Goal: Task Accomplishment & Management: Complete application form

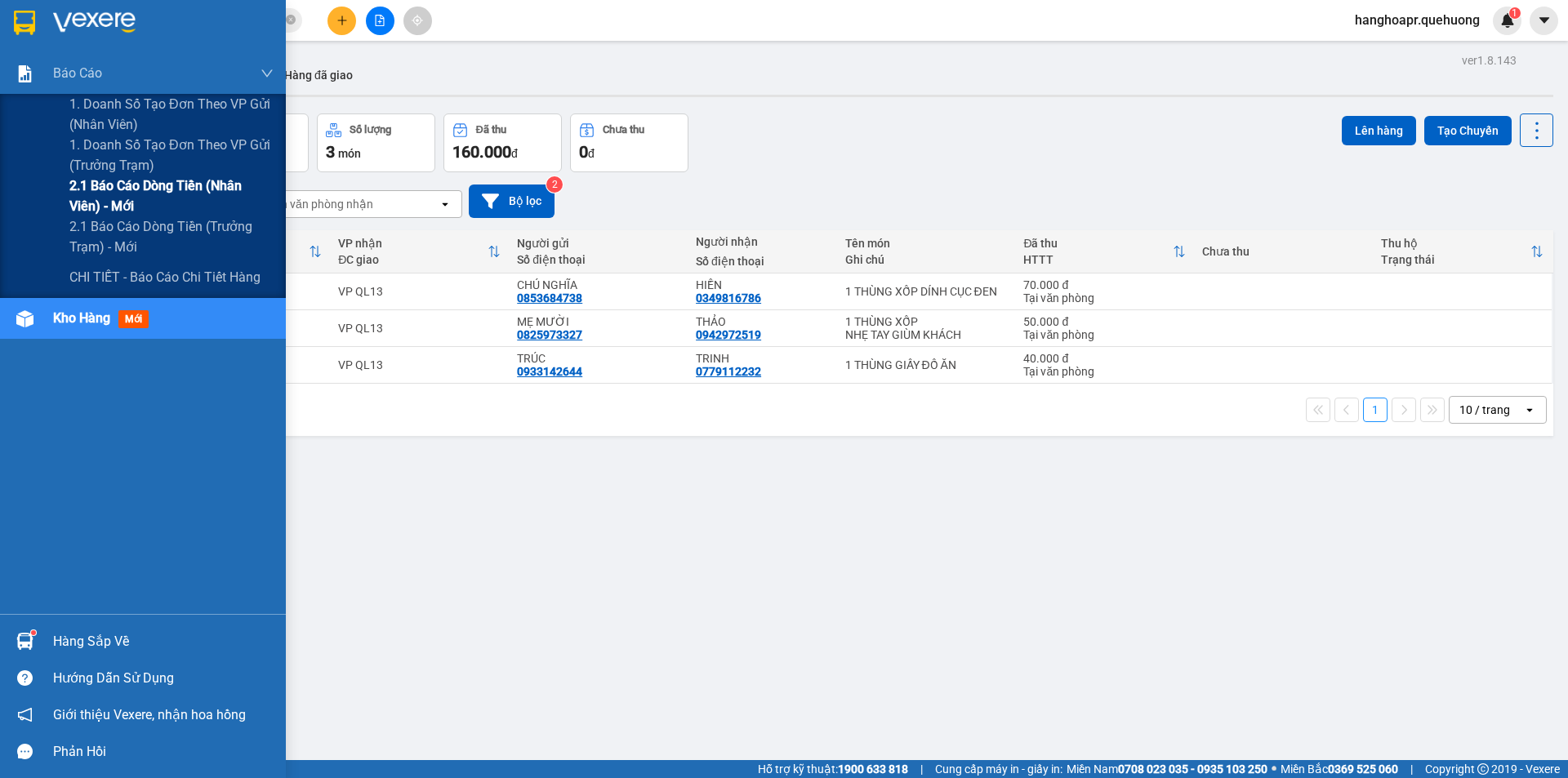
click at [104, 196] on span "2.1 Báo cáo dòng tiền (nhân viên) - mới" at bounding box center [171, 196] width 205 height 41
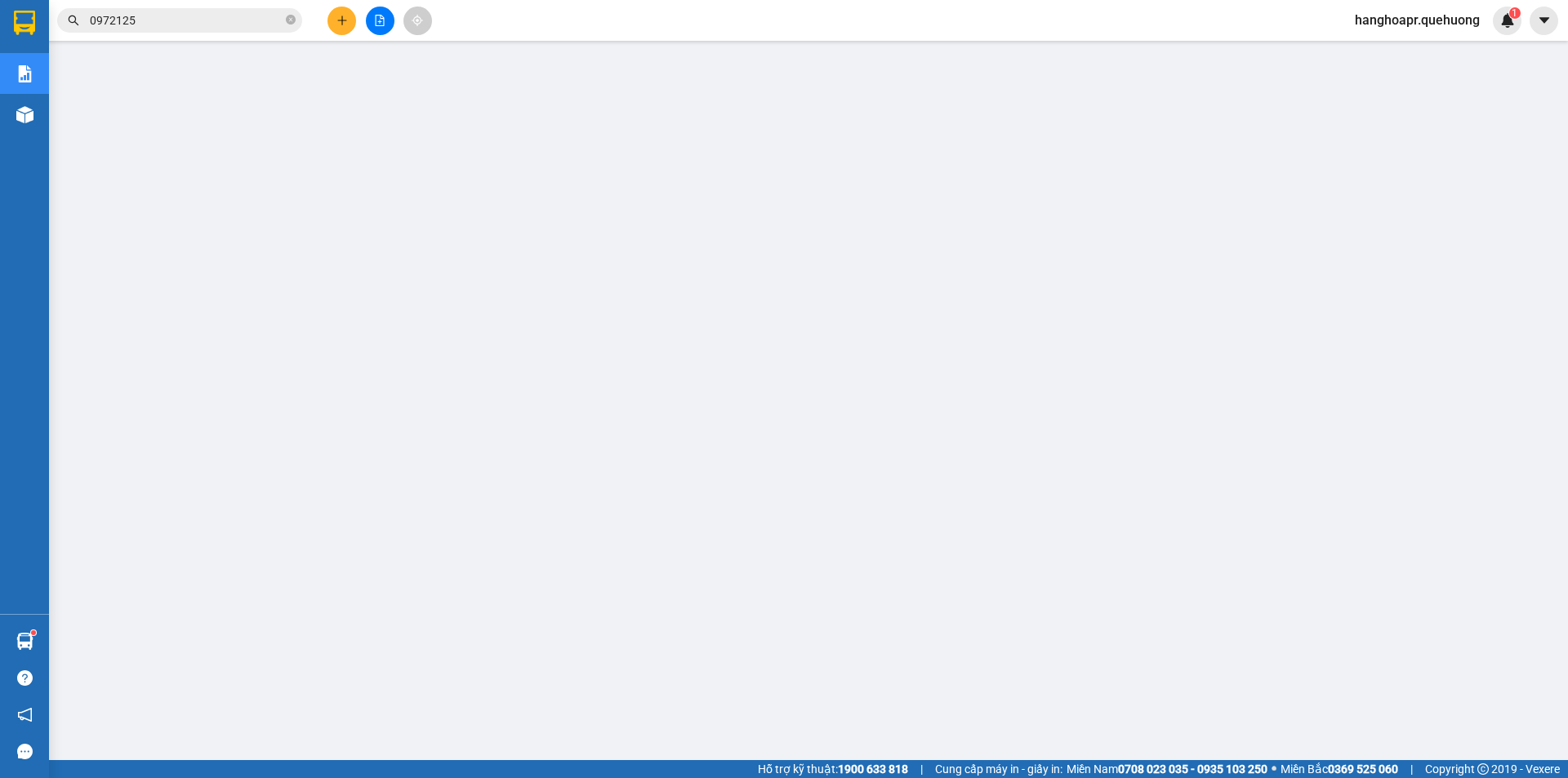
click at [1389, 27] on span "hanghoapr.quehuong" at bounding box center [1417, 20] width 151 height 21
click at [1391, 46] on span "Đăng xuất" at bounding box center [1424, 51] width 117 height 18
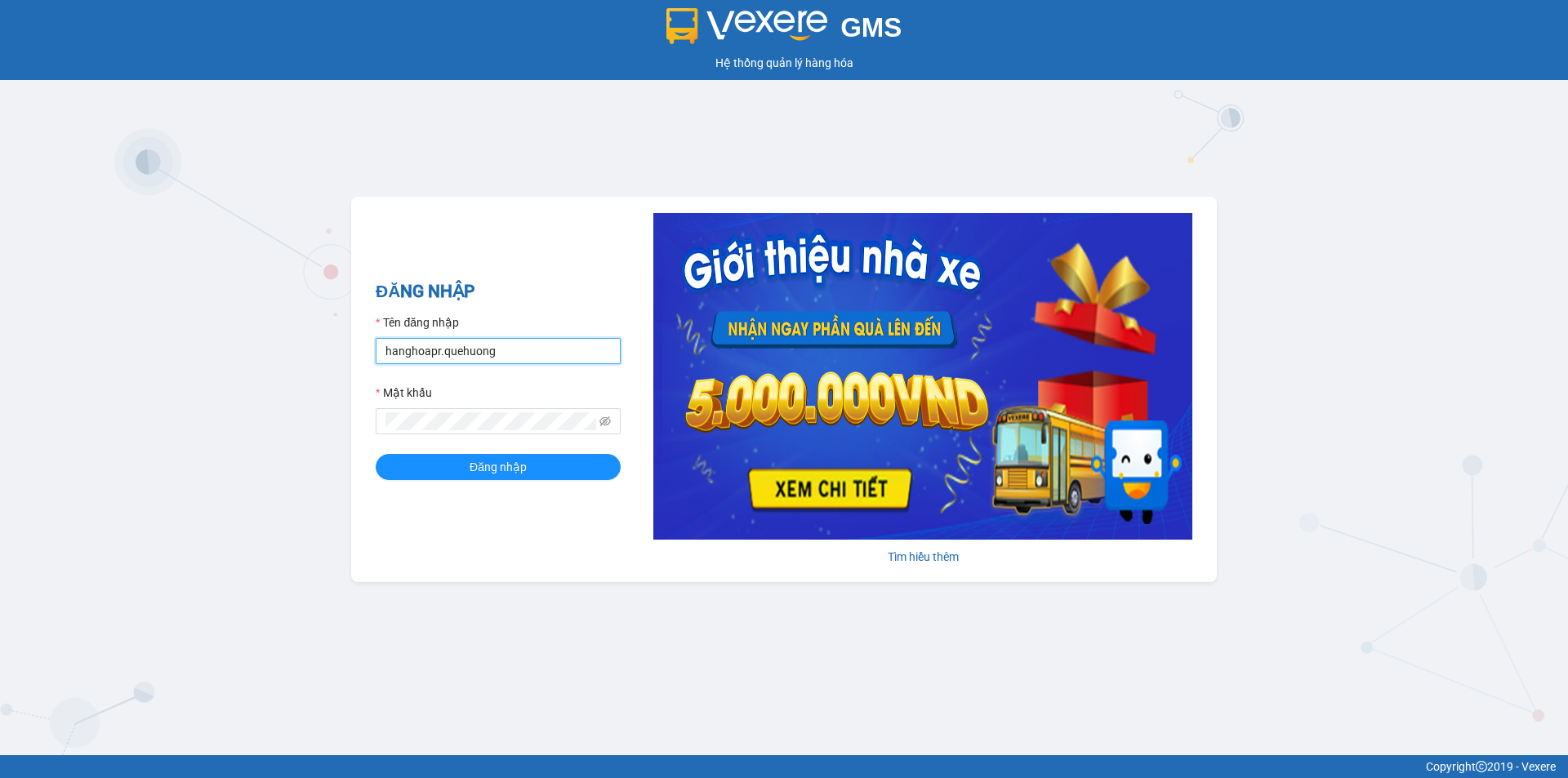
click at [494, 355] on input "hanghoapr.quehuong" at bounding box center [498, 351] width 245 height 26
type input "h"
type input "huyentongdai.quehuong"
click at [603, 424] on icon "eye-invisible" at bounding box center [606, 422] width 12 height 10
click at [376, 454] on button "Đăng nhập" at bounding box center [498, 467] width 245 height 26
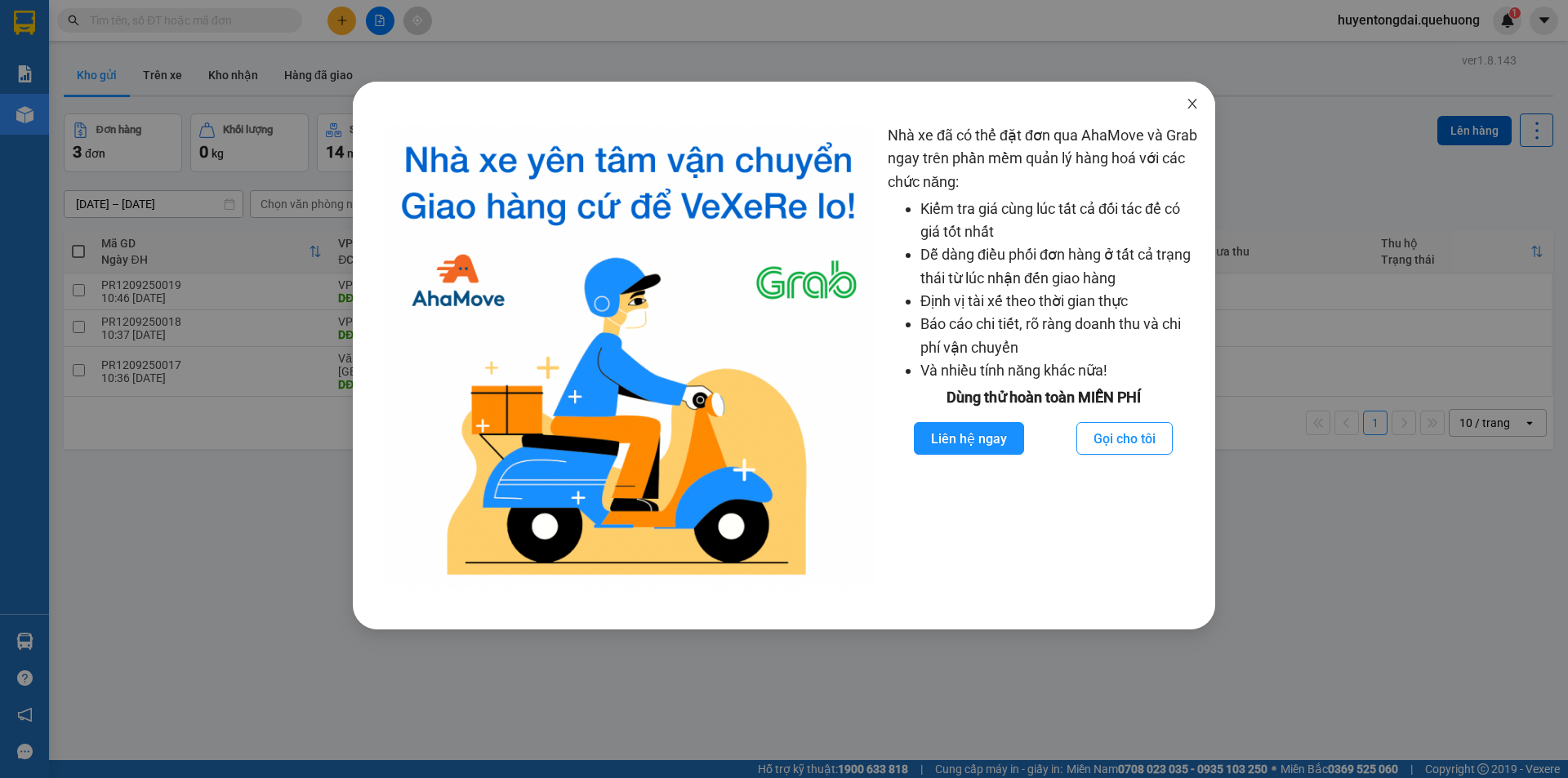
click at [1193, 100] on icon "close" at bounding box center [1192, 103] width 13 height 13
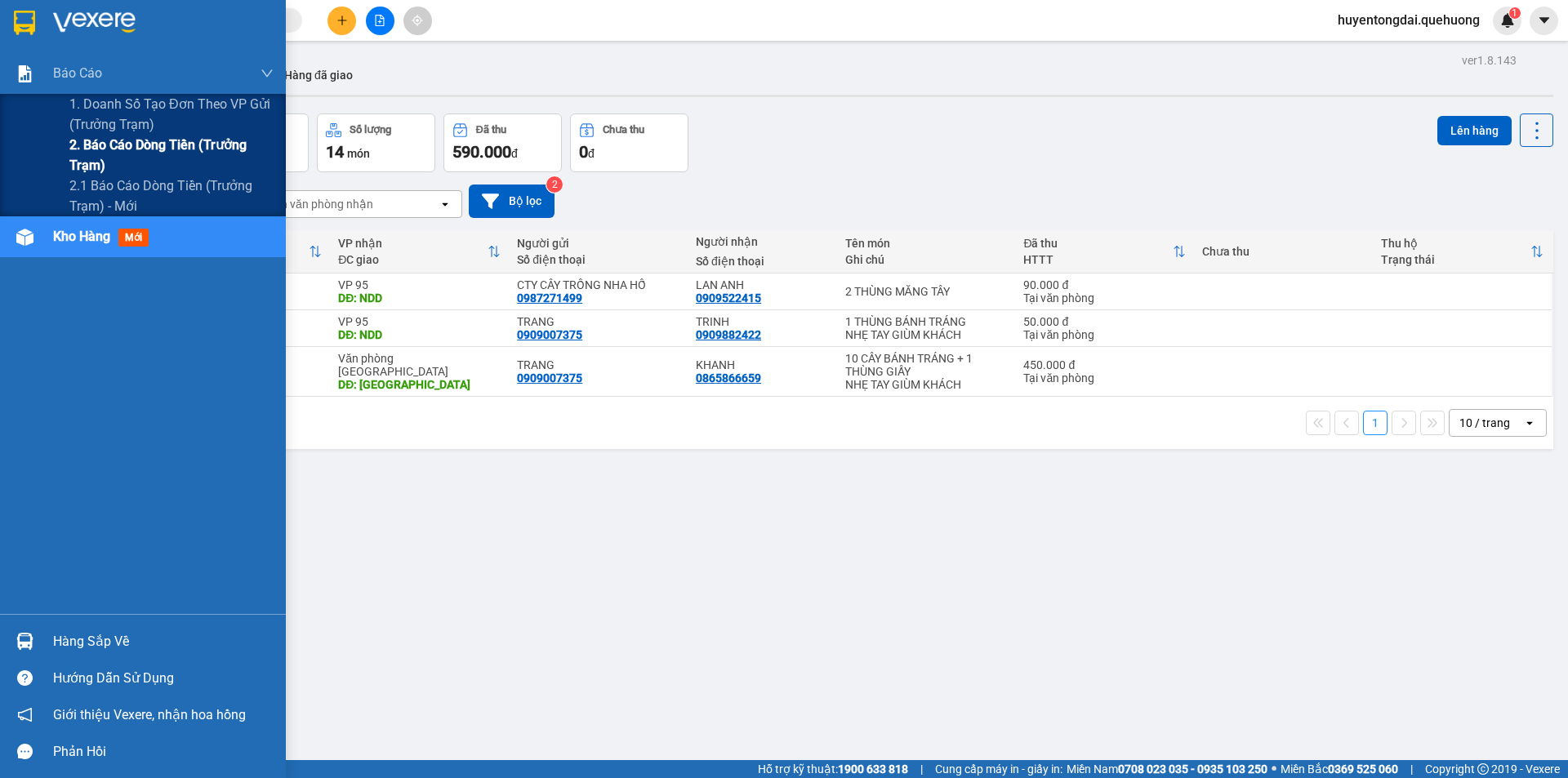
click at [110, 152] on span "2. Báo cáo dòng tiền (trưởng trạm)" at bounding box center [171, 156] width 205 height 41
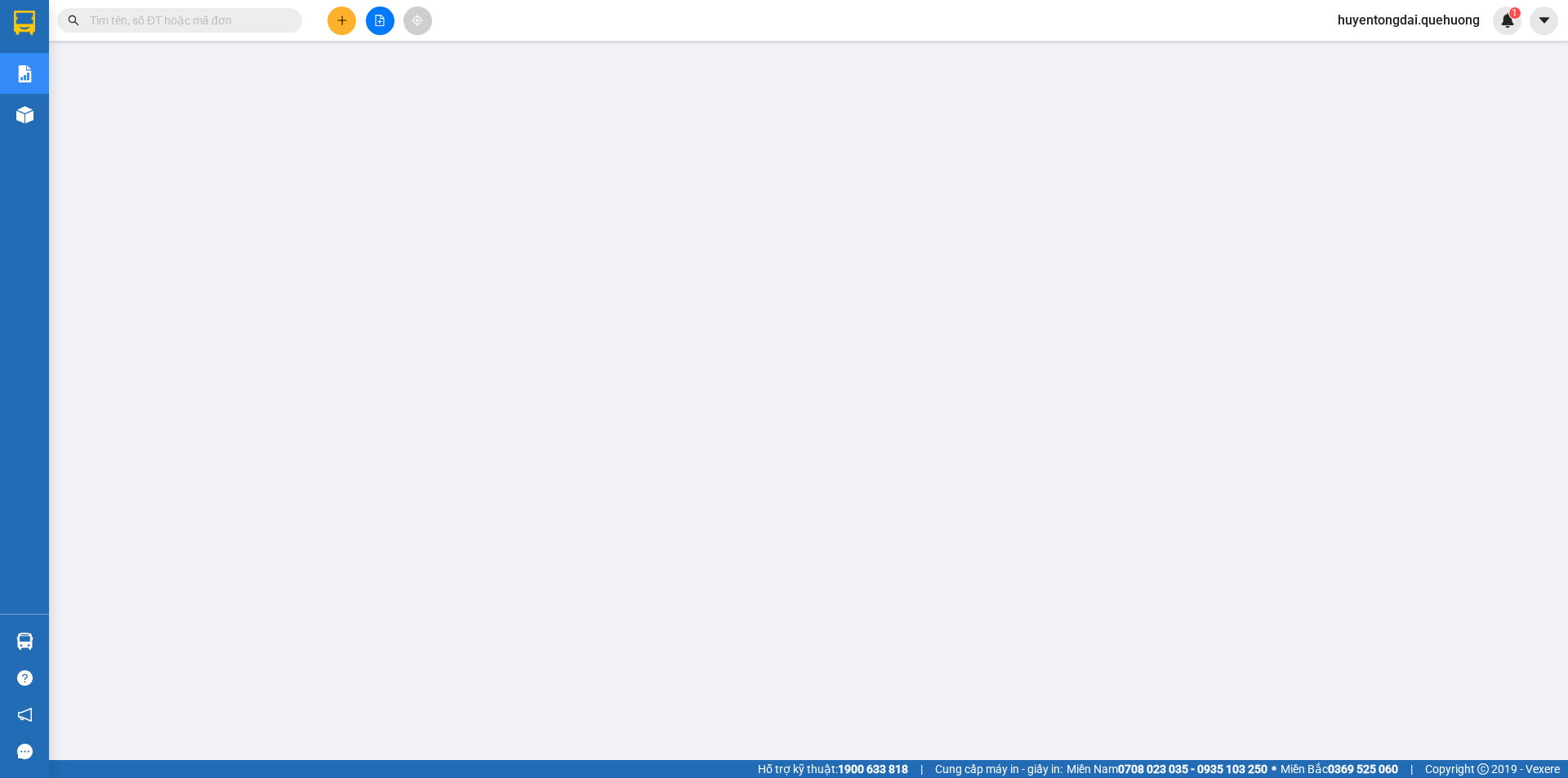
click at [1404, 20] on span "huyentongdai.quehuong" at bounding box center [1409, 20] width 168 height 21
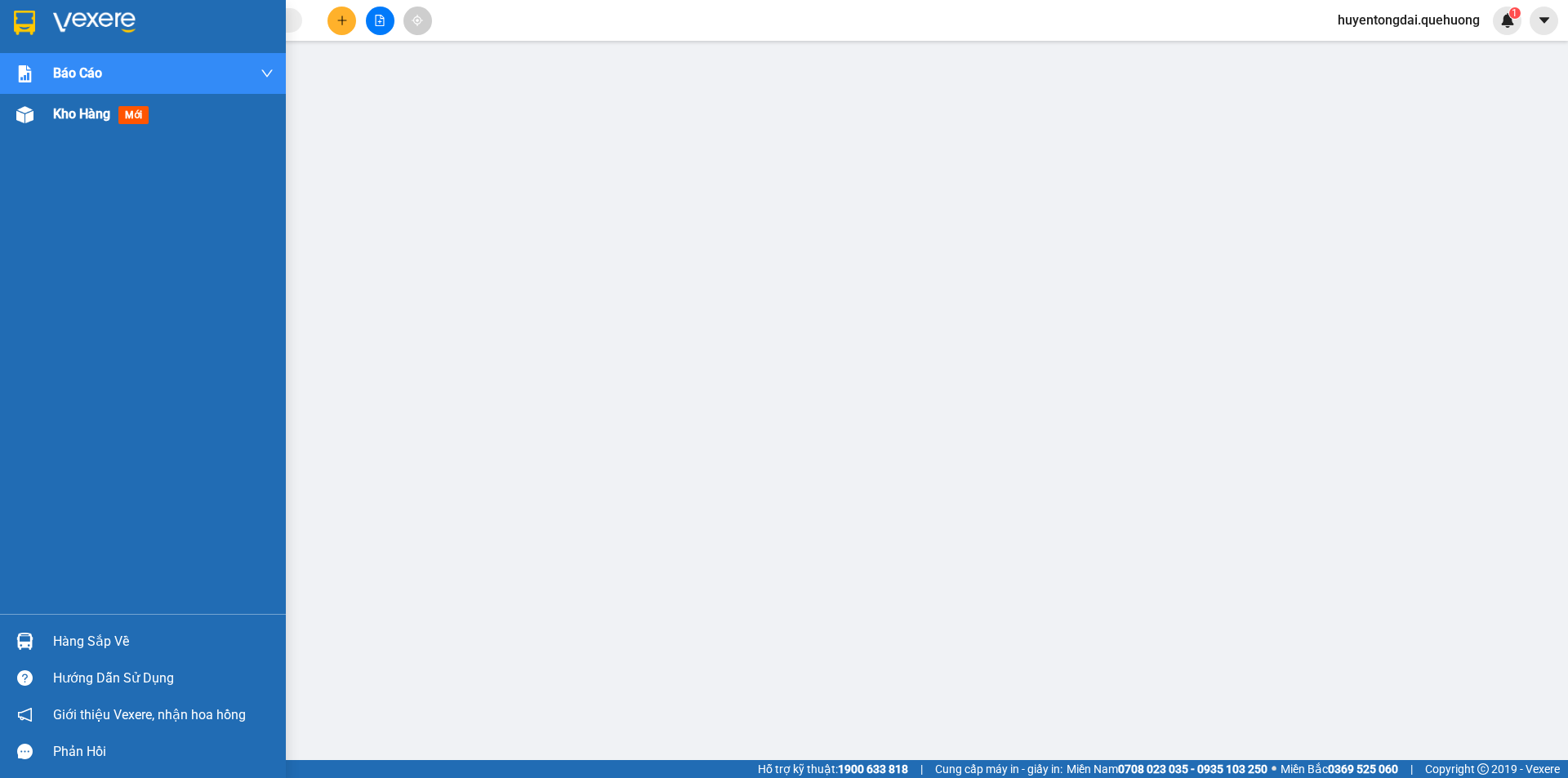
click at [62, 114] on span "Kho hàng" at bounding box center [81, 114] width 57 height 16
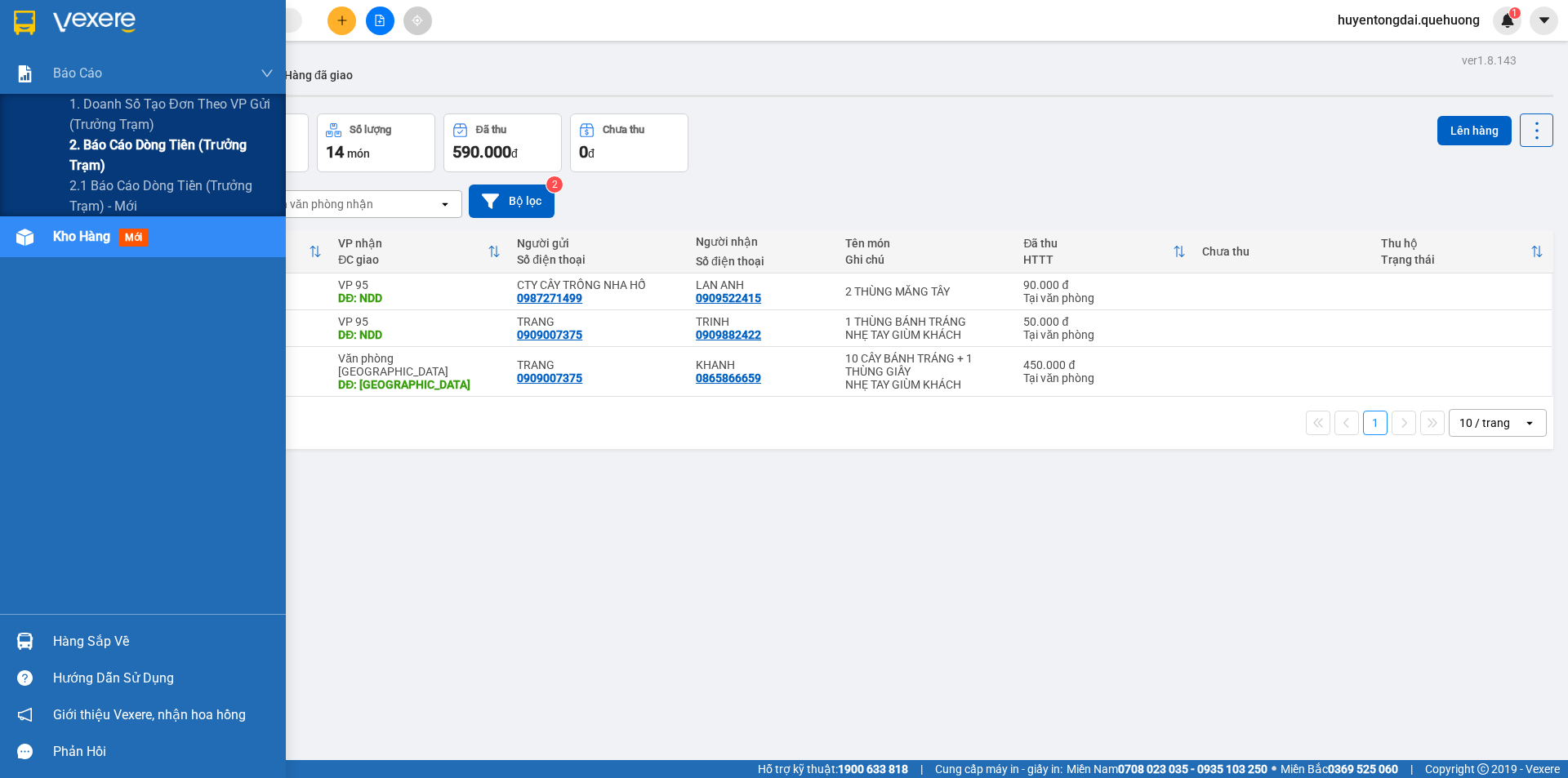
click at [120, 154] on span "2. Báo cáo dòng tiền (trưởng trạm)" at bounding box center [171, 156] width 205 height 41
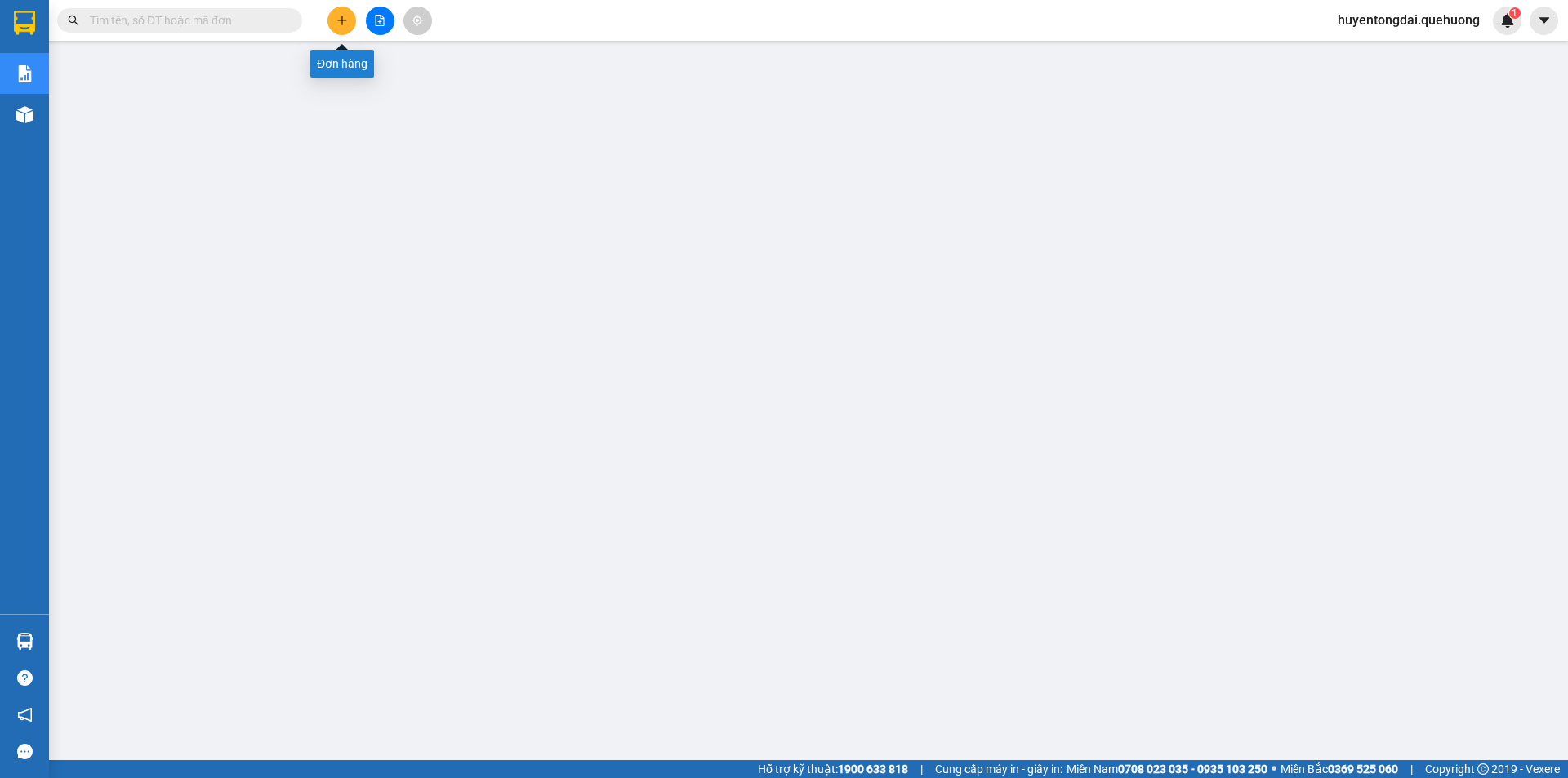
click at [349, 14] on button at bounding box center [342, 21] width 28 height 28
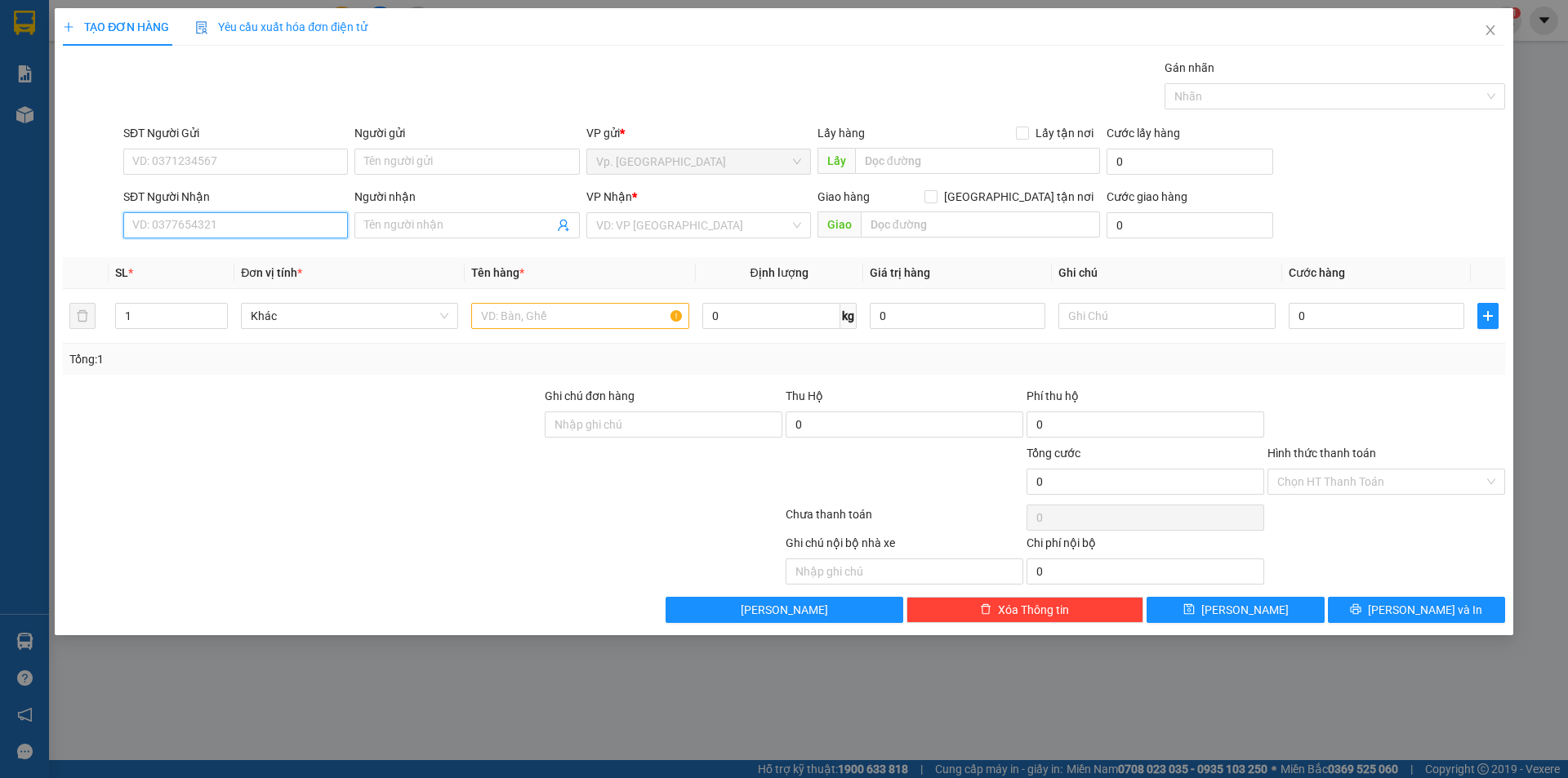
click at [238, 230] on input "SĐT Người Nhận" at bounding box center [236, 225] width 225 height 26
type input "0931340118"
click at [243, 250] on div "0931340118 - BÌNH" at bounding box center [235, 258] width 205 height 18
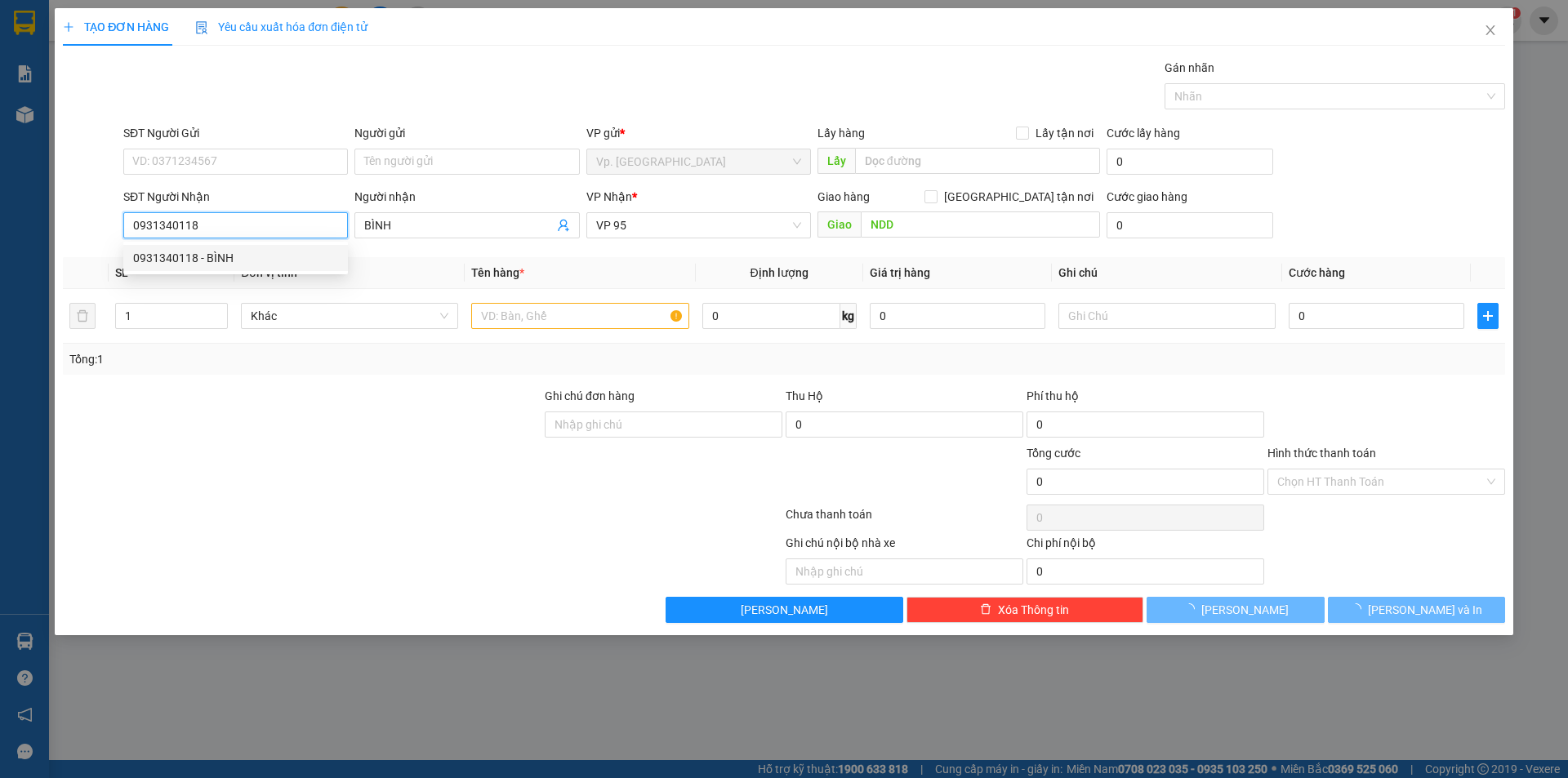
type input "BÌNH"
type input "NDD"
type input "50.000"
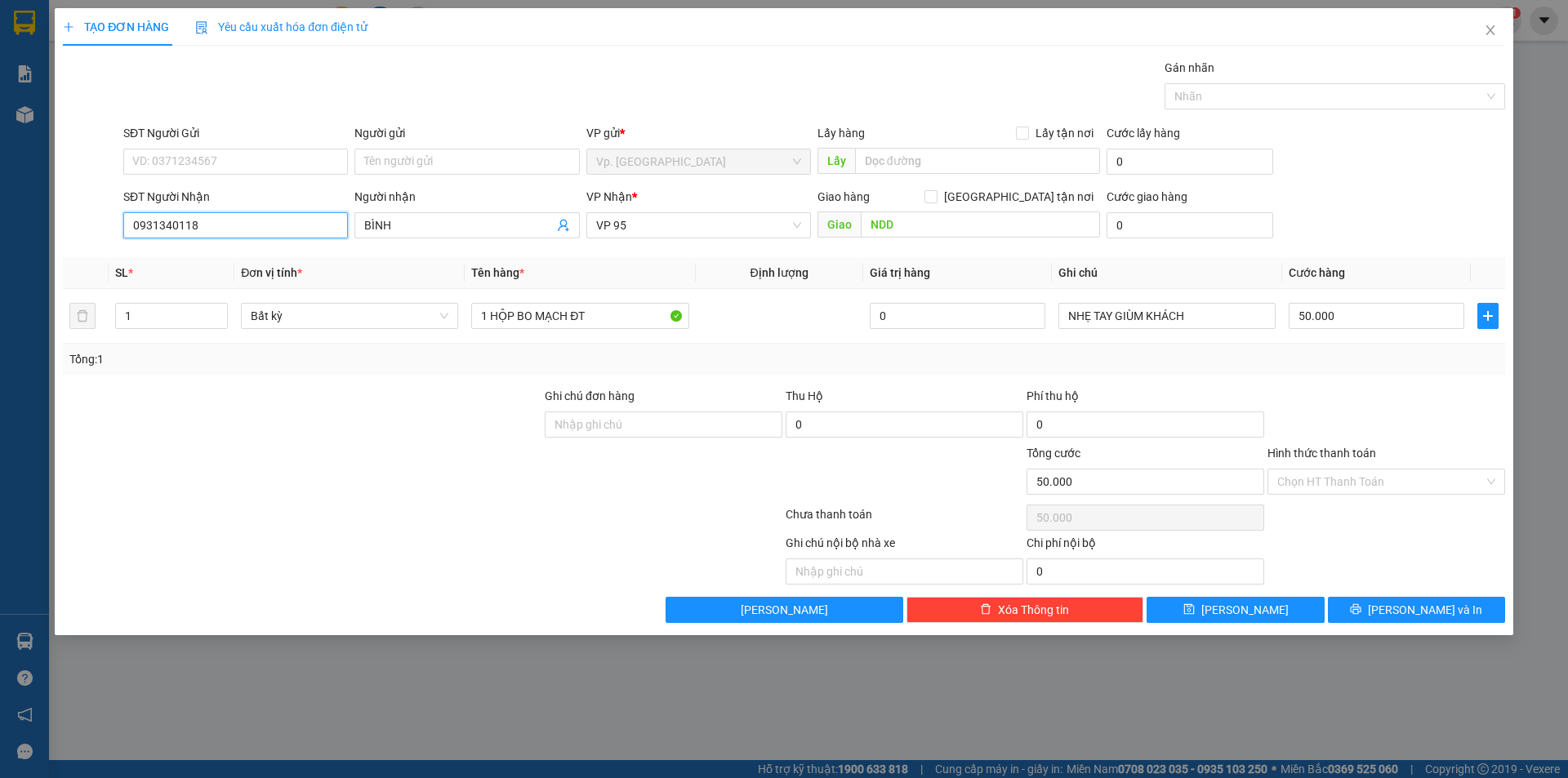
type input "0931340118"
click at [254, 146] on div "SĐT Người Gửi" at bounding box center [236, 136] width 225 height 24
click at [254, 150] on input "SĐT Người Gửi" at bounding box center [236, 161] width 225 height 26
click at [255, 184] on div "0918140959 - PHONG" at bounding box center [236, 194] width 225 height 26
type input "0918140959"
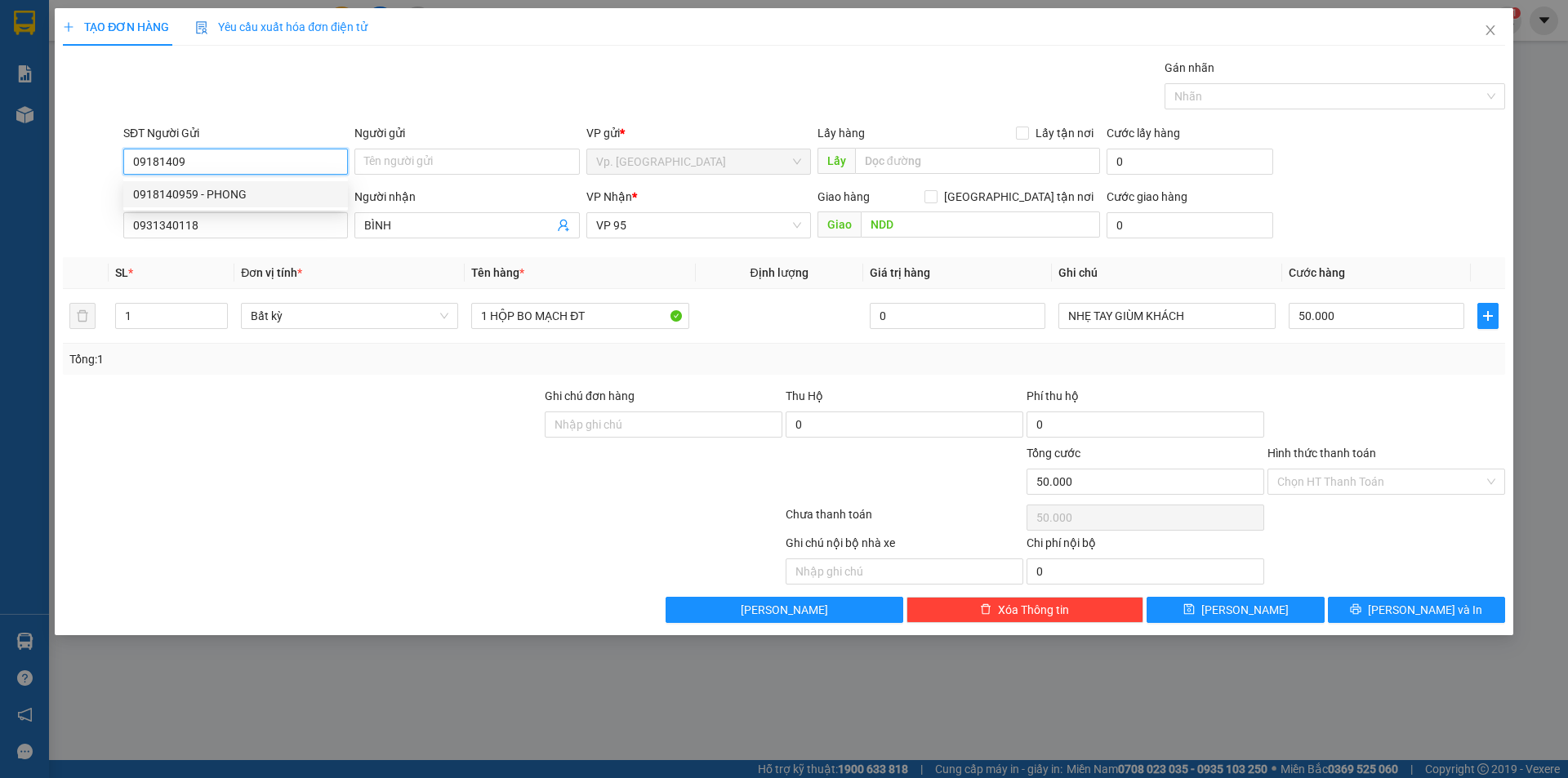
type input "PHONG"
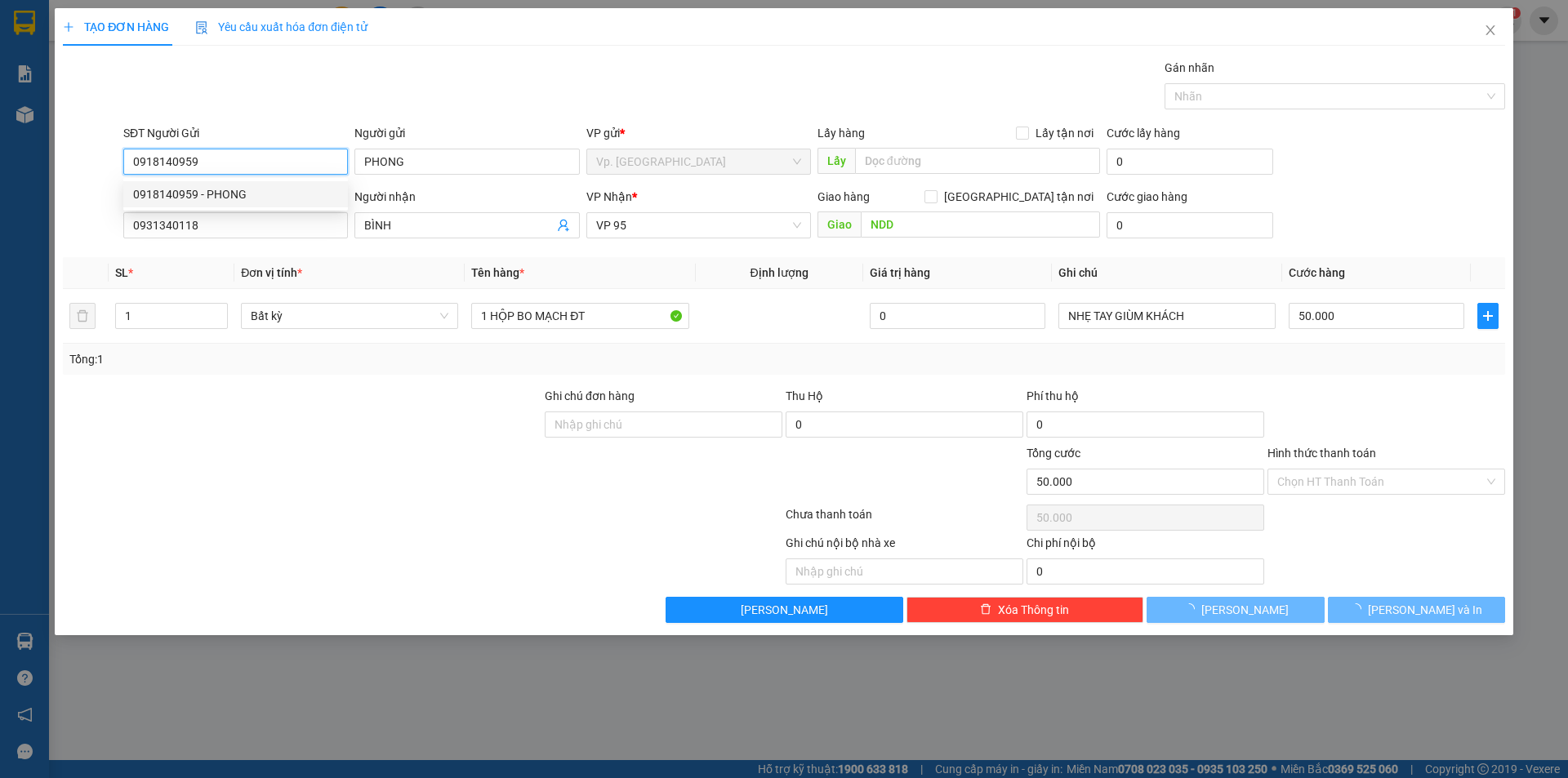
type input "40.000"
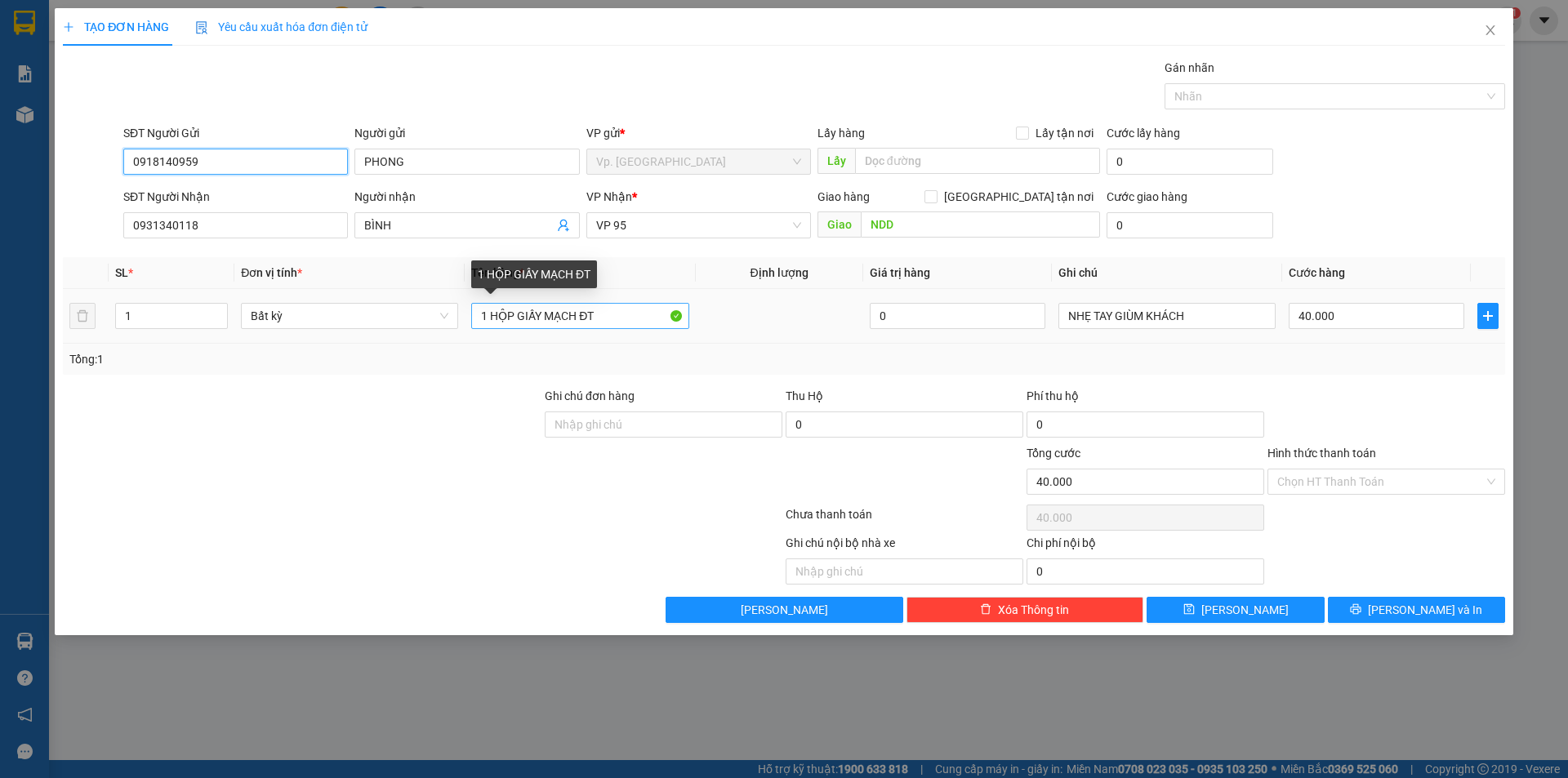
type input "0918140959"
drag, startPoint x: 490, startPoint y: 316, endPoint x: 506, endPoint y: 314, distance: 16.1
click at [506, 314] on input "1 HỘP GIẤY MẠCH ĐT" at bounding box center [580, 316] width 217 height 26
click at [523, 304] on input "1 HỘP GIẤY MẠCH ĐT" at bounding box center [580, 316] width 217 height 26
click at [496, 321] on input "1 HỘP GIẤY MẠCH ĐT" at bounding box center [580, 316] width 217 height 26
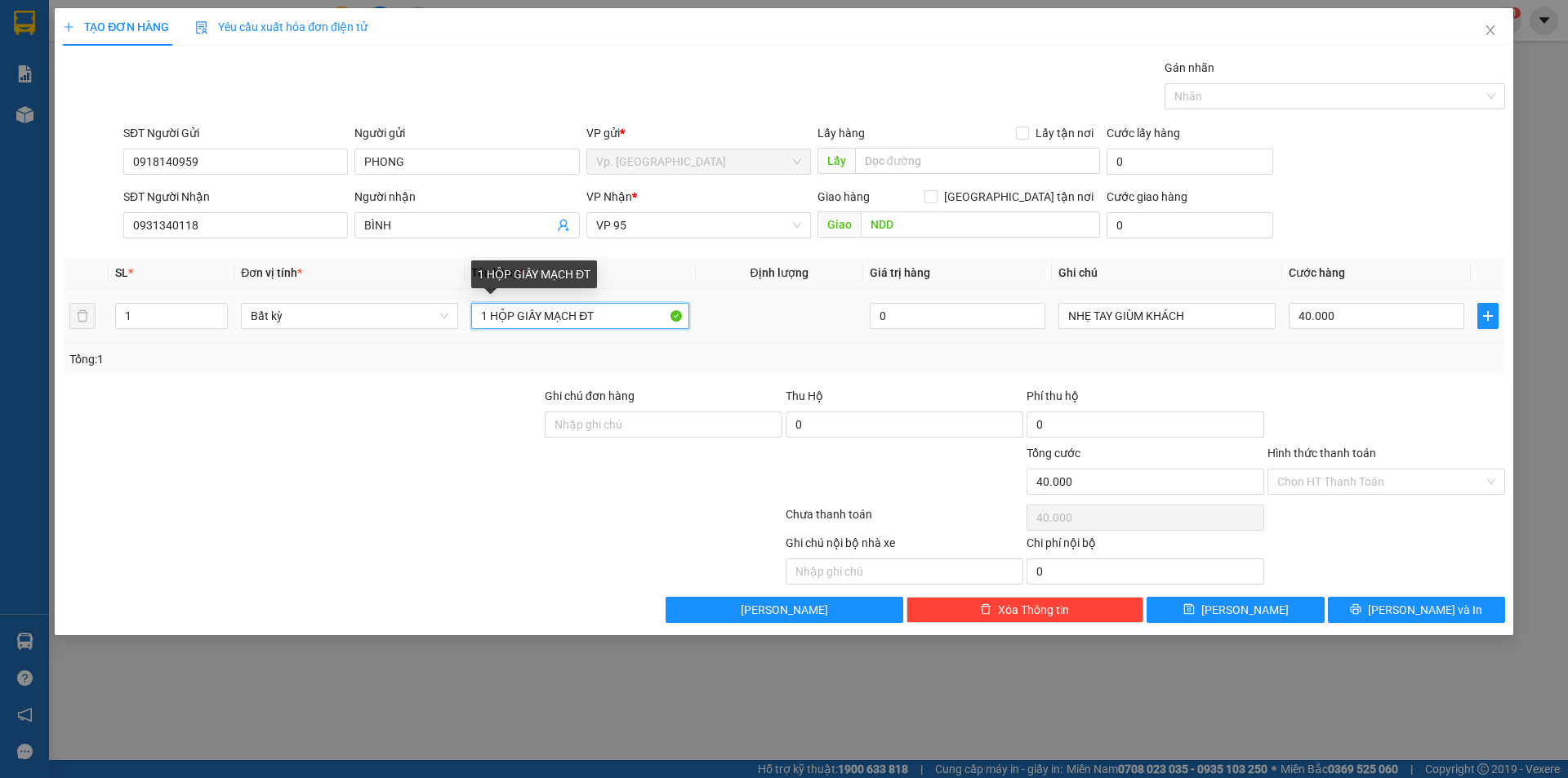
drag, startPoint x: 490, startPoint y: 319, endPoint x: 514, endPoint y: 321, distance: 24.1
click at [514, 321] on input "1 HỘP GIẤY MẠCH ĐT" at bounding box center [580, 316] width 217 height 26
click at [632, 313] on input "1 HỘP GIẤY MẠCH ĐT" at bounding box center [580, 316] width 217 height 26
click at [579, 323] on input "1 HỘP GIẤY MẠCH ĐT" at bounding box center [580, 316] width 217 height 26
type input "1 HỘP GIẤY MẠCH LK ĐT"
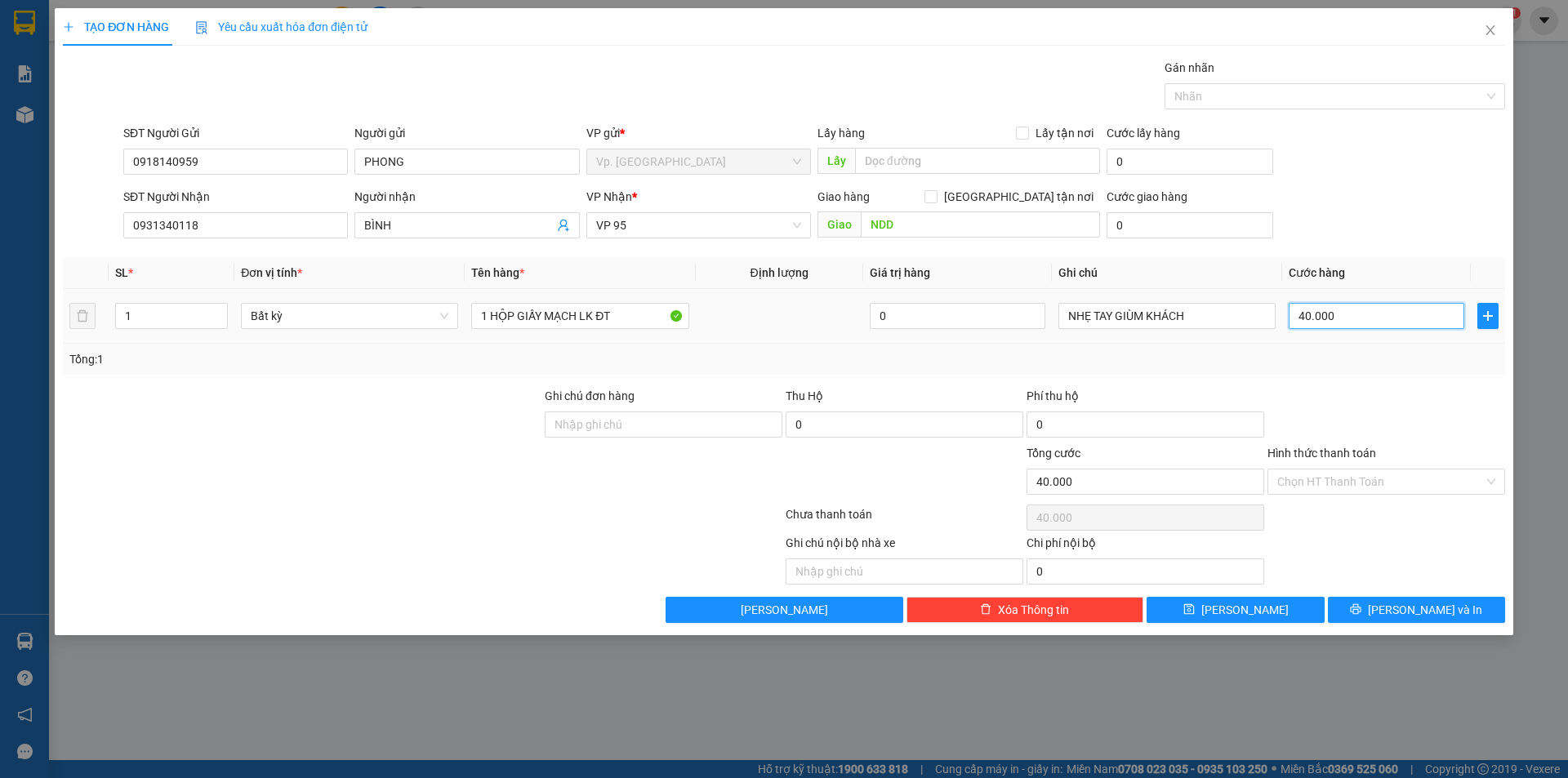
click at [1360, 310] on input "40.000" at bounding box center [1376, 316] width 175 height 26
type input "5"
type input "50"
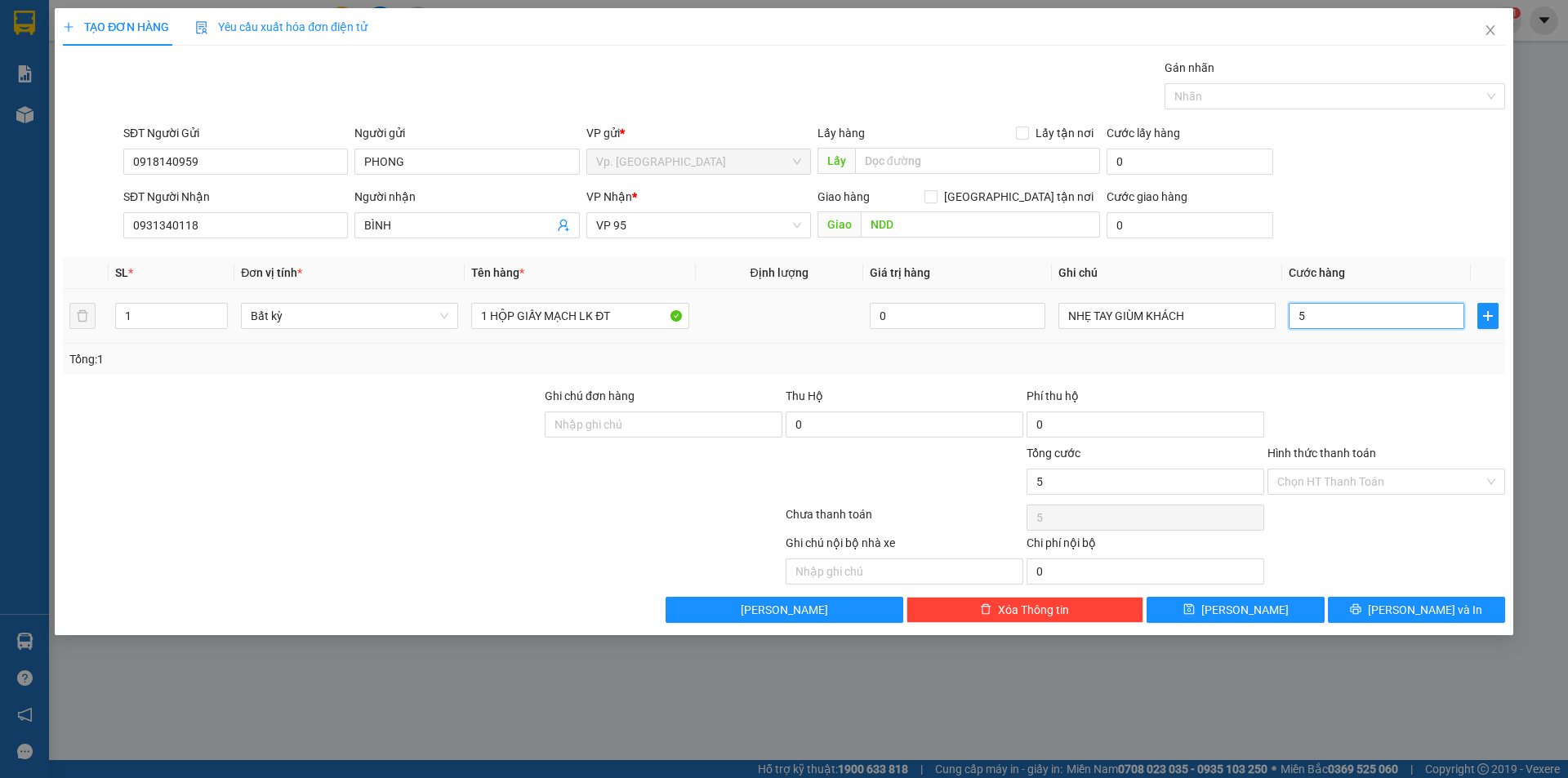
type input "50"
type input "50.000"
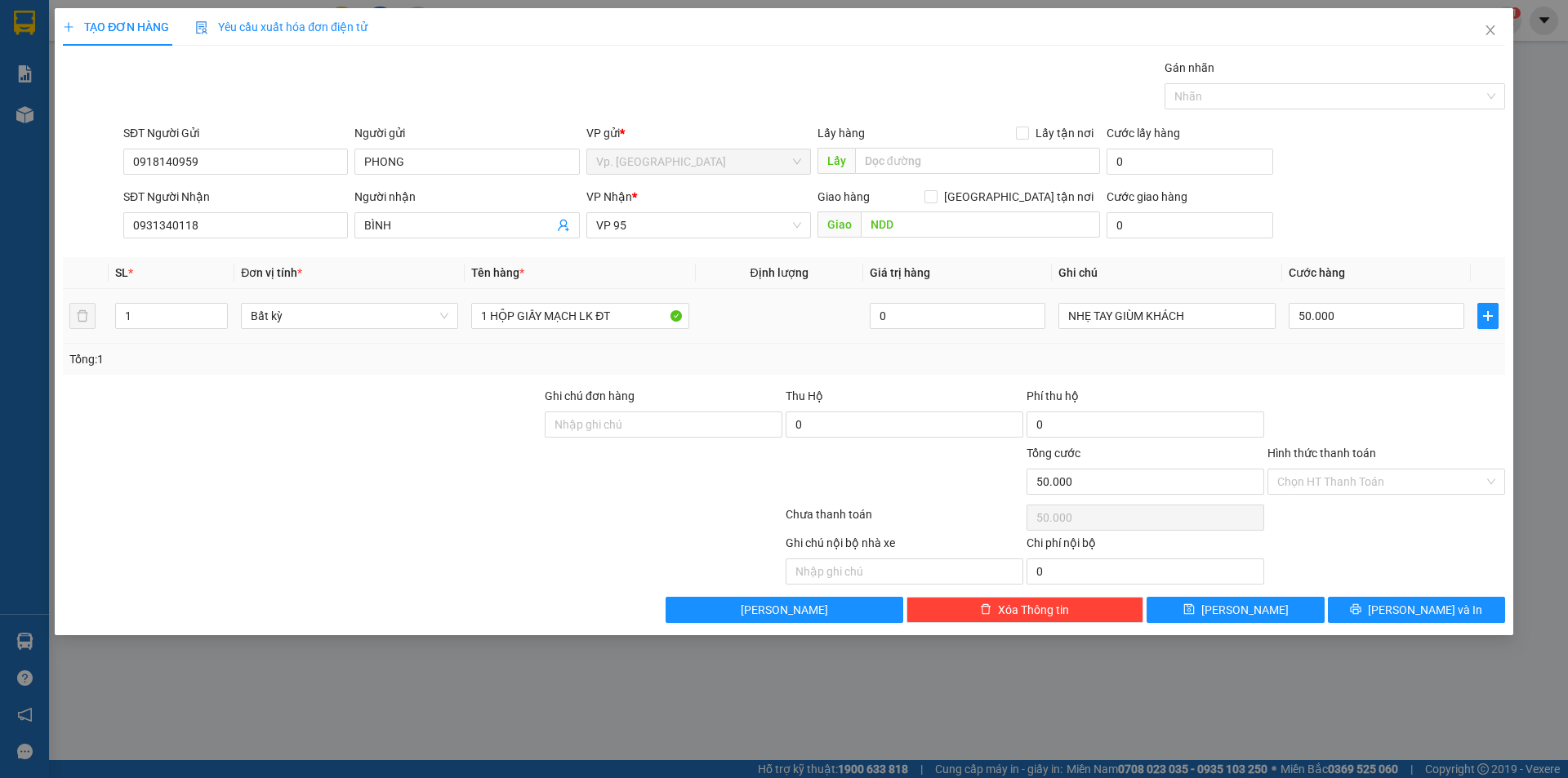
click at [1381, 344] on div "Tổng: 1" at bounding box center [784, 359] width 1443 height 31
click at [1320, 481] on input "Hình thức thanh toán" at bounding box center [1380, 481] width 207 height 24
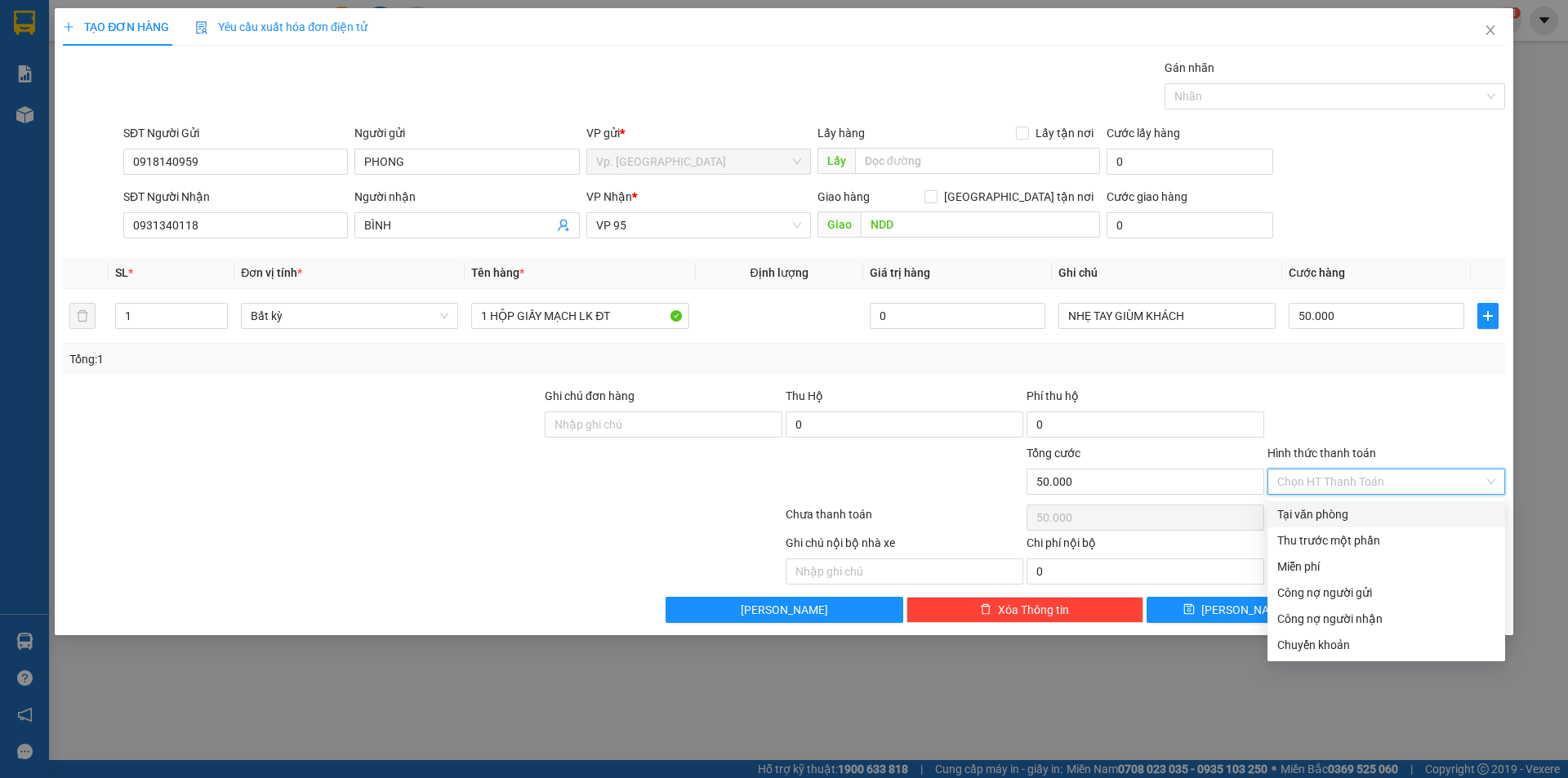
click at [1327, 506] on div "Tại văn phòng" at bounding box center [1386, 515] width 218 height 18
type input "0"
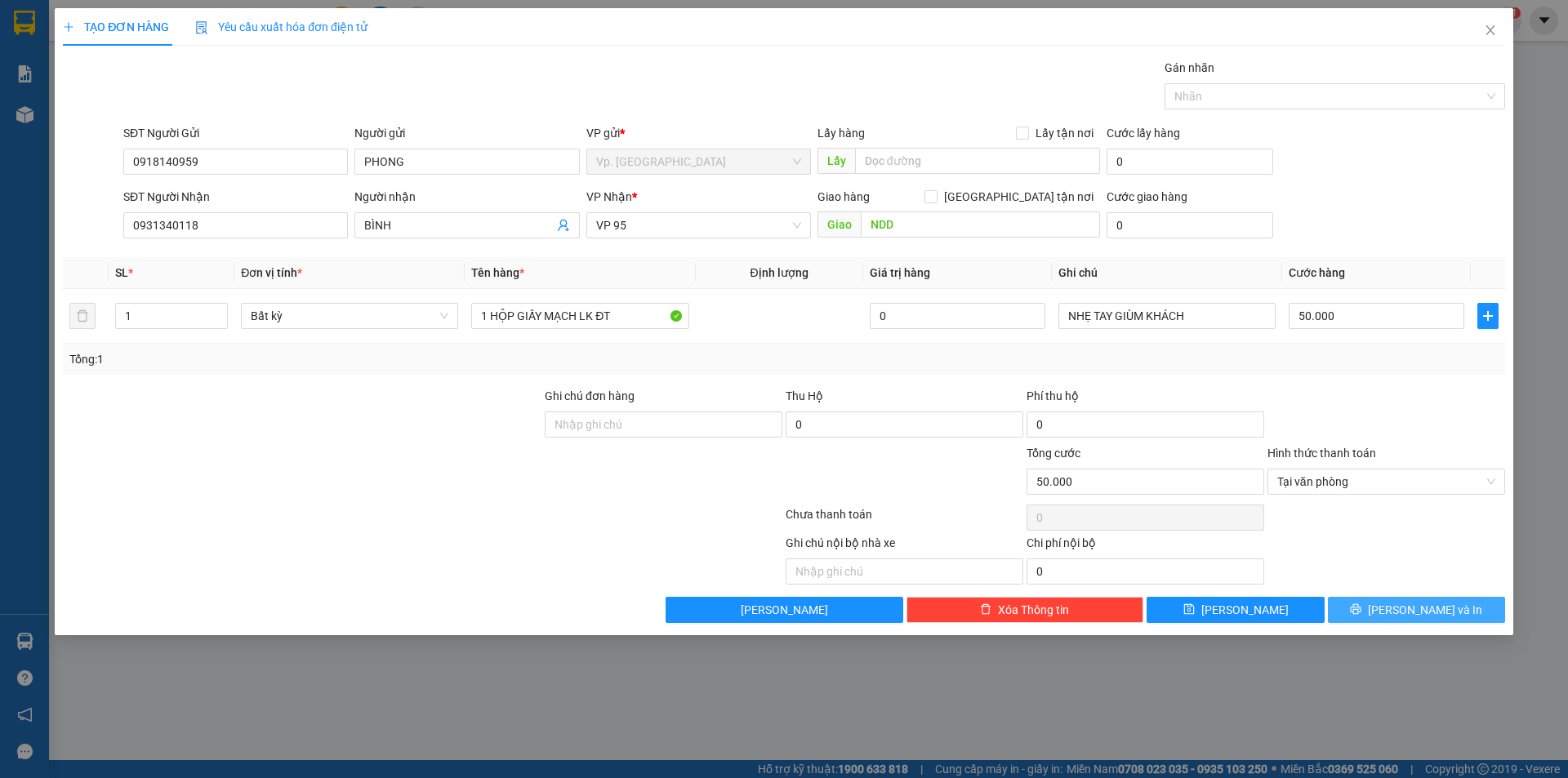
click at [1378, 606] on button "Lưu và In" at bounding box center [1416, 610] width 177 height 26
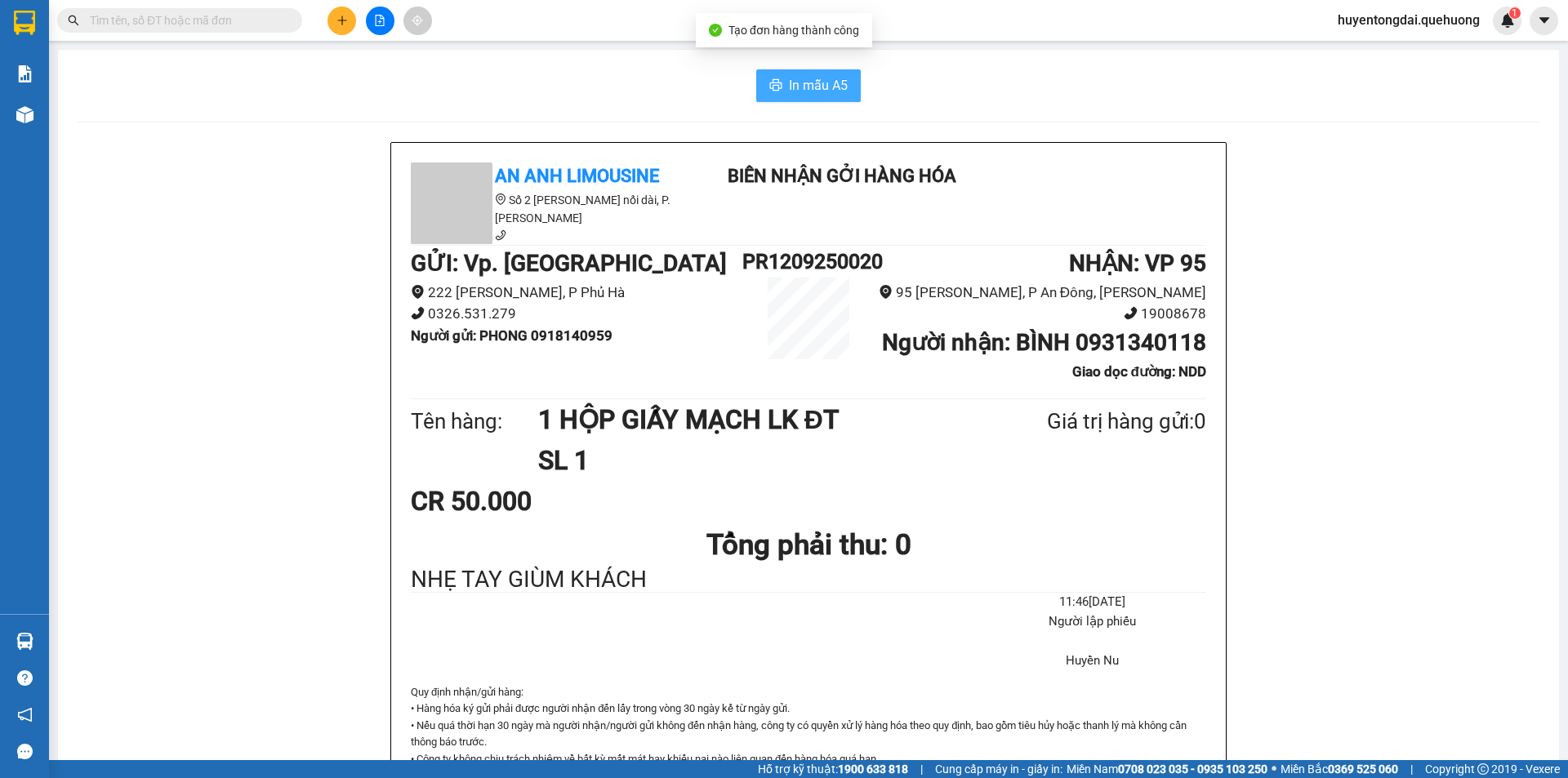
click at [772, 99] on button "In mẫu A5" at bounding box center [808, 85] width 105 height 32
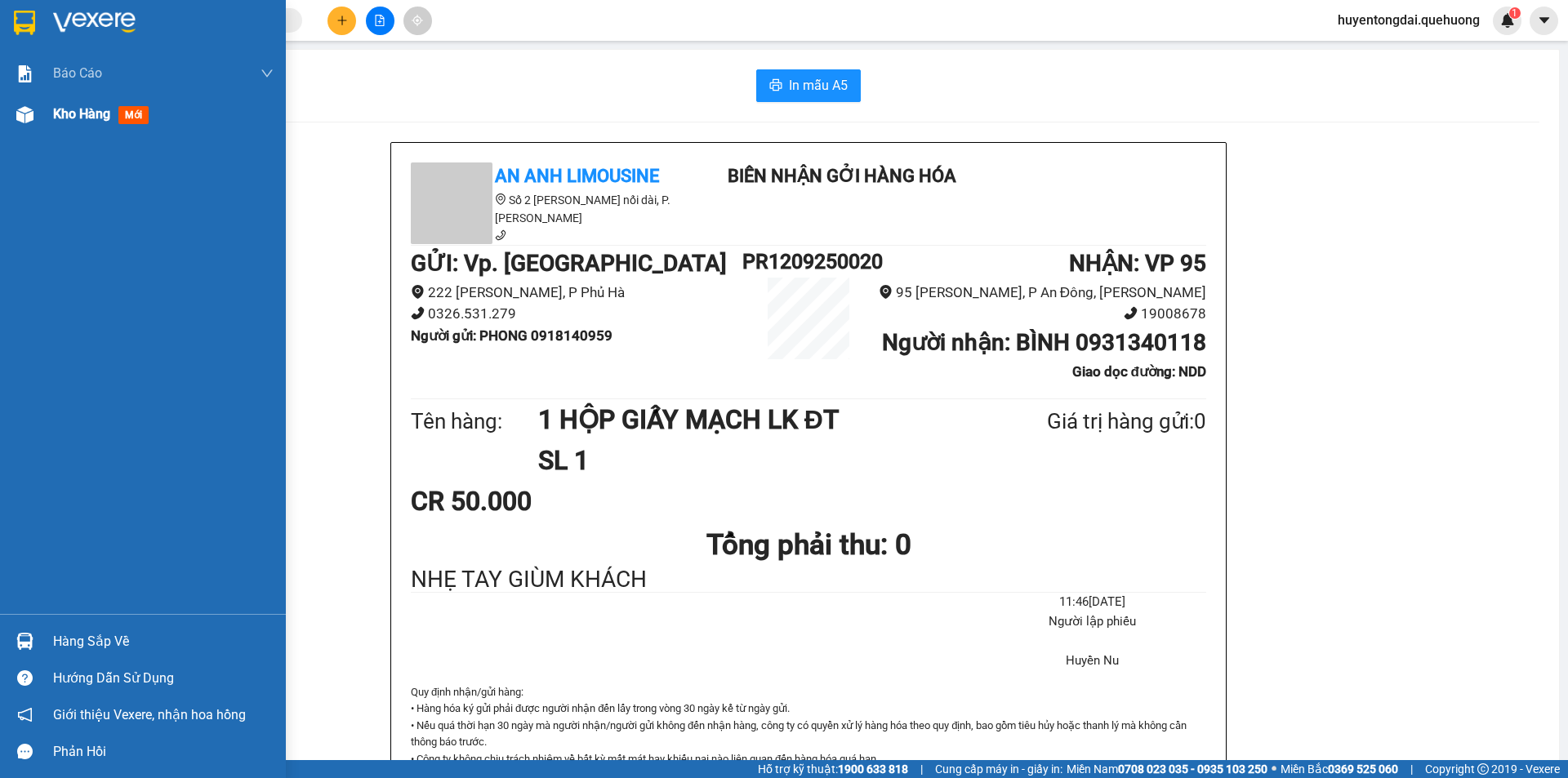
click at [79, 110] on span "Kho hàng" at bounding box center [81, 114] width 57 height 16
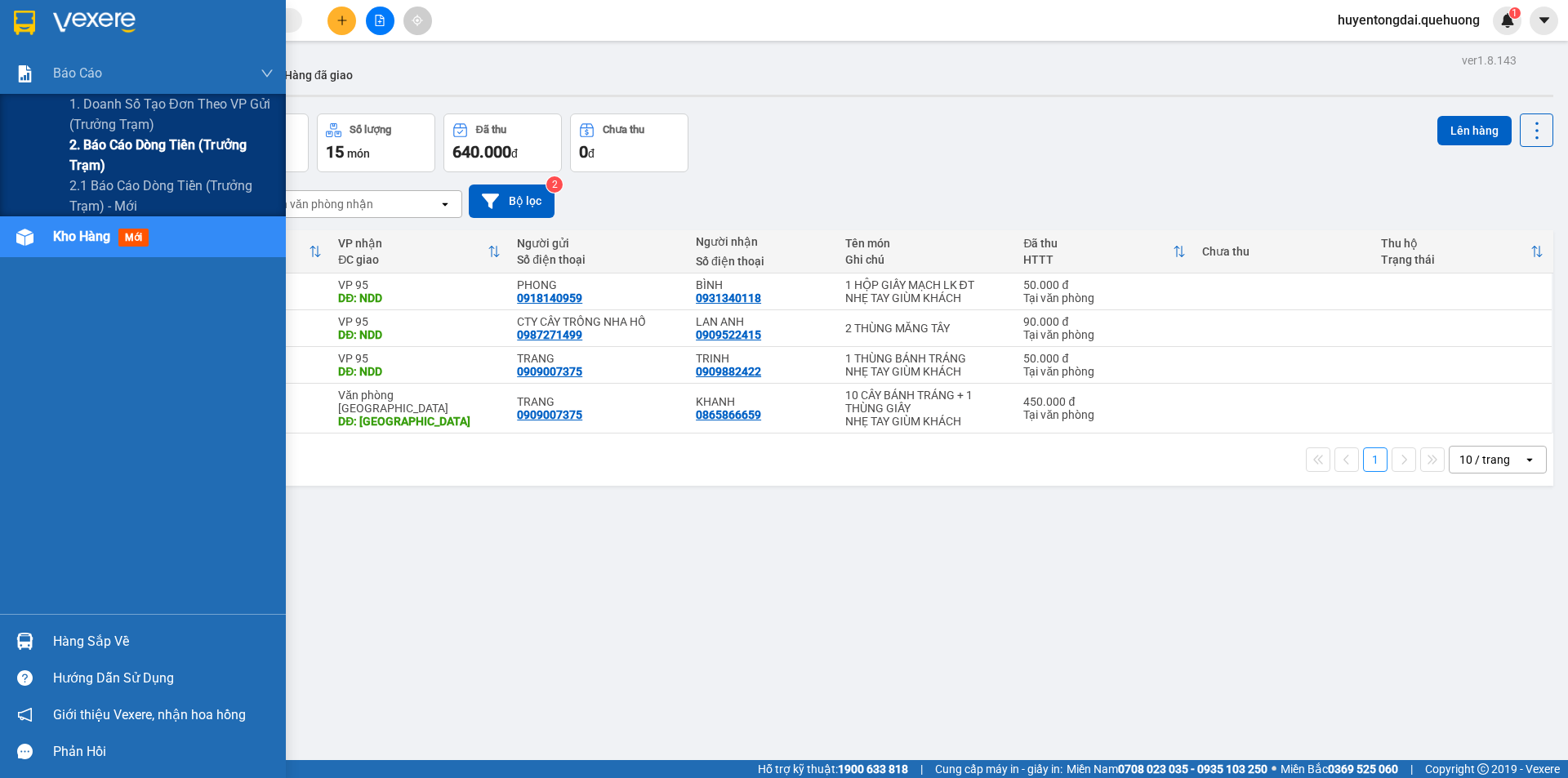
click at [125, 151] on span "2. Báo cáo dòng tiền (trưởng trạm)" at bounding box center [171, 156] width 205 height 41
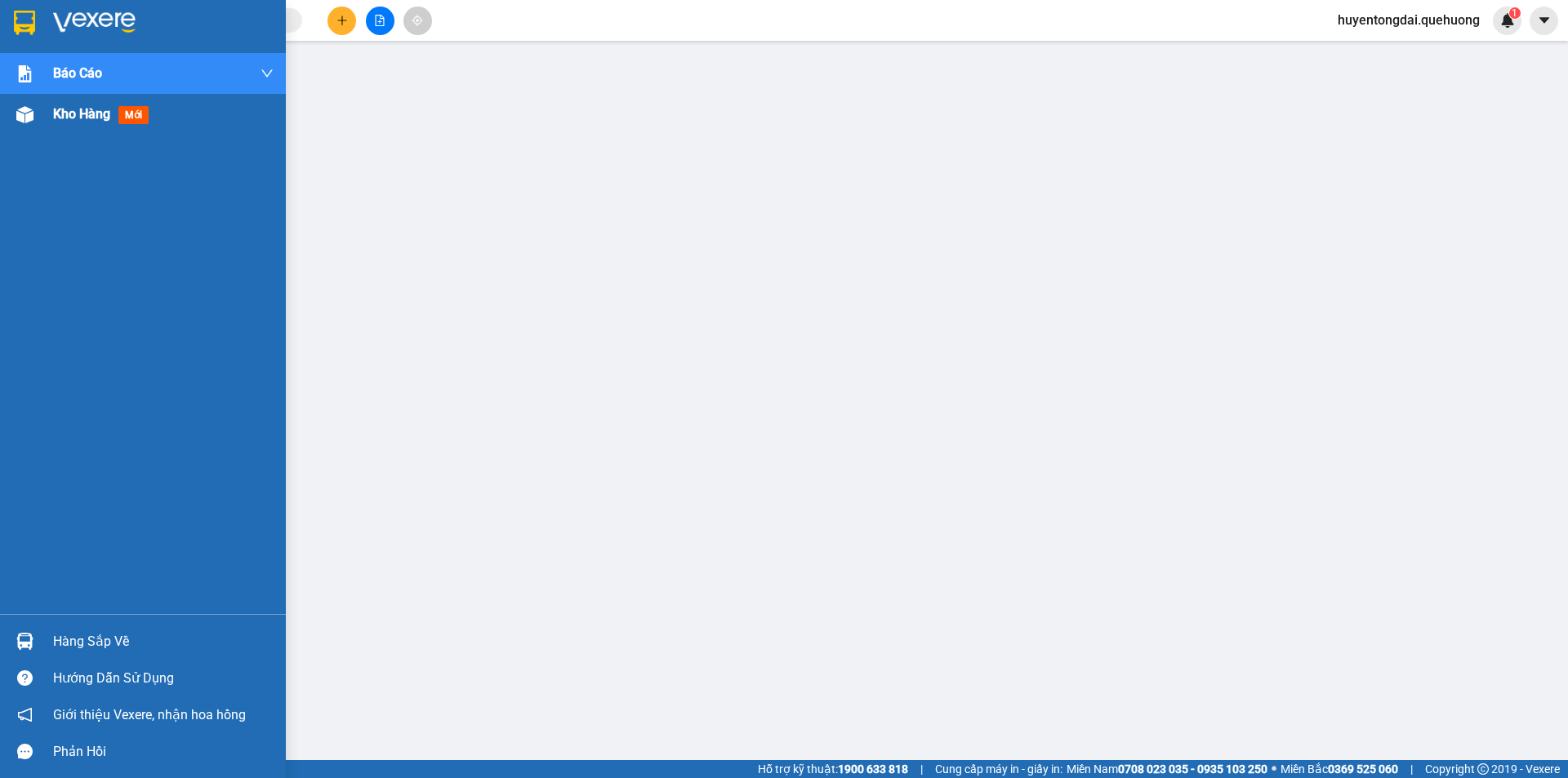
click at [76, 110] on span "Kho hàng" at bounding box center [81, 114] width 57 height 16
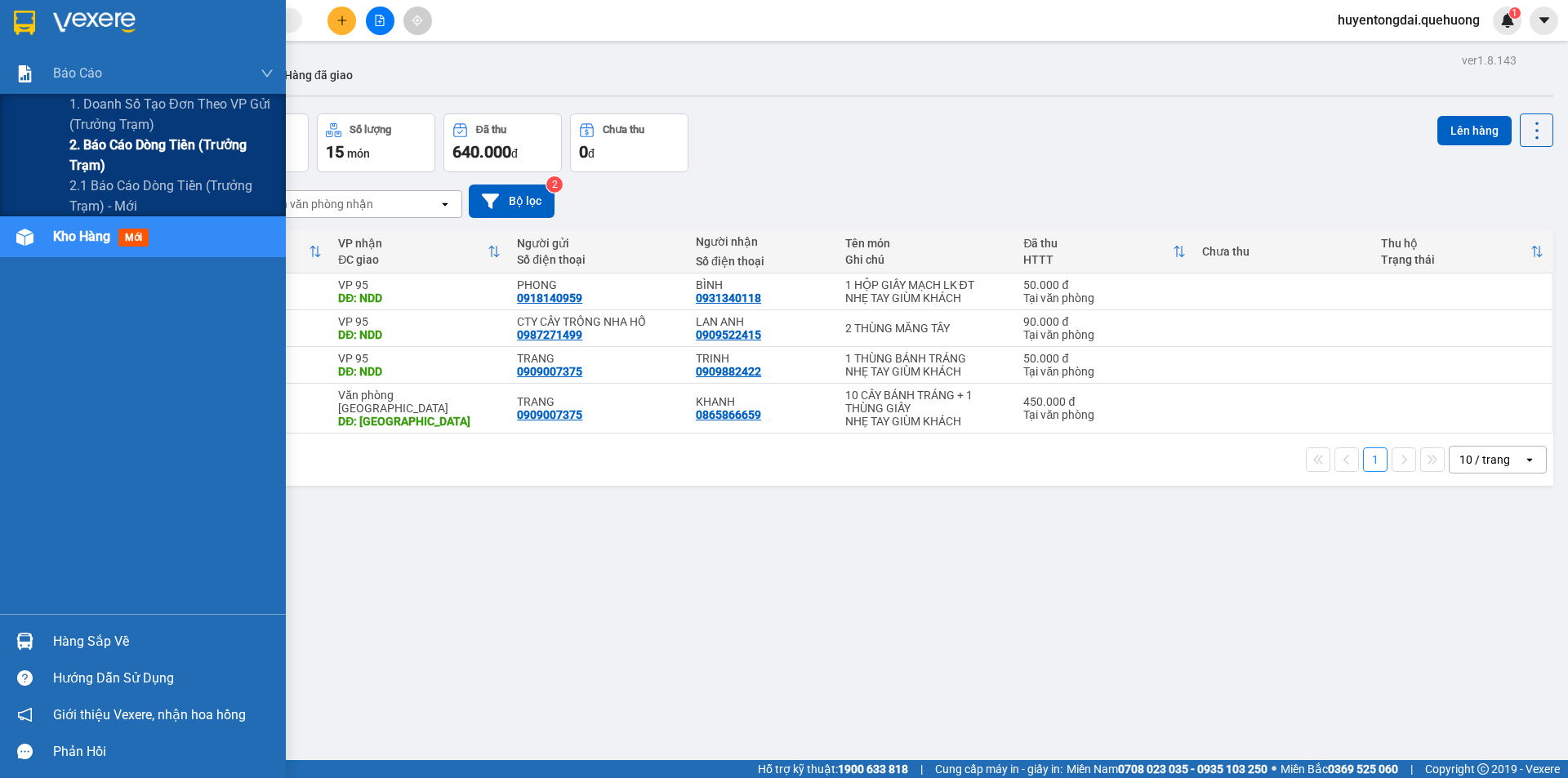
click at [119, 154] on span "2. Báo cáo dòng tiền (trưởng trạm)" at bounding box center [171, 156] width 205 height 41
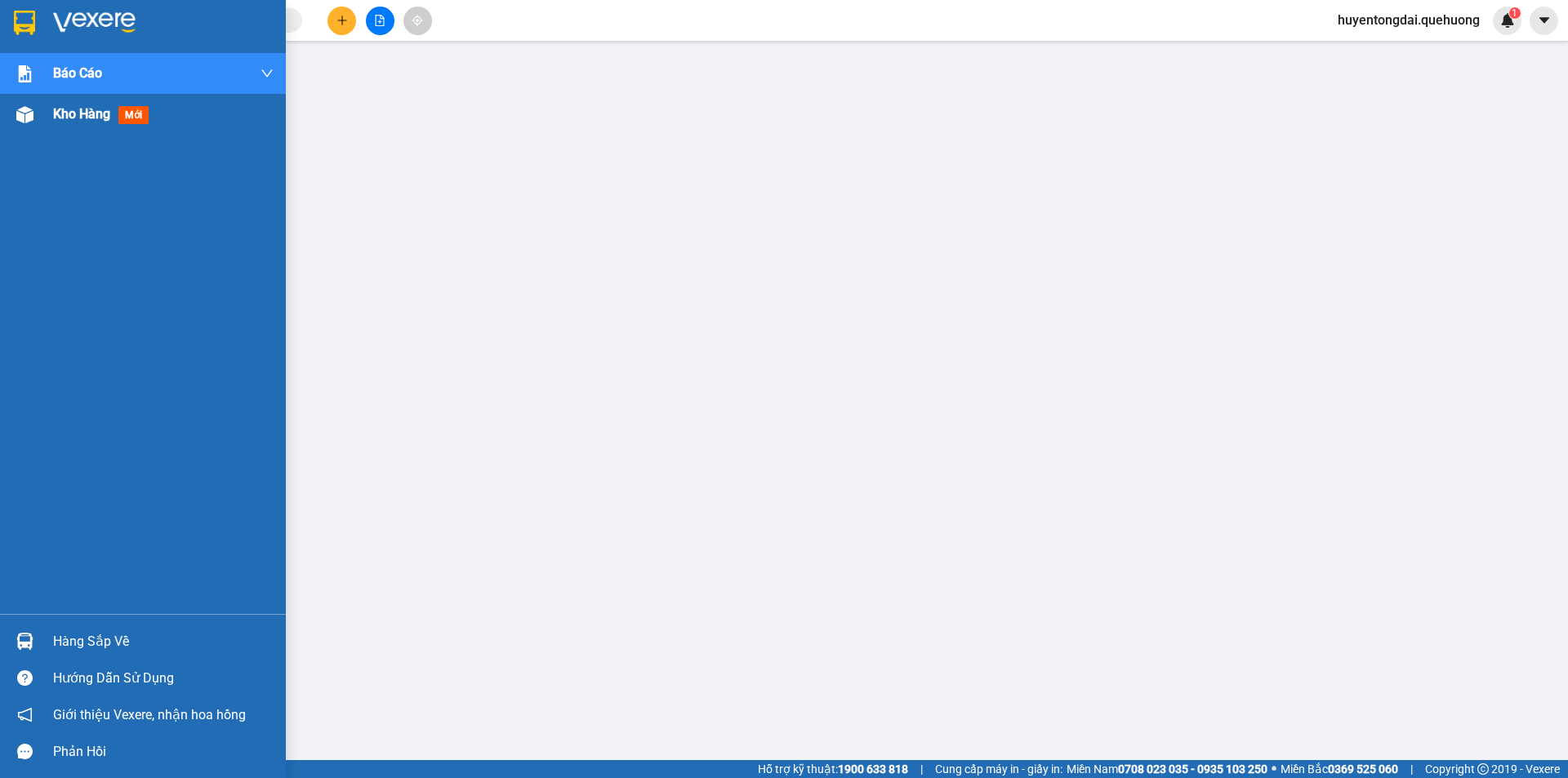
click at [25, 118] on img at bounding box center [25, 114] width 18 height 18
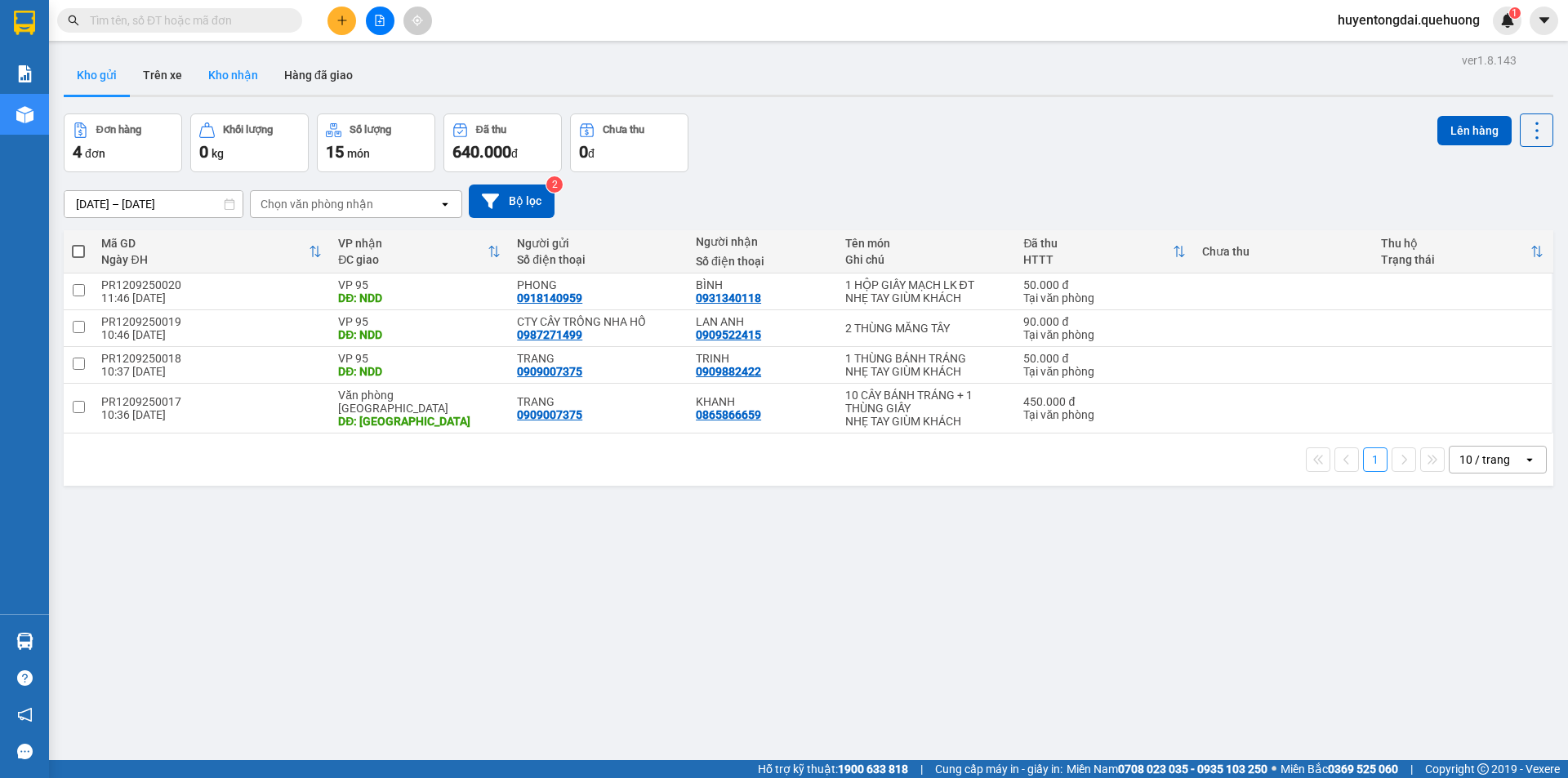
click at [224, 76] on button "Kho nhận" at bounding box center [233, 75] width 76 height 39
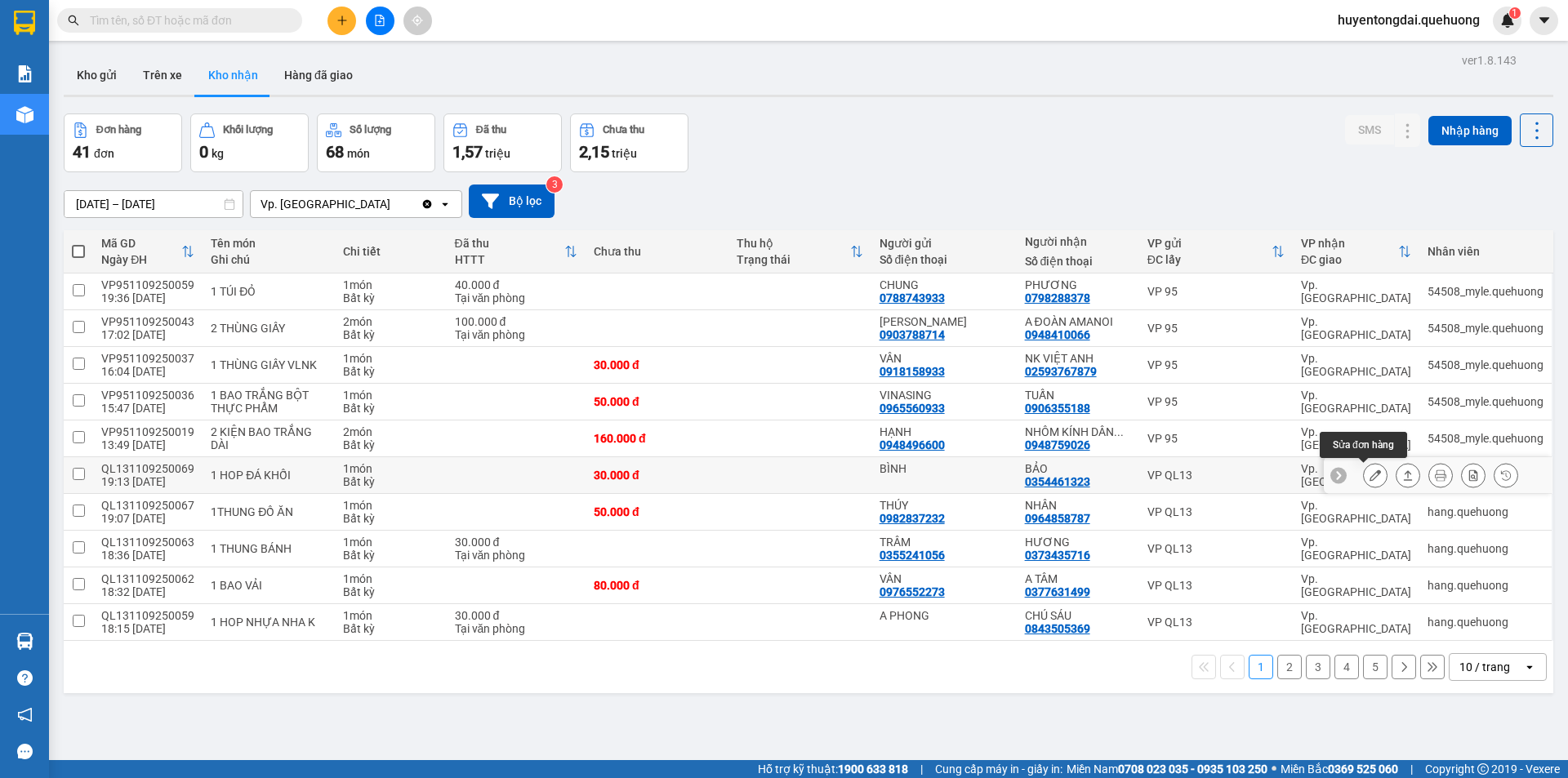
click at [1370, 472] on icon at bounding box center [1376, 476] width 12 height 12
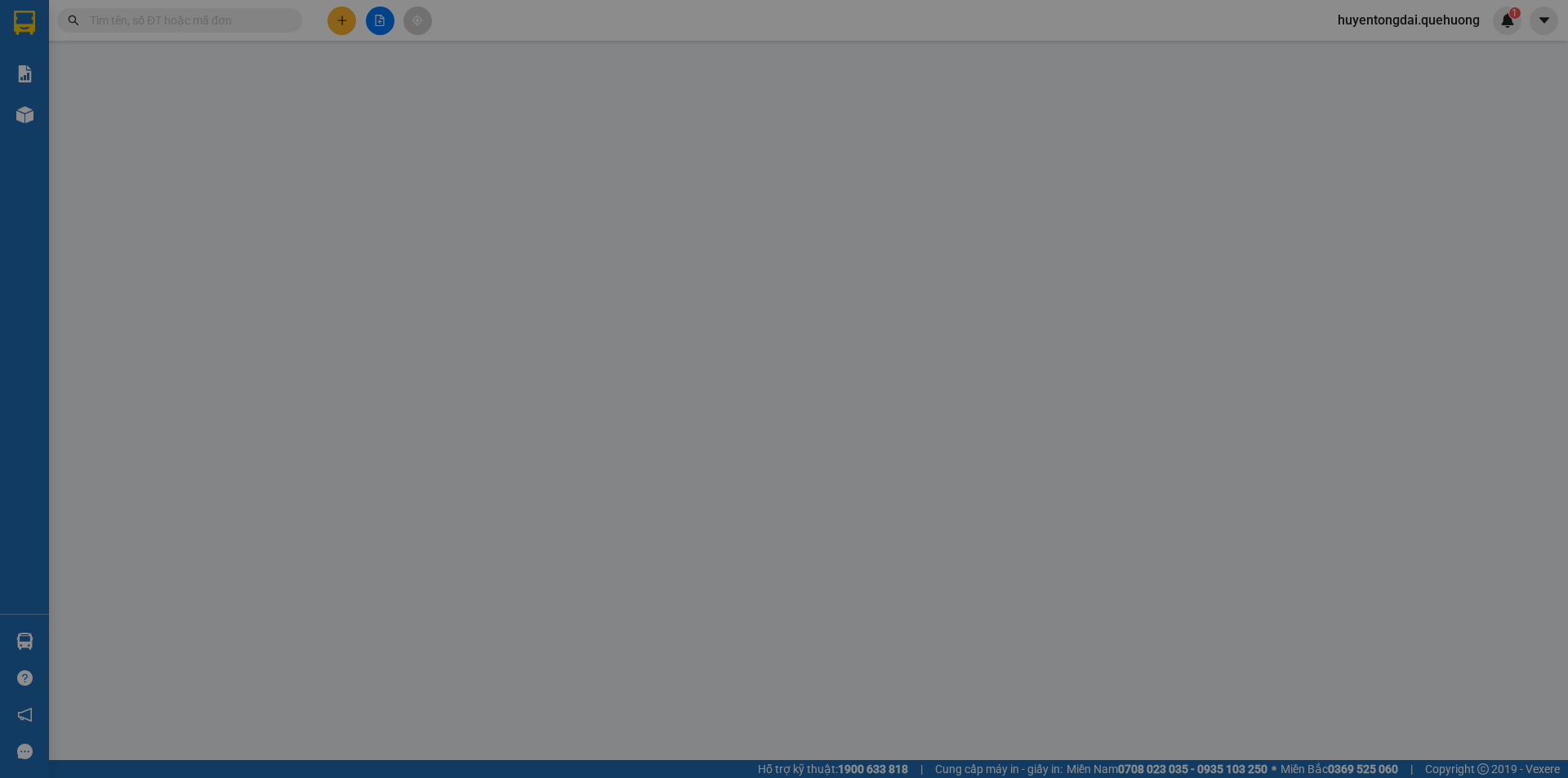
type input "BÌNH"
type input "0354461323"
type input "BẢO"
type input "30.000"
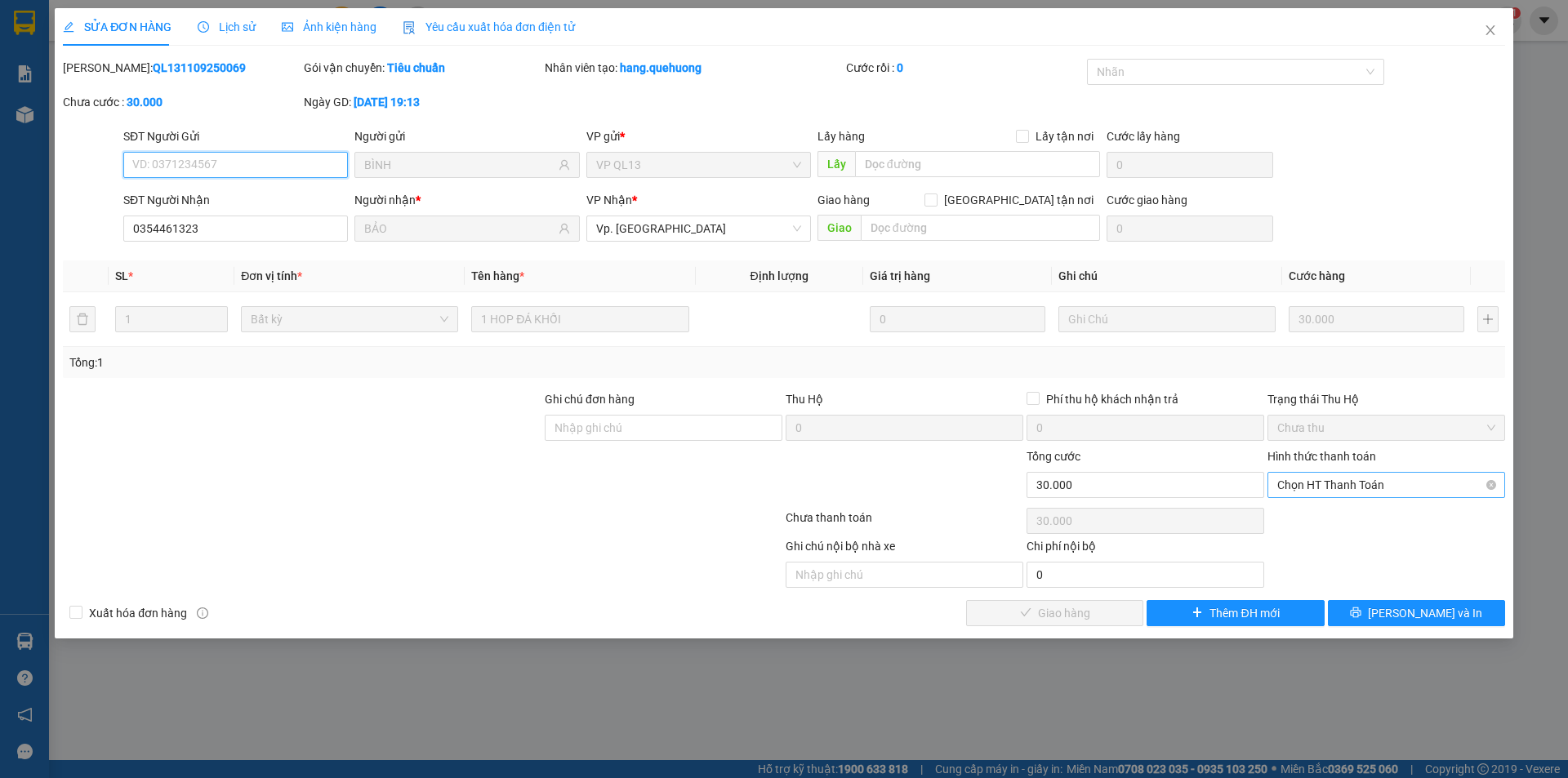
click at [1337, 484] on span "Chọn HT Thanh Toán" at bounding box center [1386, 484] width 218 height 24
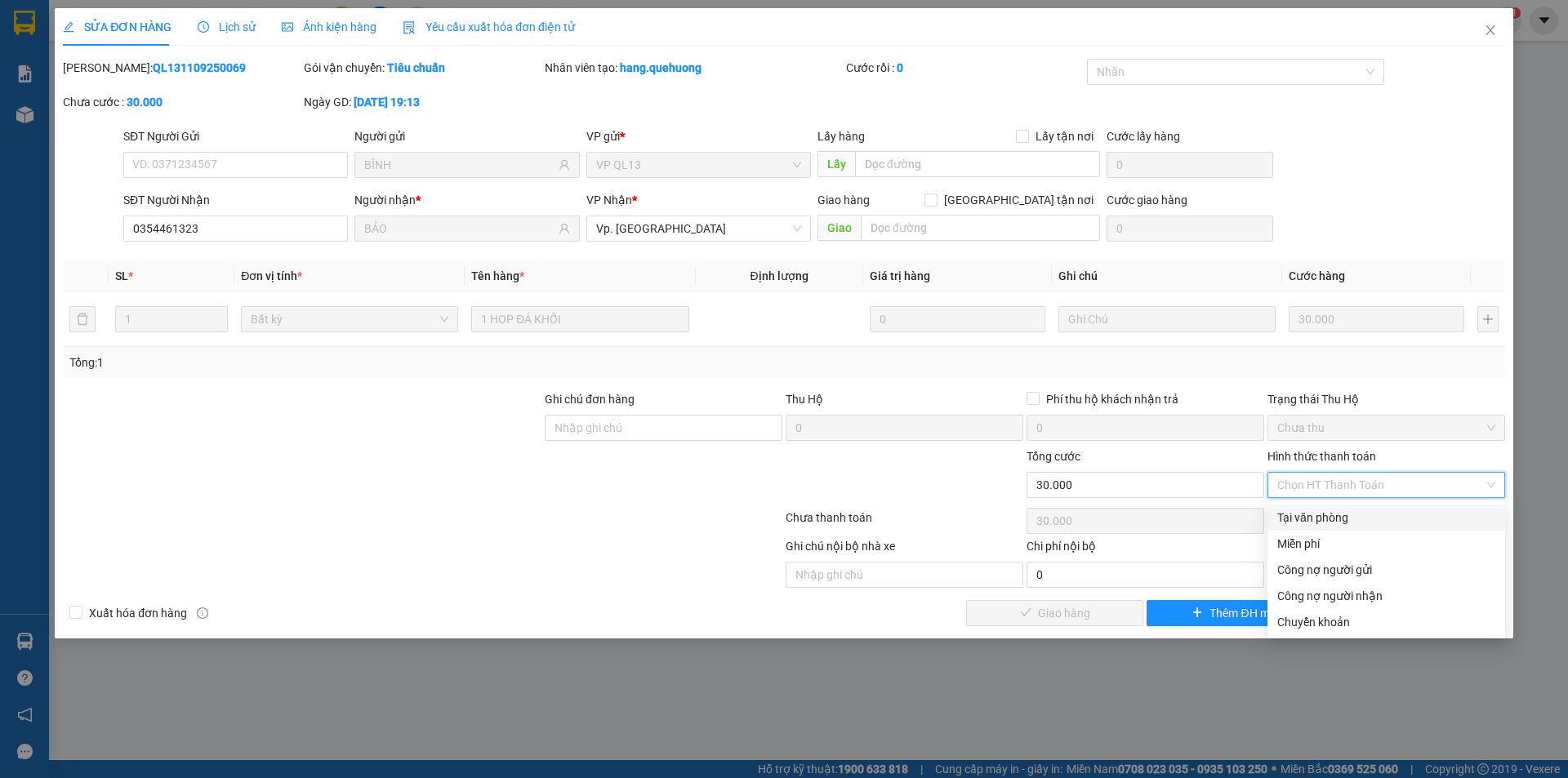
click at [1341, 517] on div "Tại văn phòng" at bounding box center [1386, 518] width 218 height 18
type input "0"
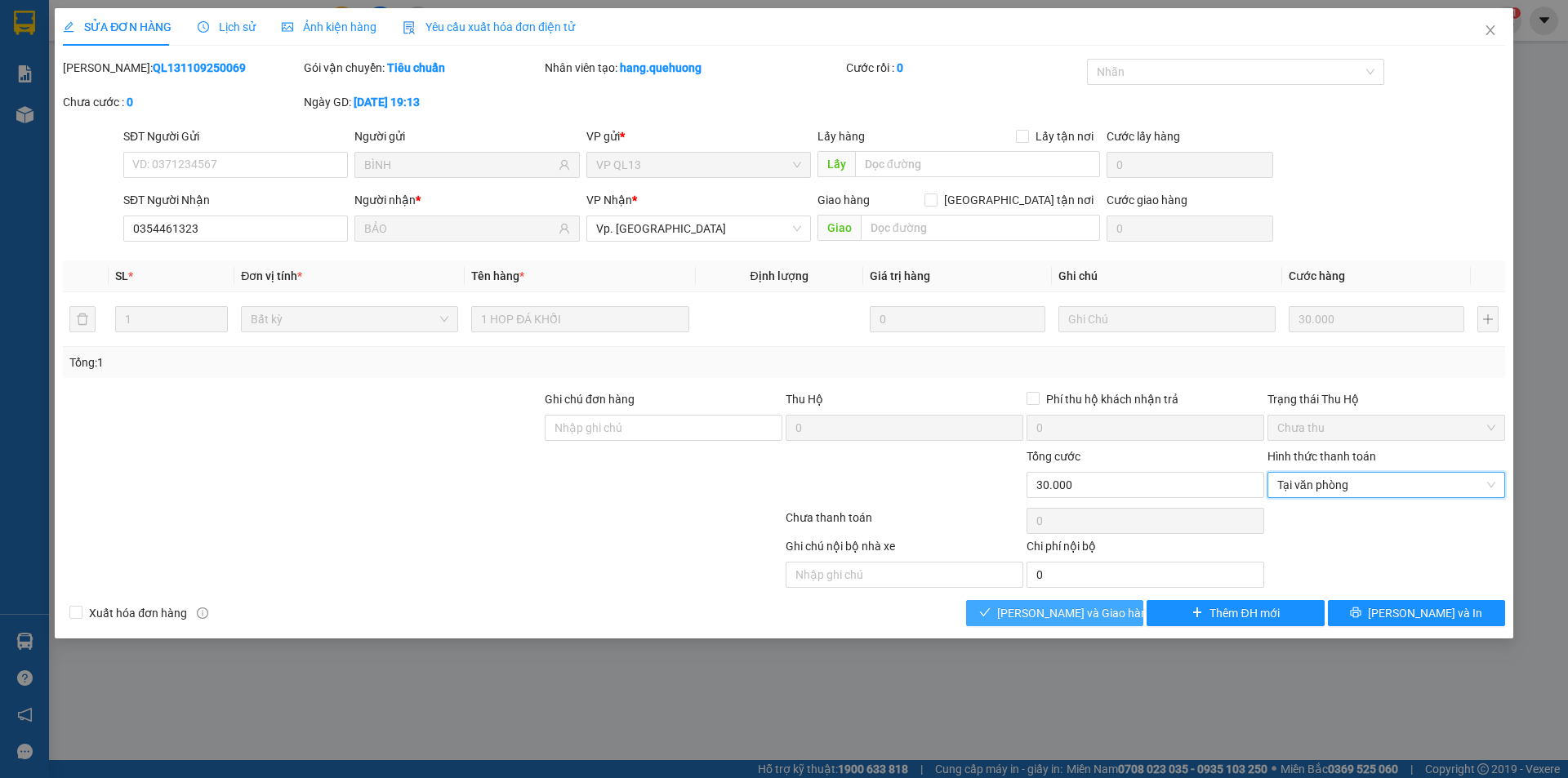
click at [1080, 612] on span "Lưu và Giao hàng" at bounding box center [1076, 614] width 157 height 18
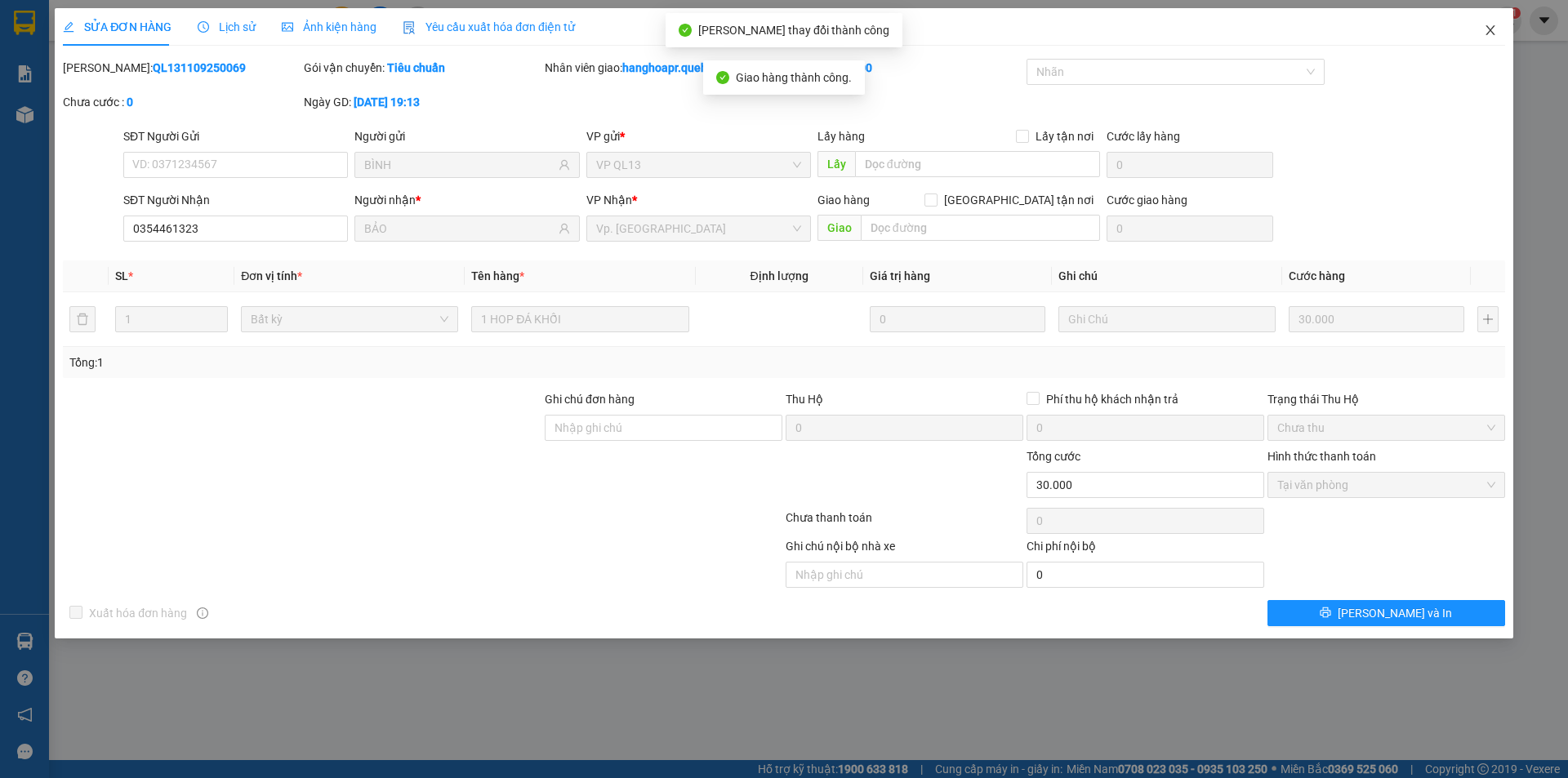
click at [1494, 25] on icon "close" at bounding box center [1490, 29] width 13 height 13
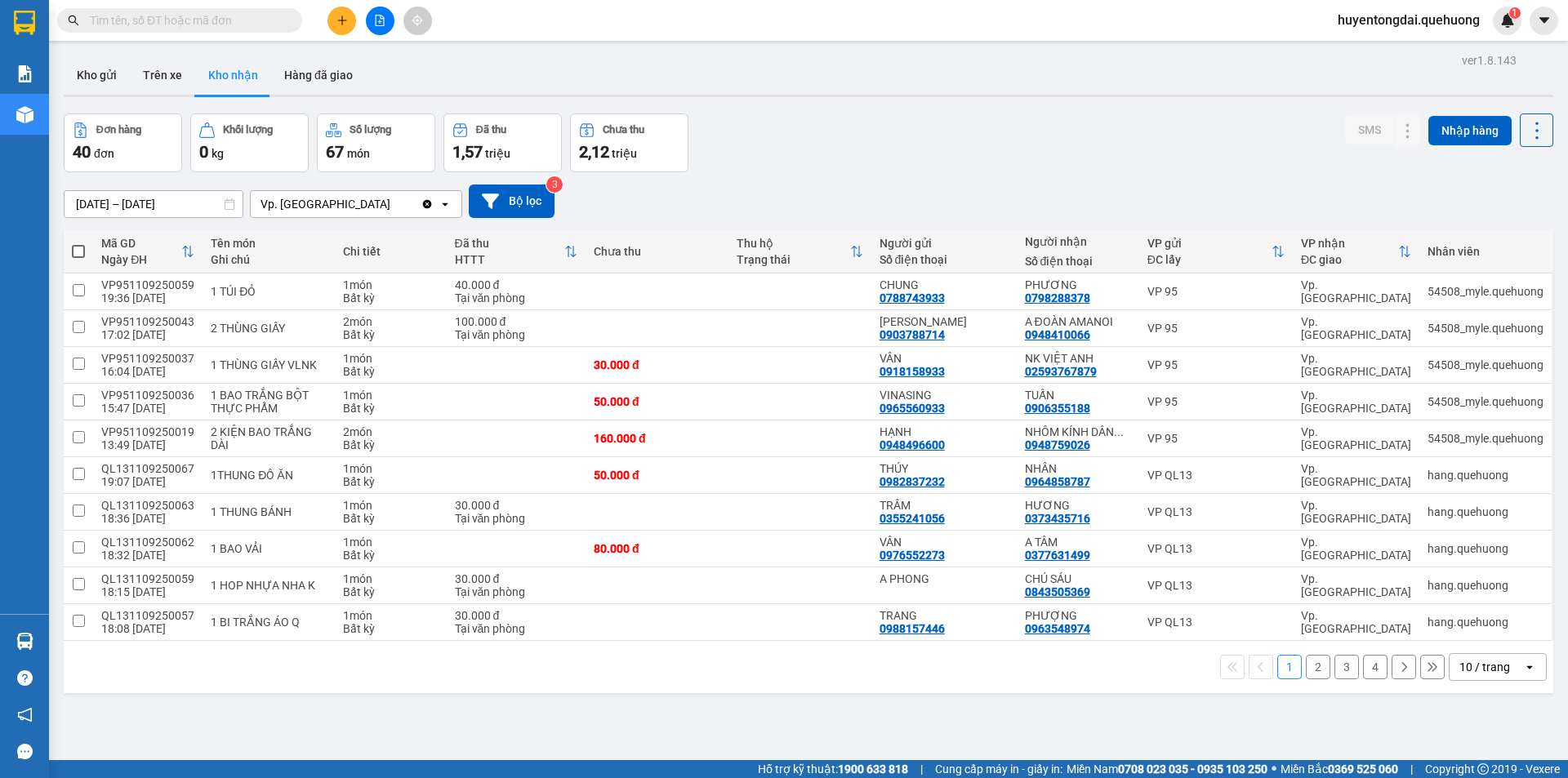
click at [1468, 672] on div "10 / trang" at bounding box center [1485, 666] width 51 height 17
click at [1453, 625] on span "100 / trang" at bounding box center [1479, 631] width 59 height 17
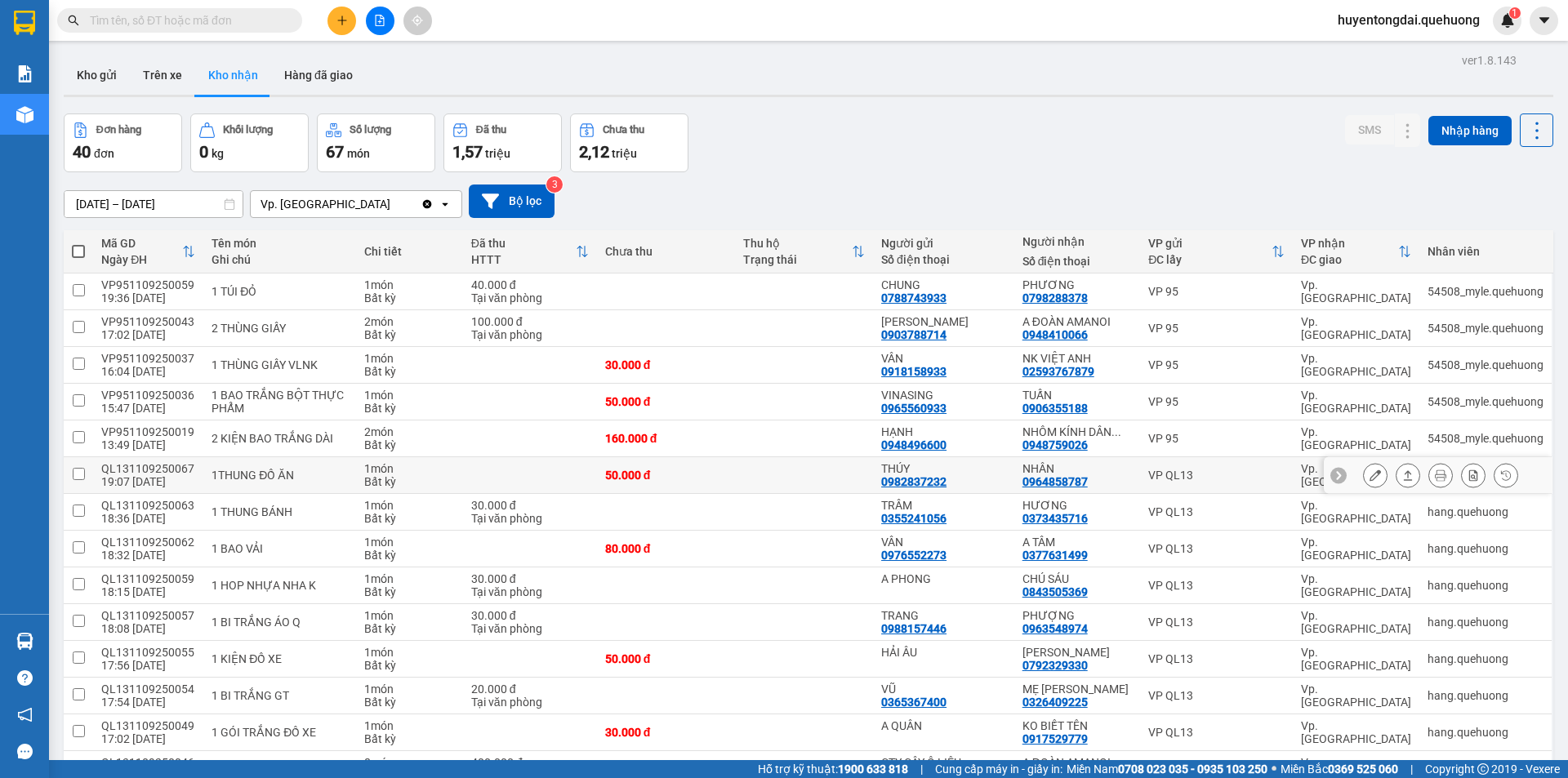
scroll to position [163, 0]
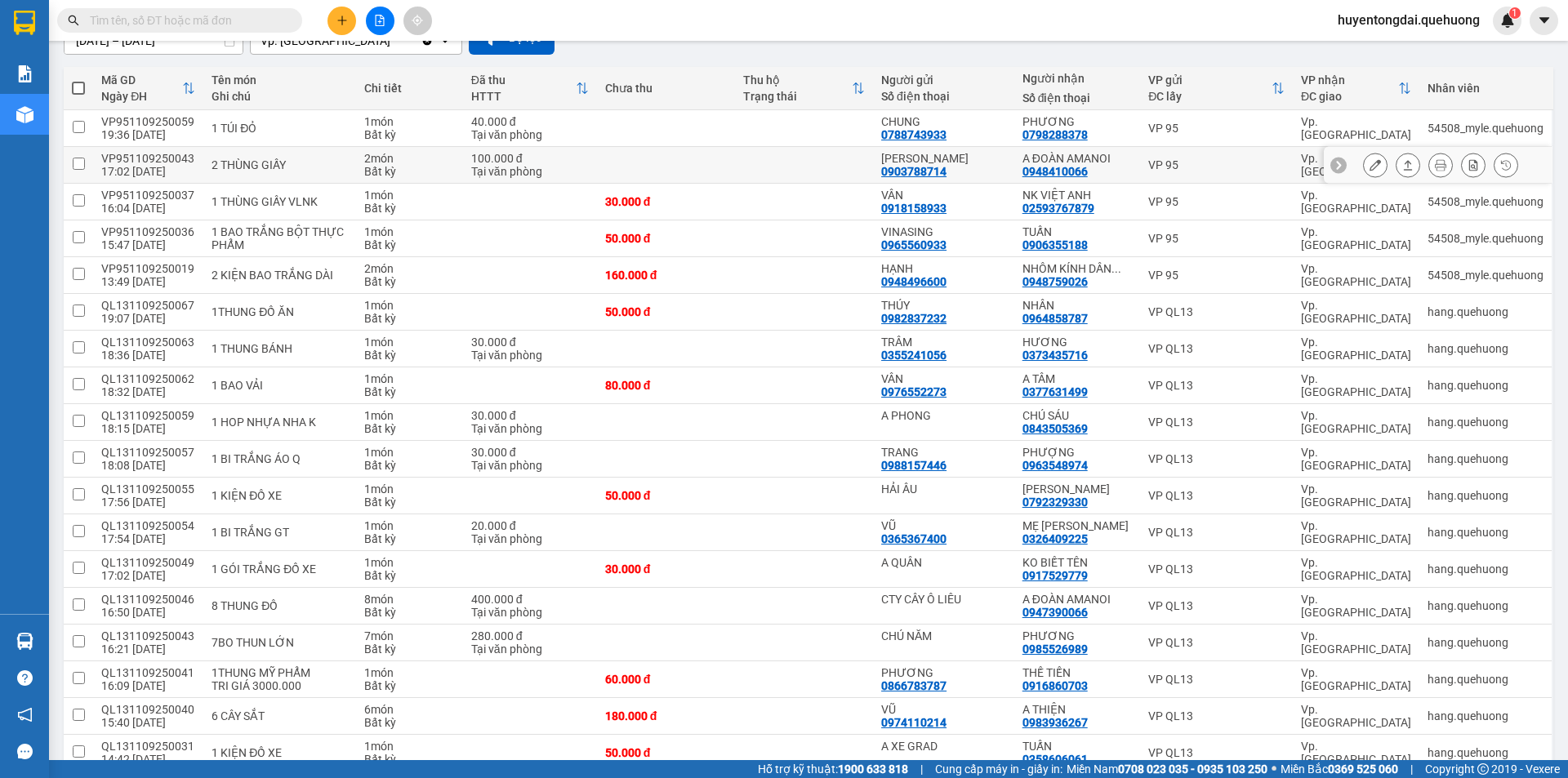
click at [1403, 169] on icon at bounding box center [1408, 165] width 12 height 12
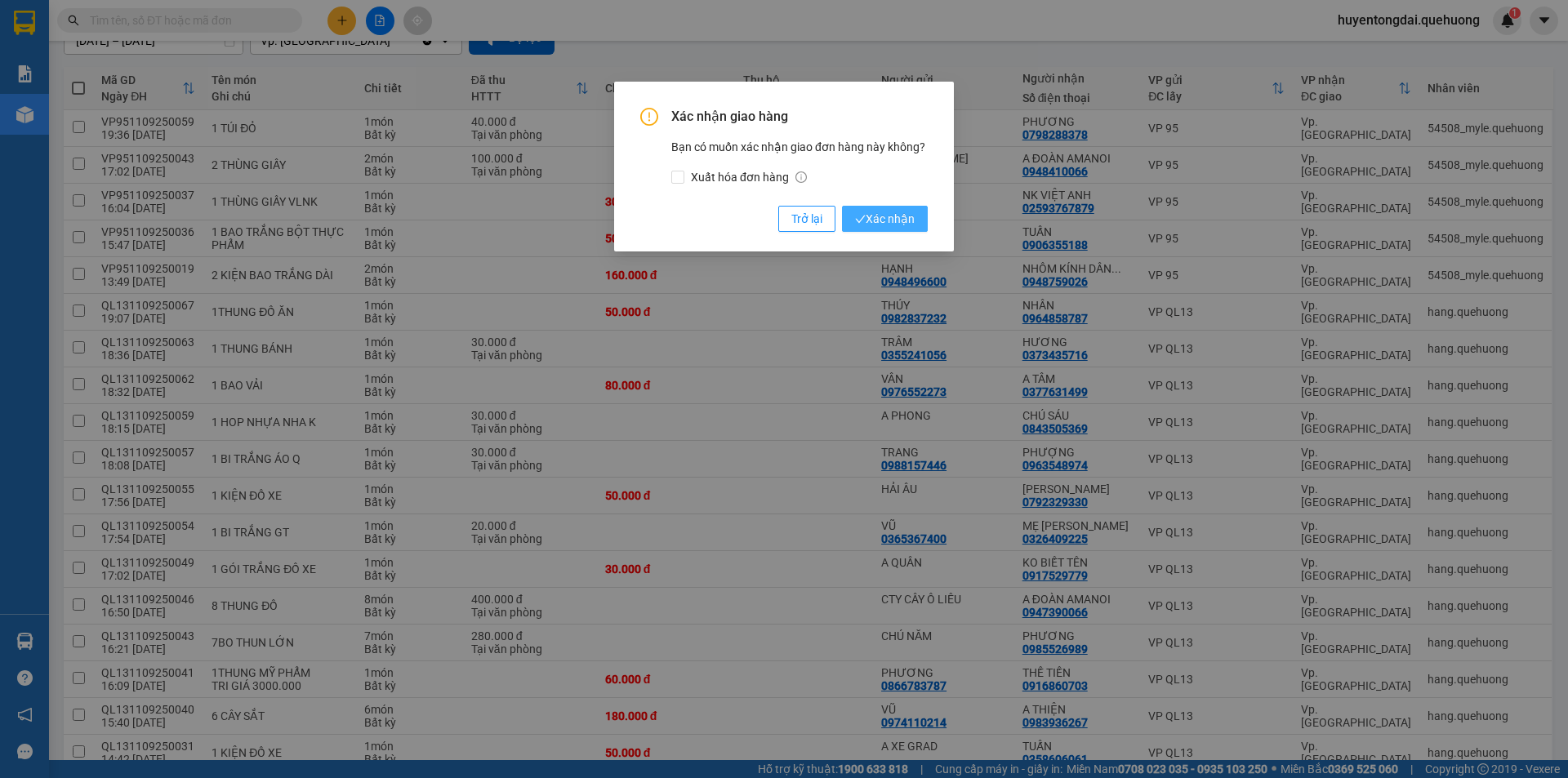
click at [909, 213] on span "Xác nhận" at bounding box center [885, 218] width 60 height 18
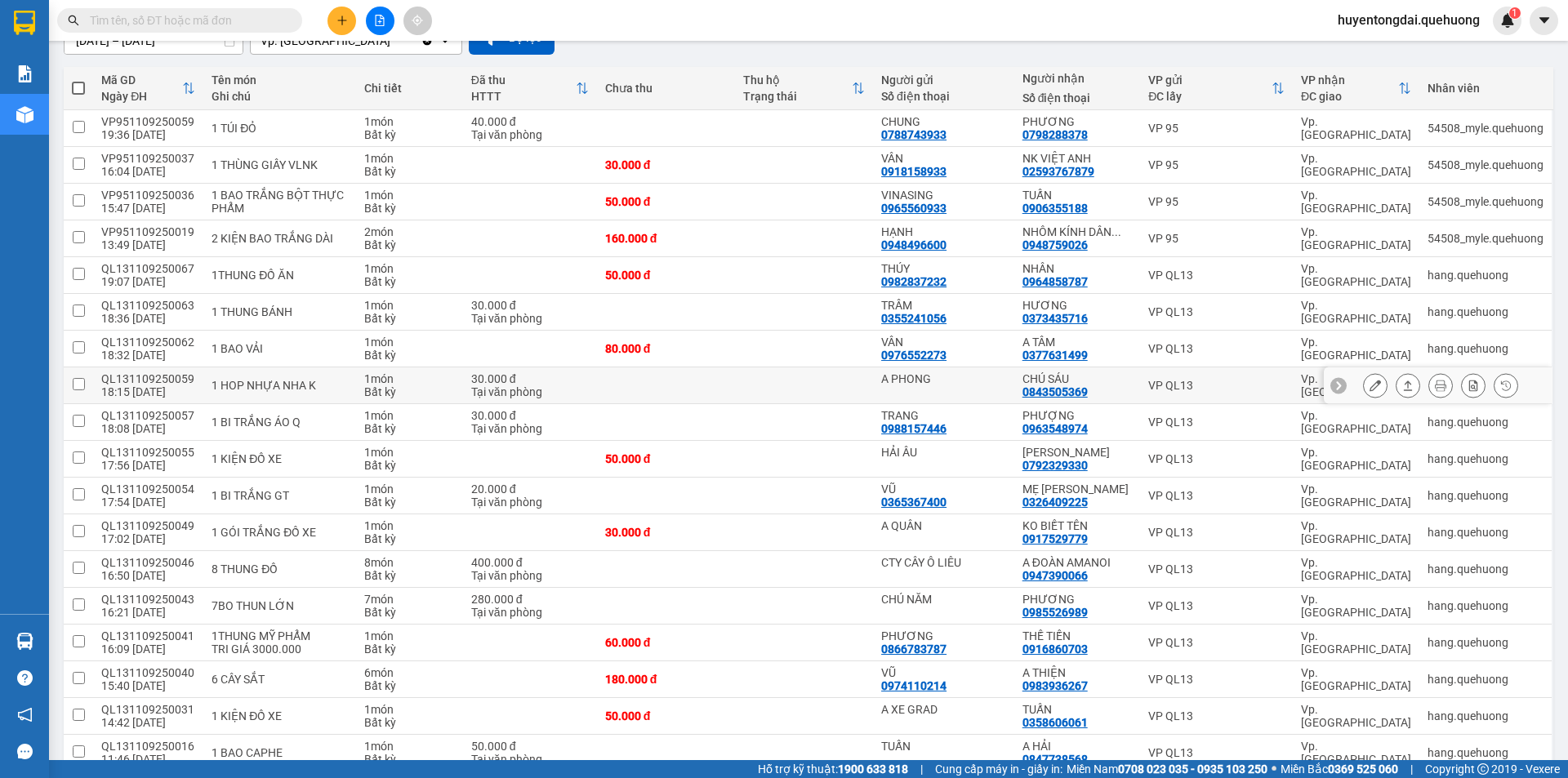
click at [1403, 385] on icon at bounding box center [1408, 386] width 12 height 12
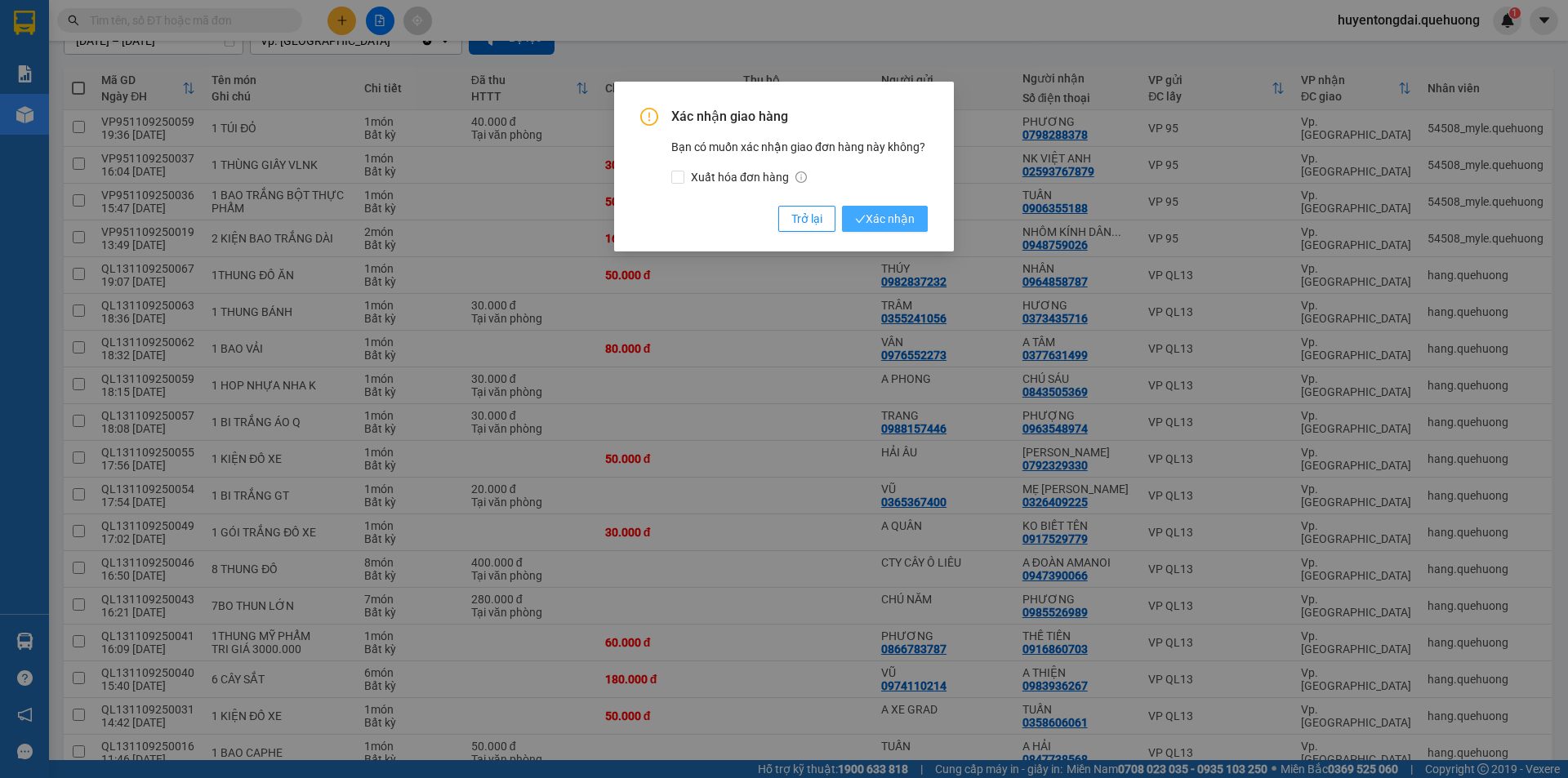
click at [886, 213] on span "Xác nhận" at bounding box center [885, 218] width 60 height 18
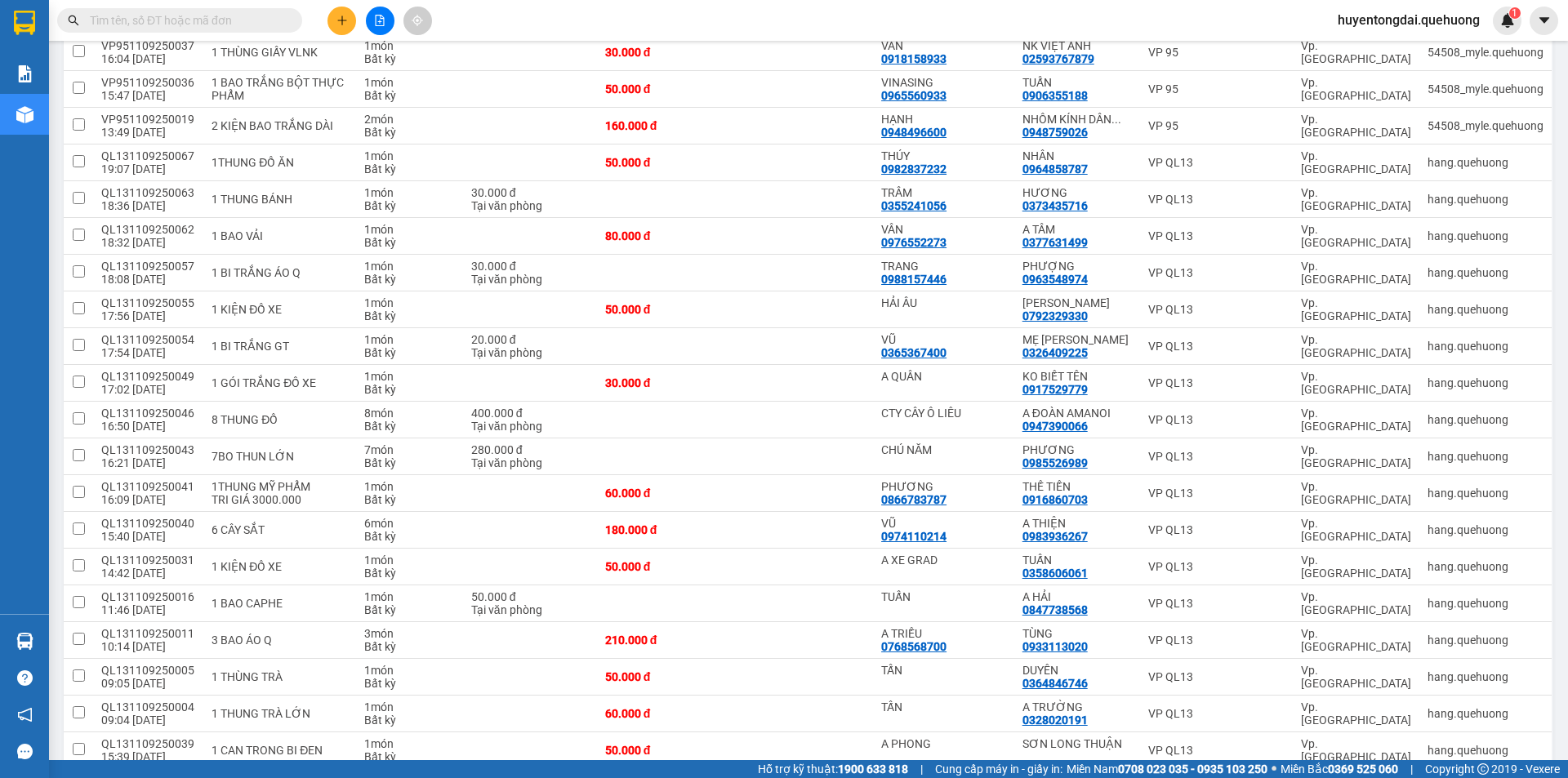
scroll to position [301, 0]
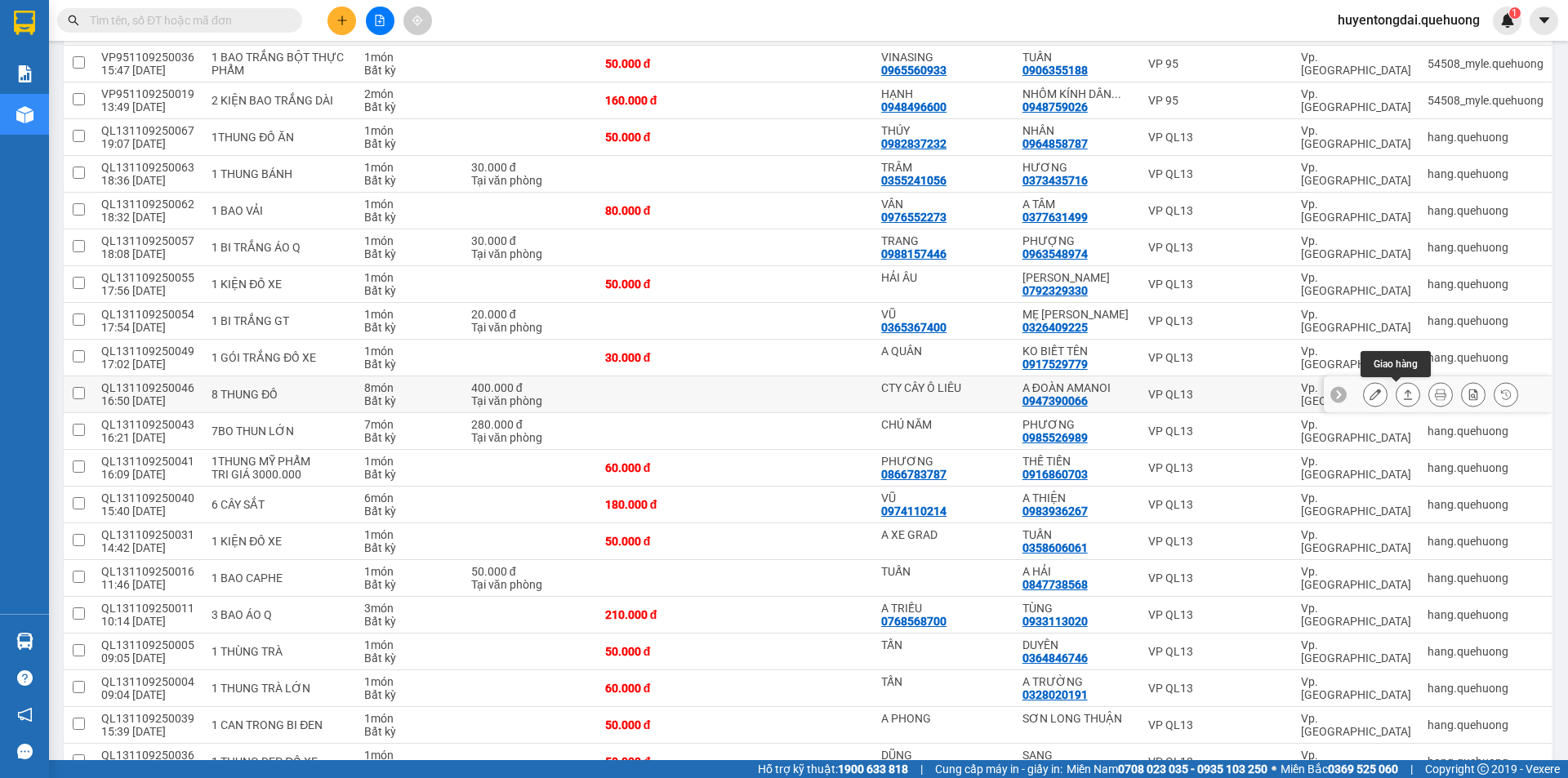
click at [1403, 397] on icon at bounding box center [1408, 394] width 12 height 12
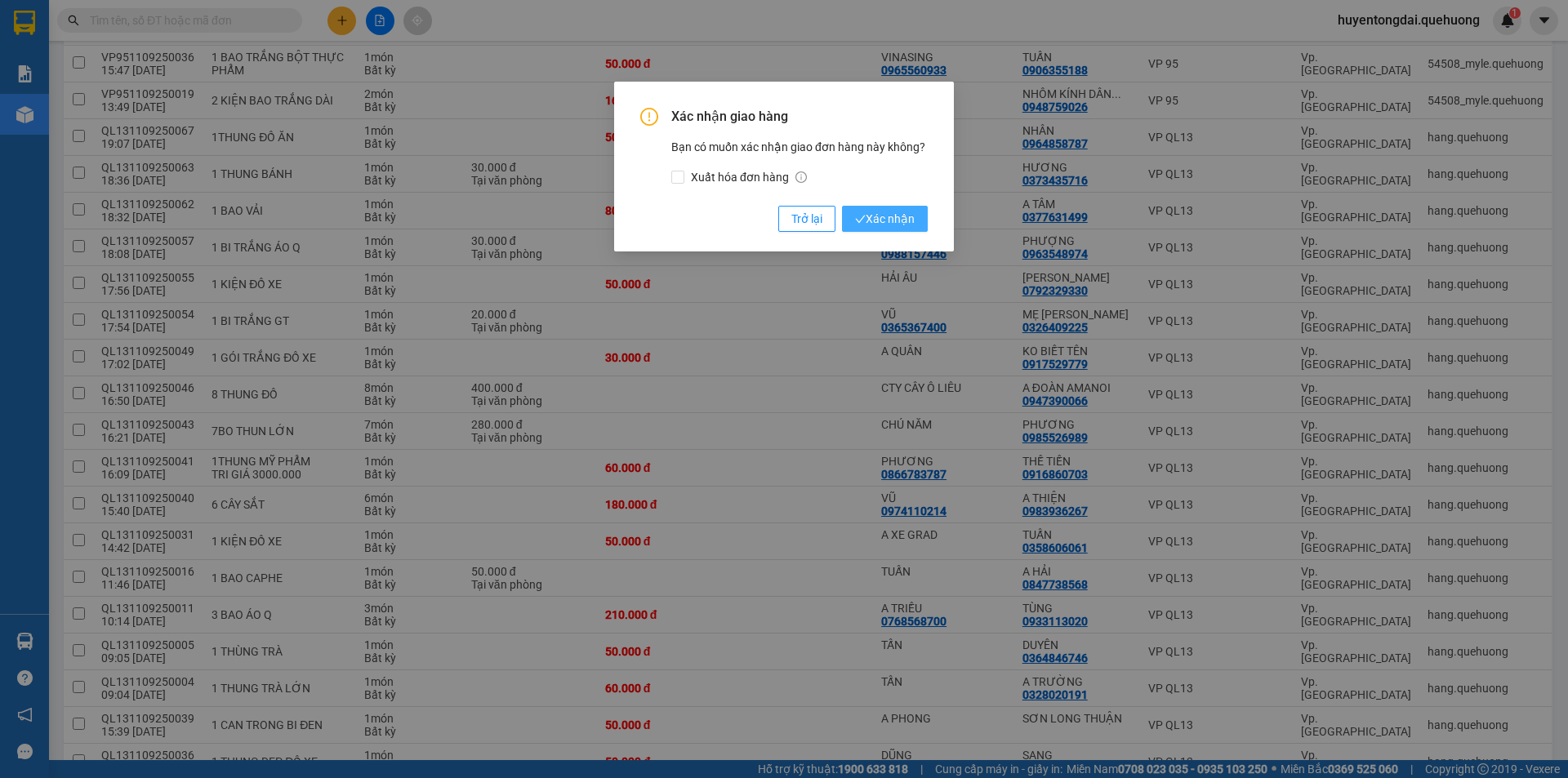
click at [892, 216] on span "Xác nhận" at bounding box center [885, 218] width 60 height 18
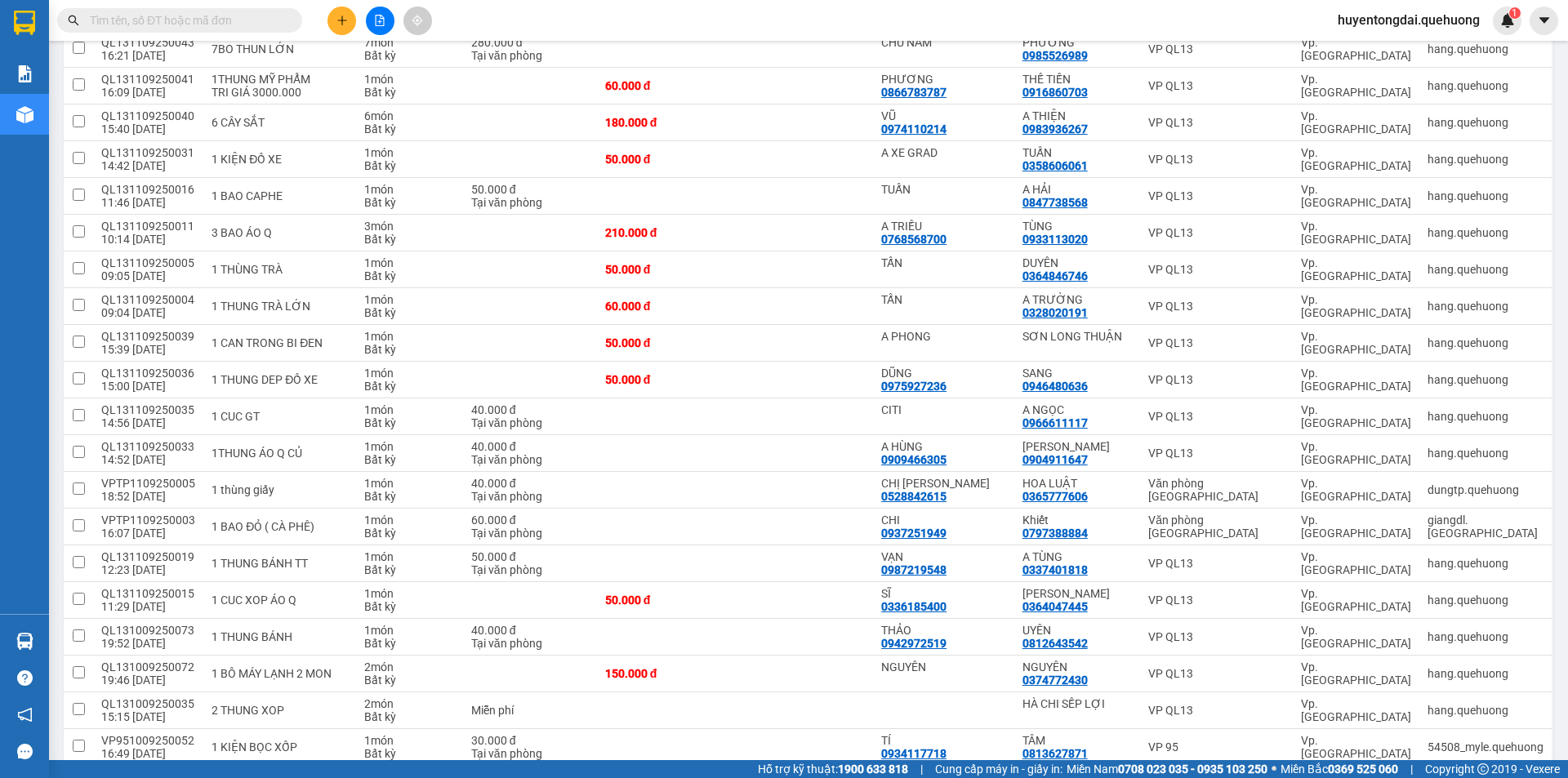
scroll to position [674, 0]
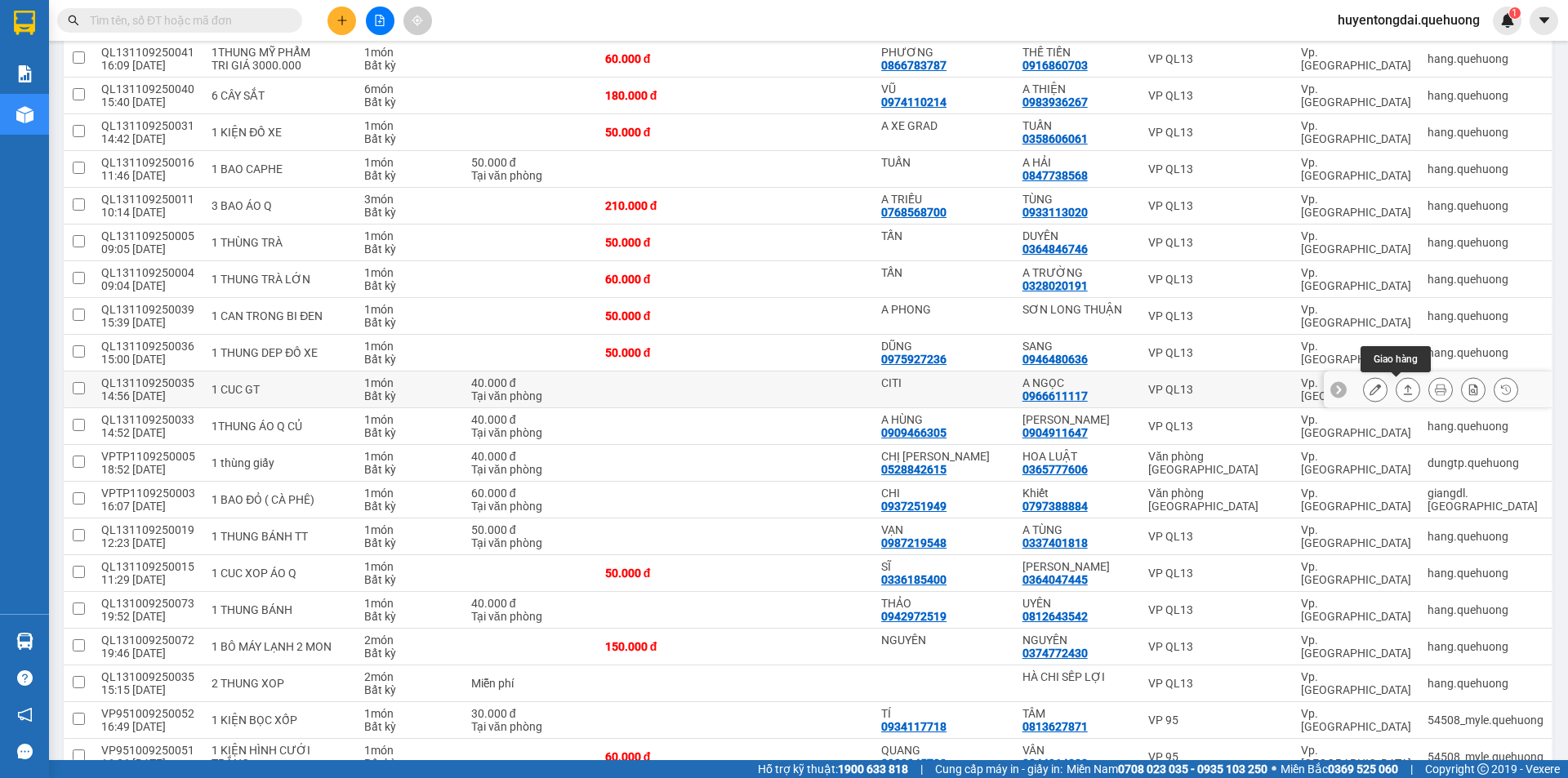
click at [1403, 392] on icon at bounding box center [1408, 389] width 12 height 12
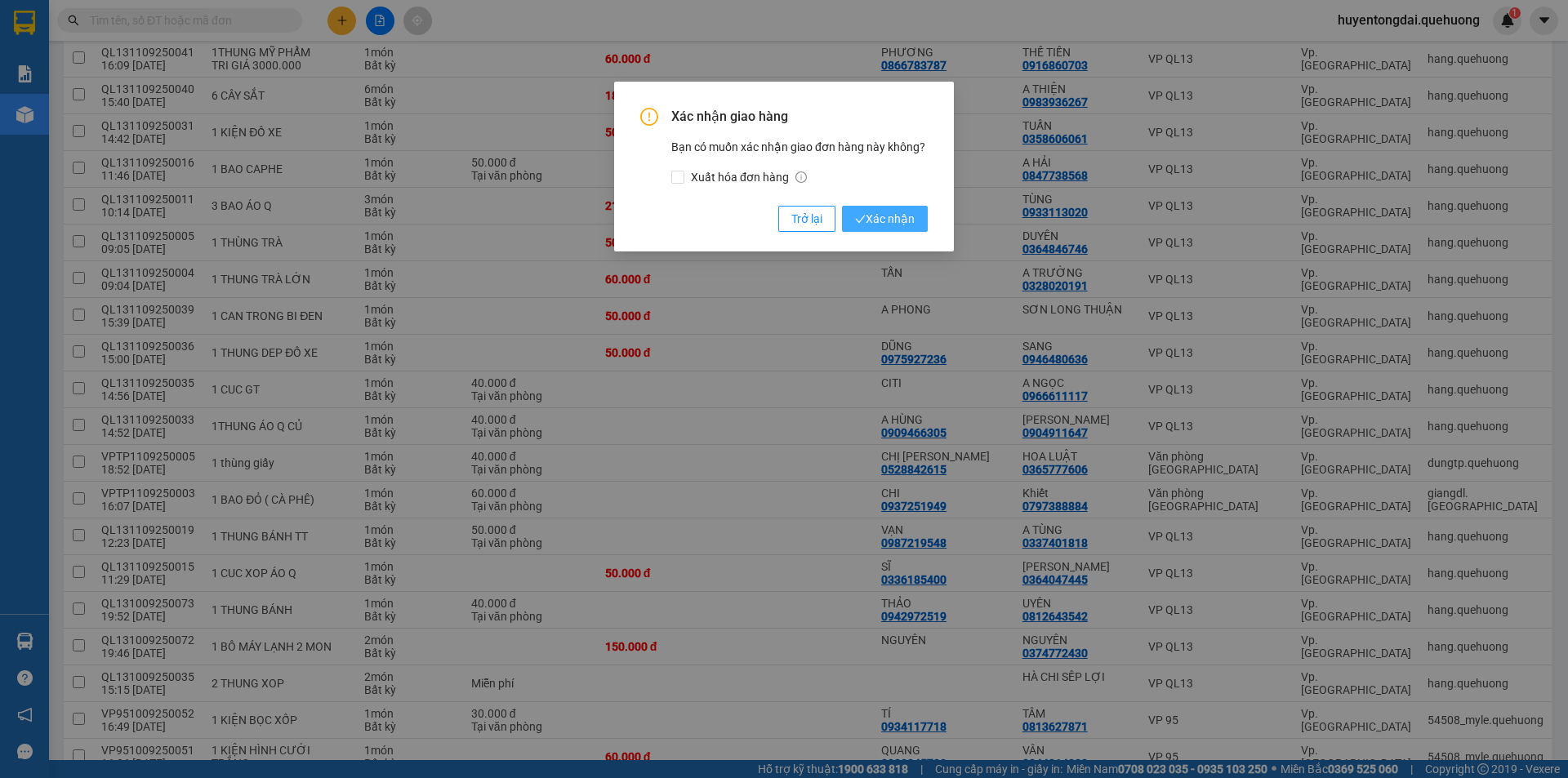
click at [876, 219] on span "Xác nhận" at bounding box center [885, 218] width 60 height 18
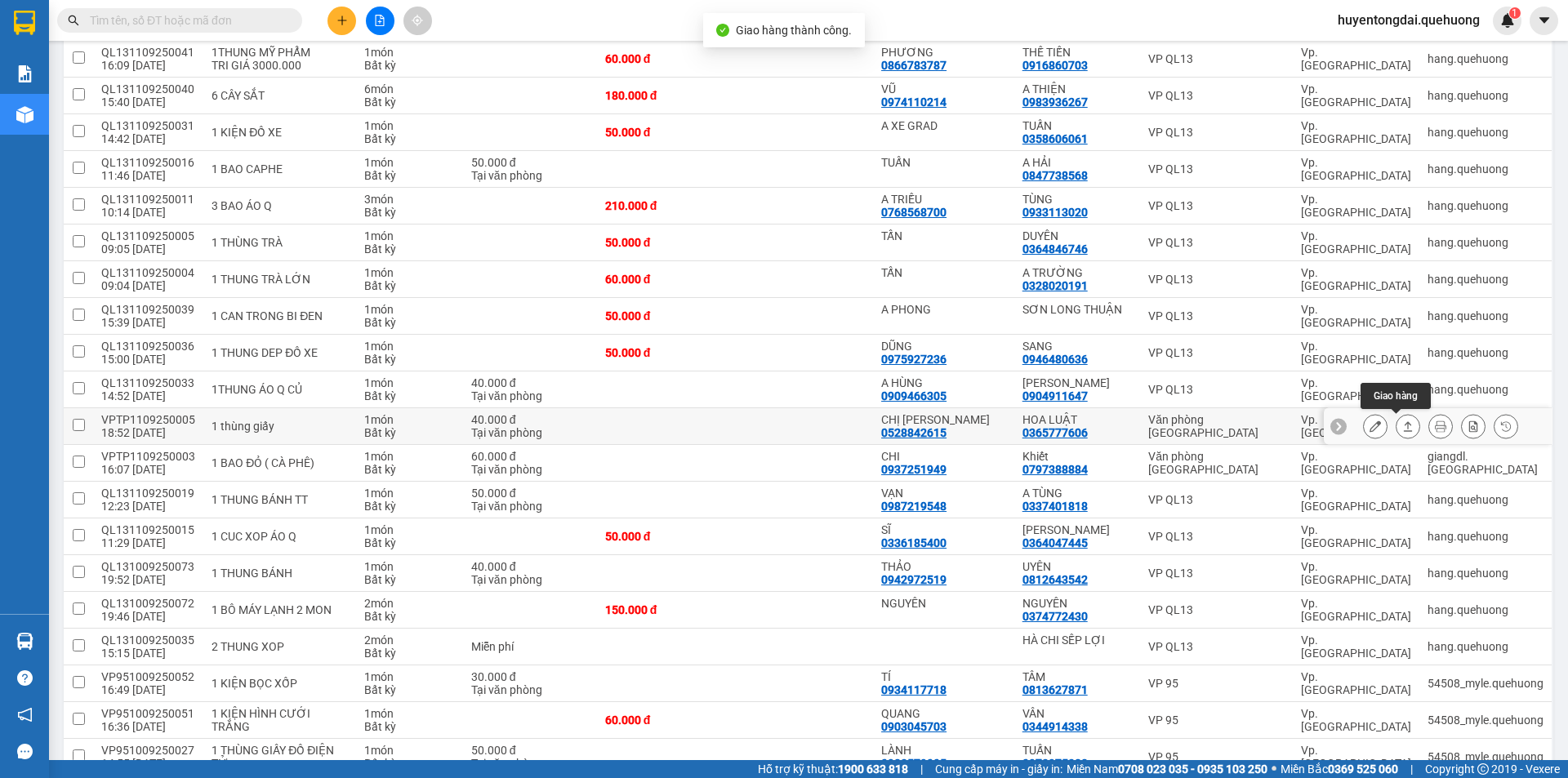
click at [1400, 418] on button at bounding box center [1407, 426] width 23 height 28
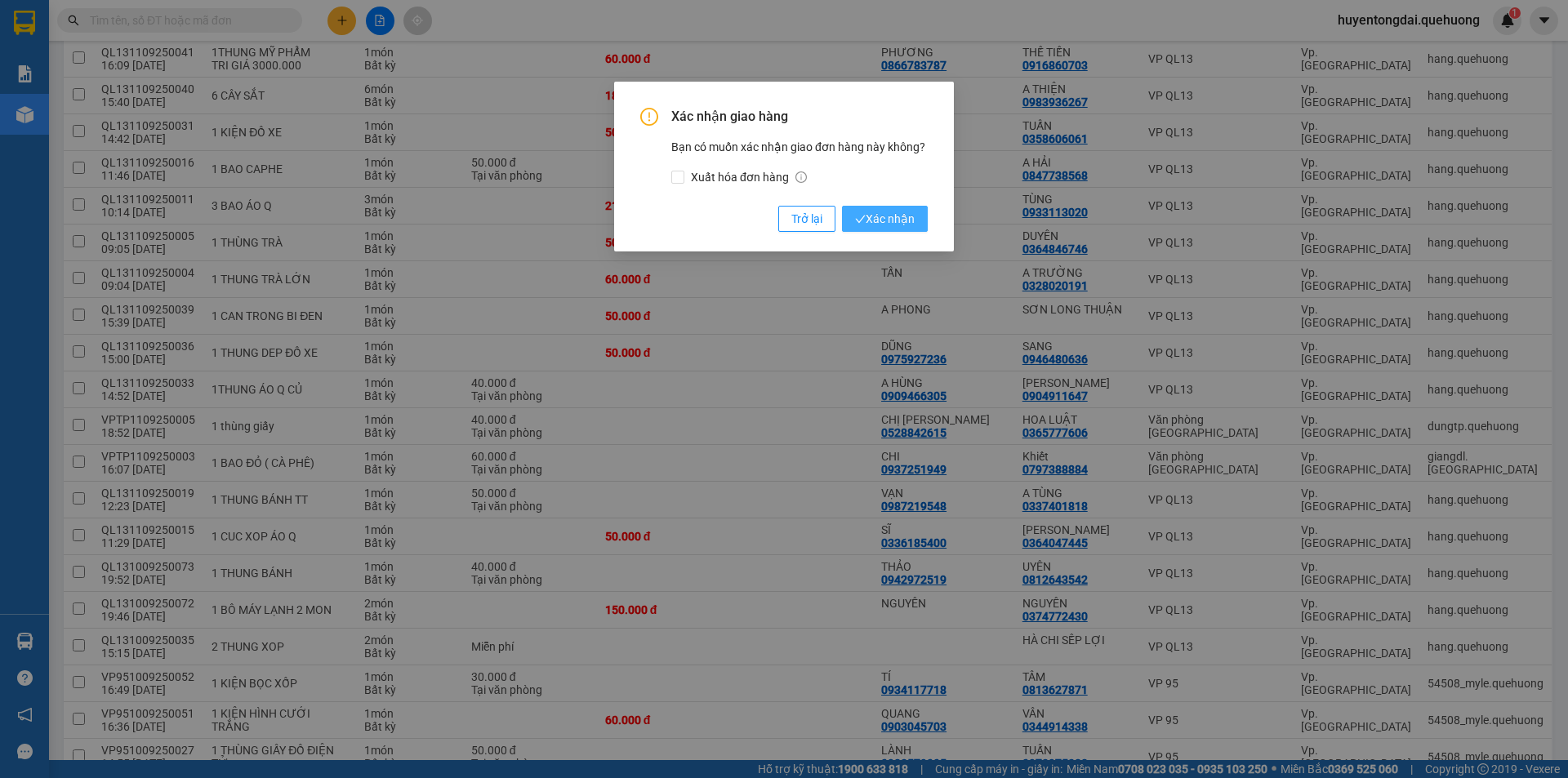
click at [901, 223] on span "Xác nhận" at bounding box center [885, 218] width 60 height 18
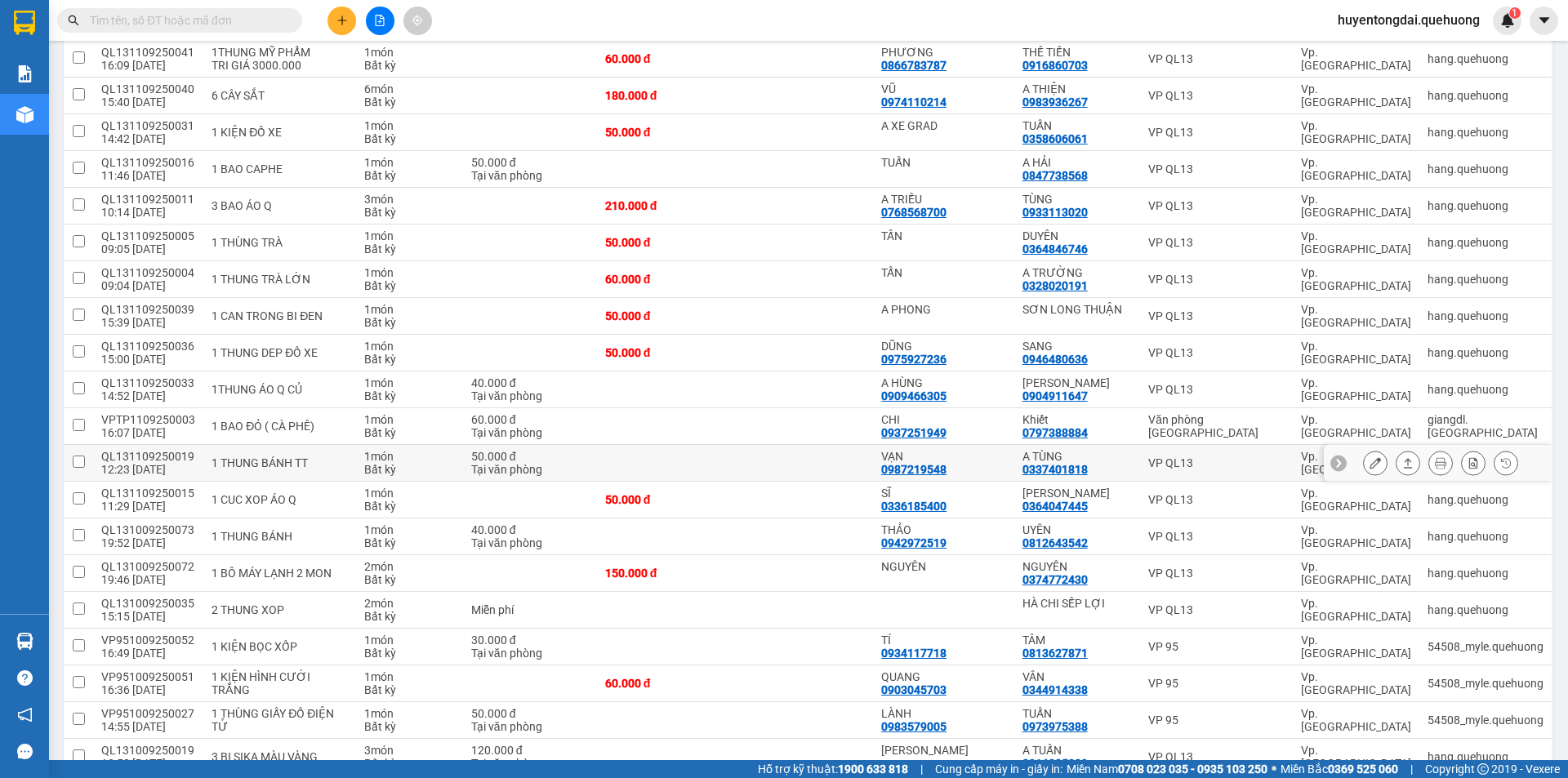
click at [1405, 462] on icon at bounding box center [1408, 463] width 9 height 10
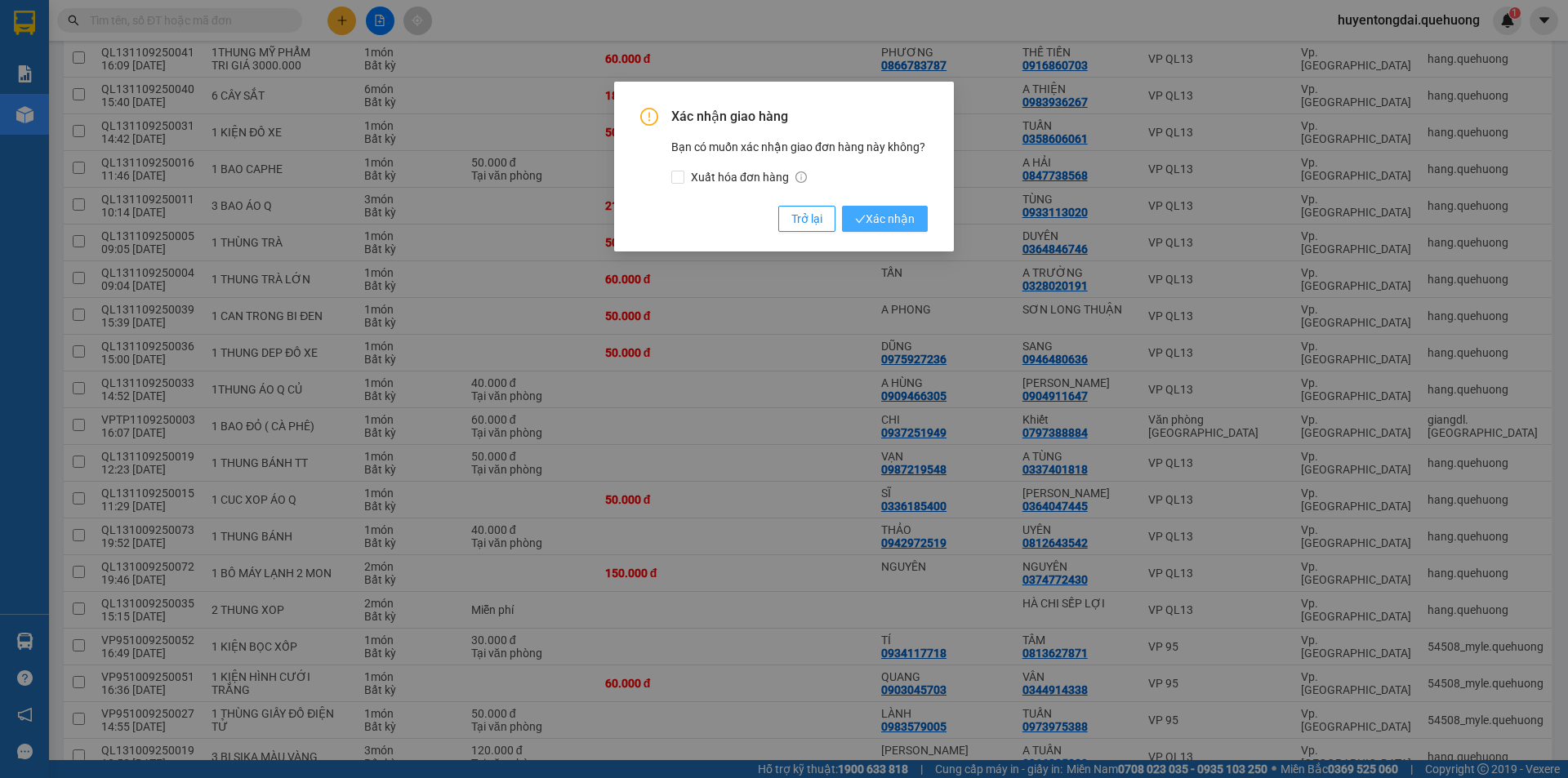
click at [906, 218] on span "Xác nhận" at bounding box center [885, 218] width 60 height 18
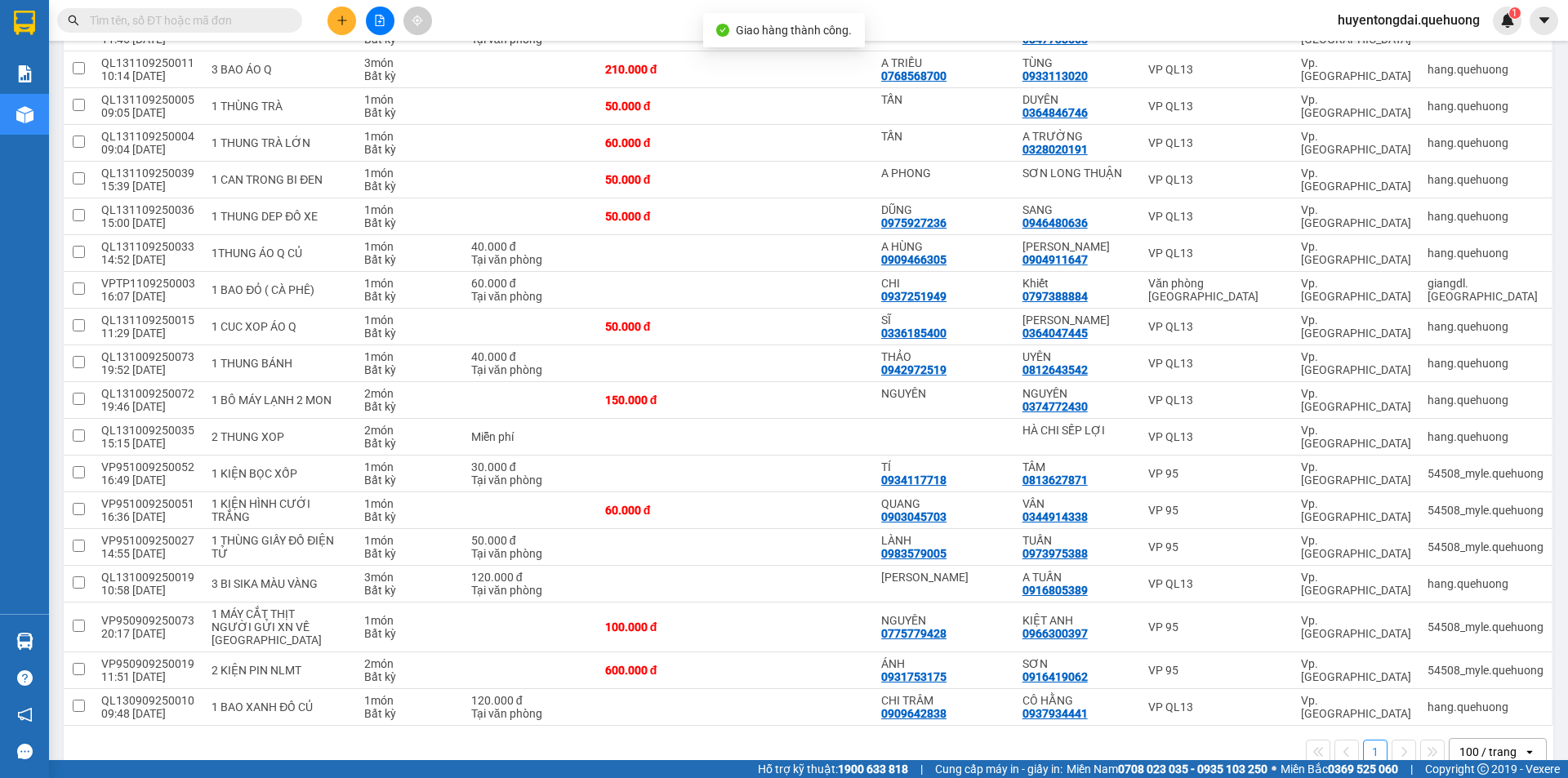
scroll to position [830, 0]
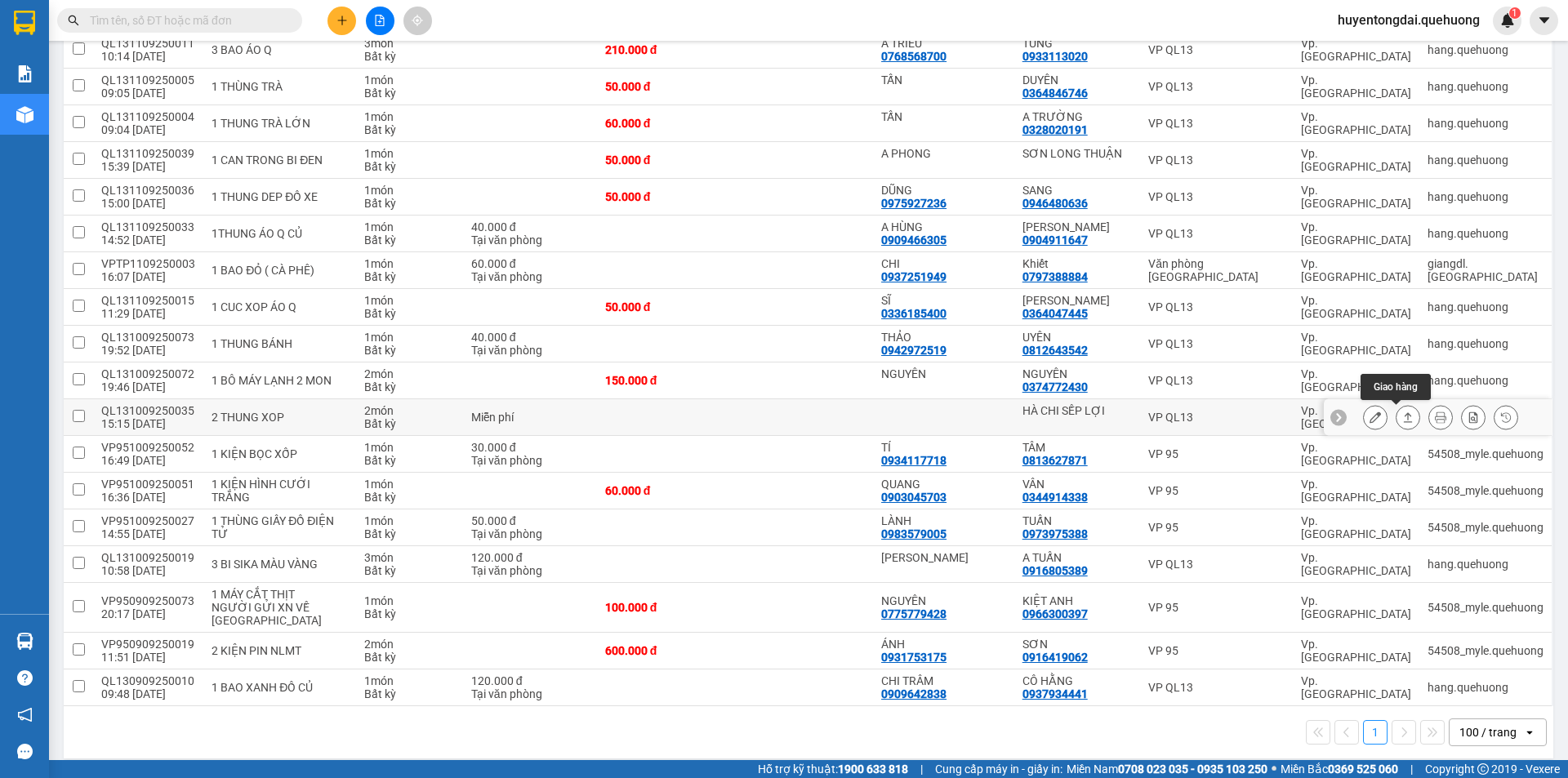
click at [1397, 425] on button at bounding box center [1407, 417] width 23 height 28
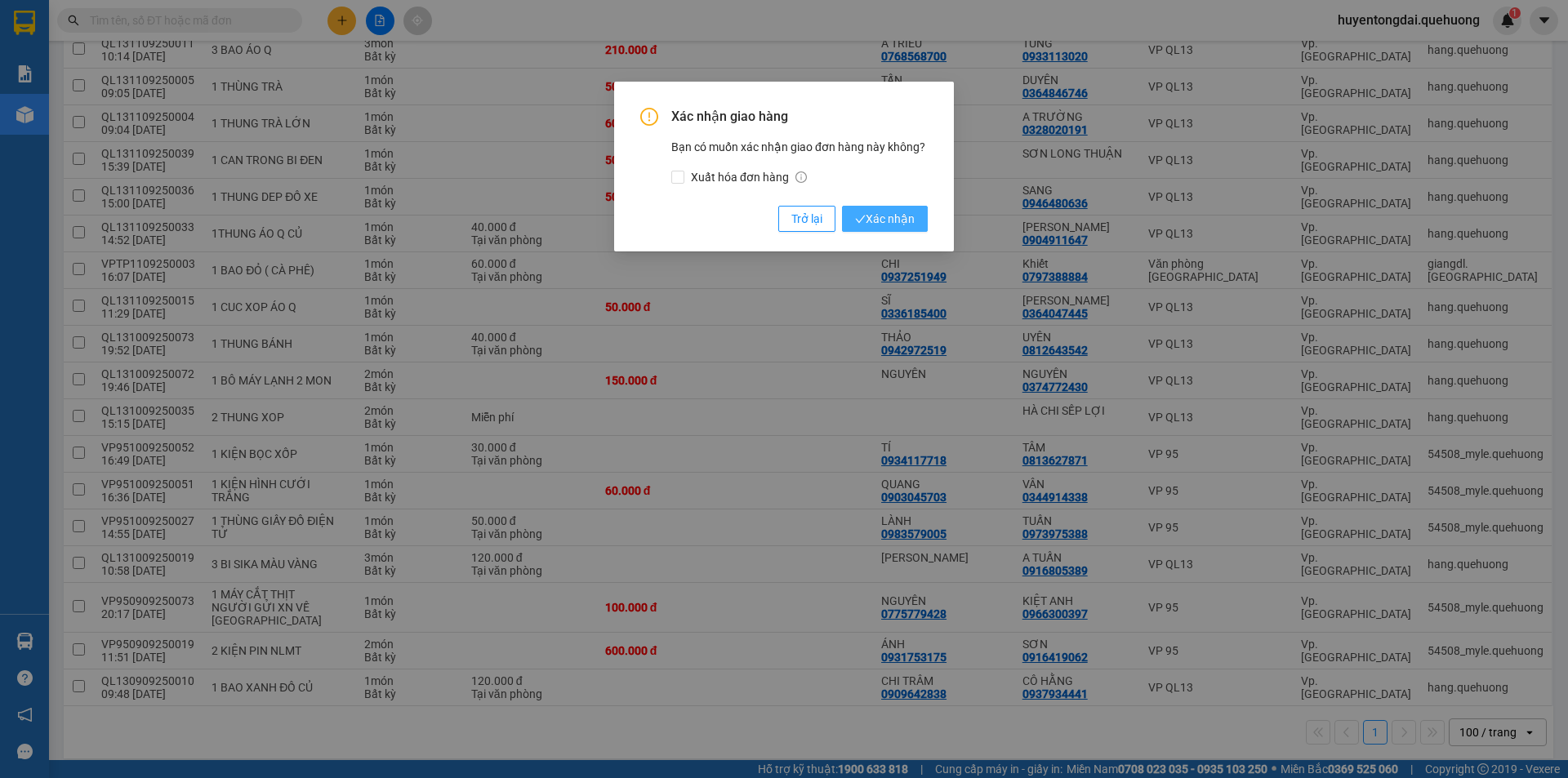
click at [883, 231] on button "Xác nhận" at bounding box center [885, 218] width 86 height 26
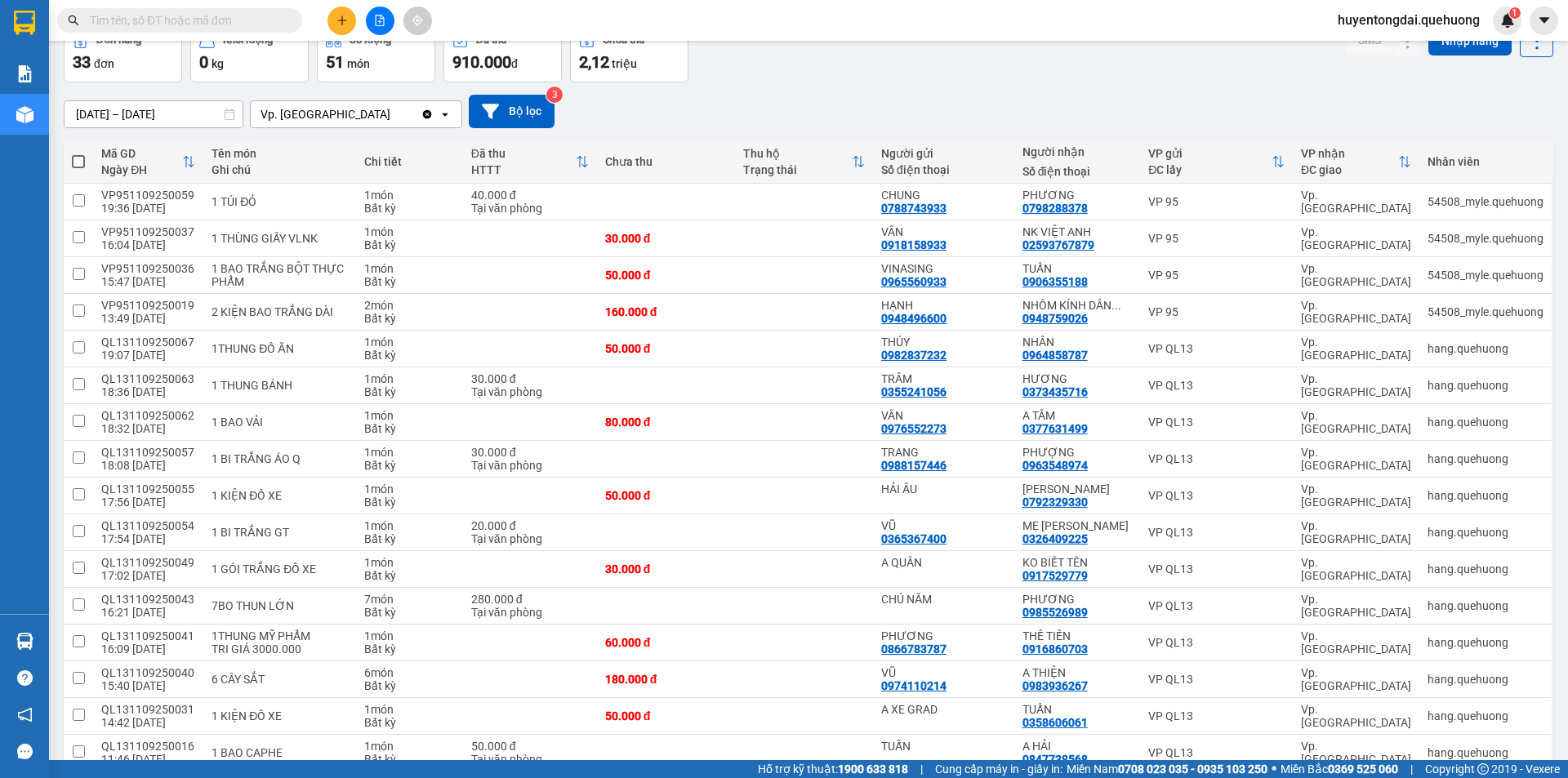
scroll to position [0, 0]
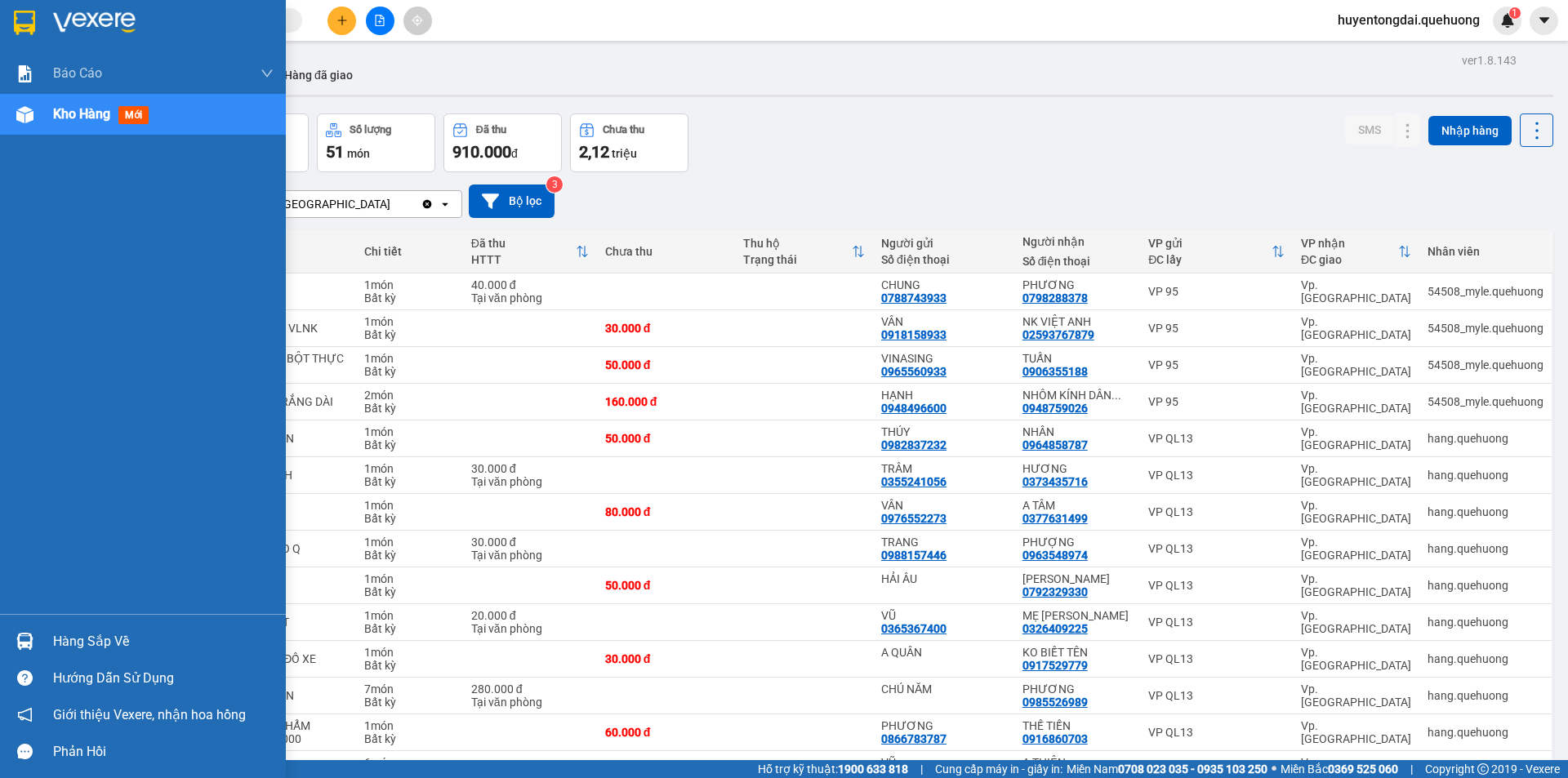
click at [154, 116] on div "Kho hàng mới" at bounding box center [104, 114] width 102 height 21
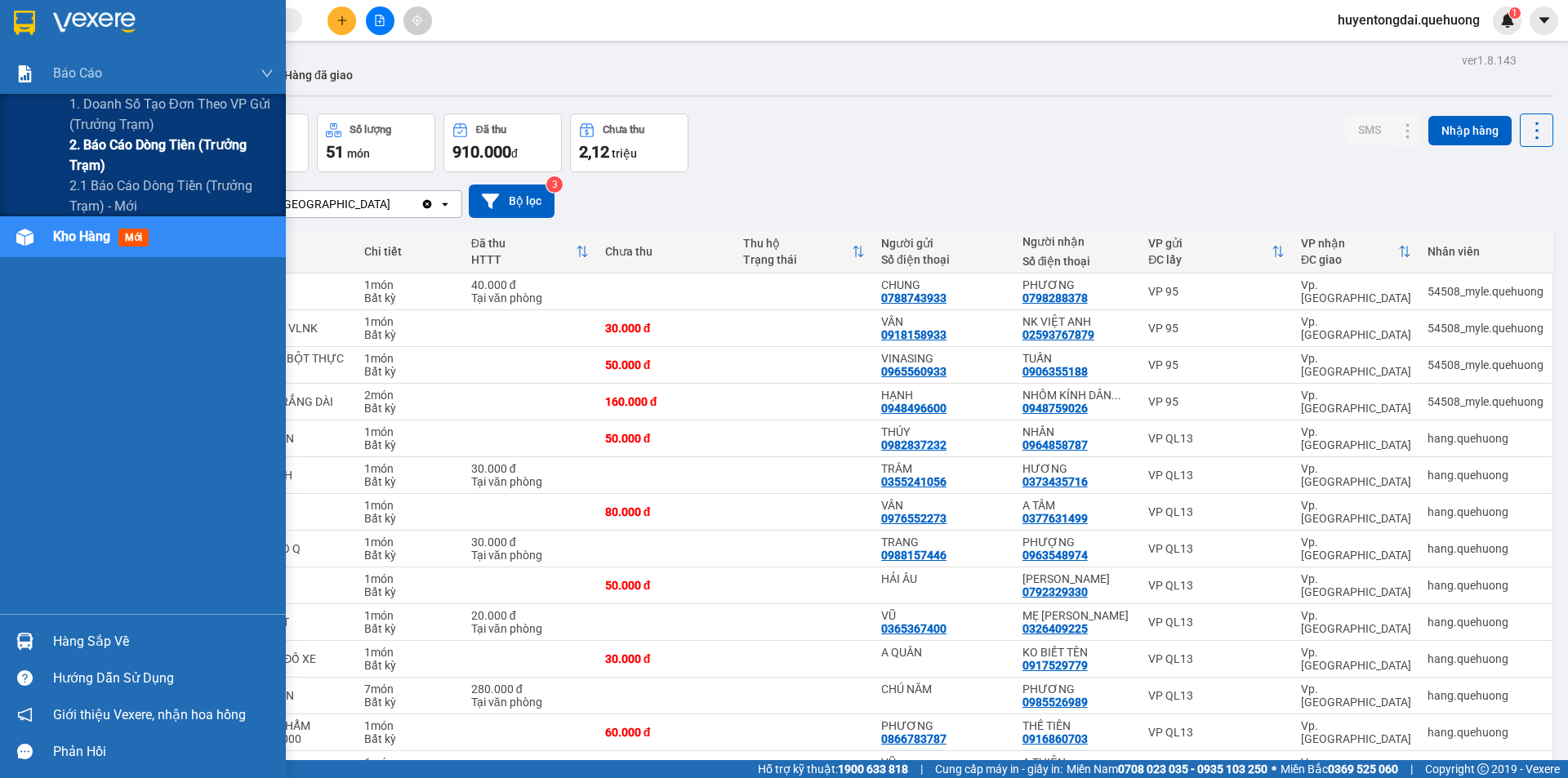
click at [118, 152] on span "2. Báo cáo dòng tiền (trưởng trạm)" at bounding box center [171, 156] width 205 height 41
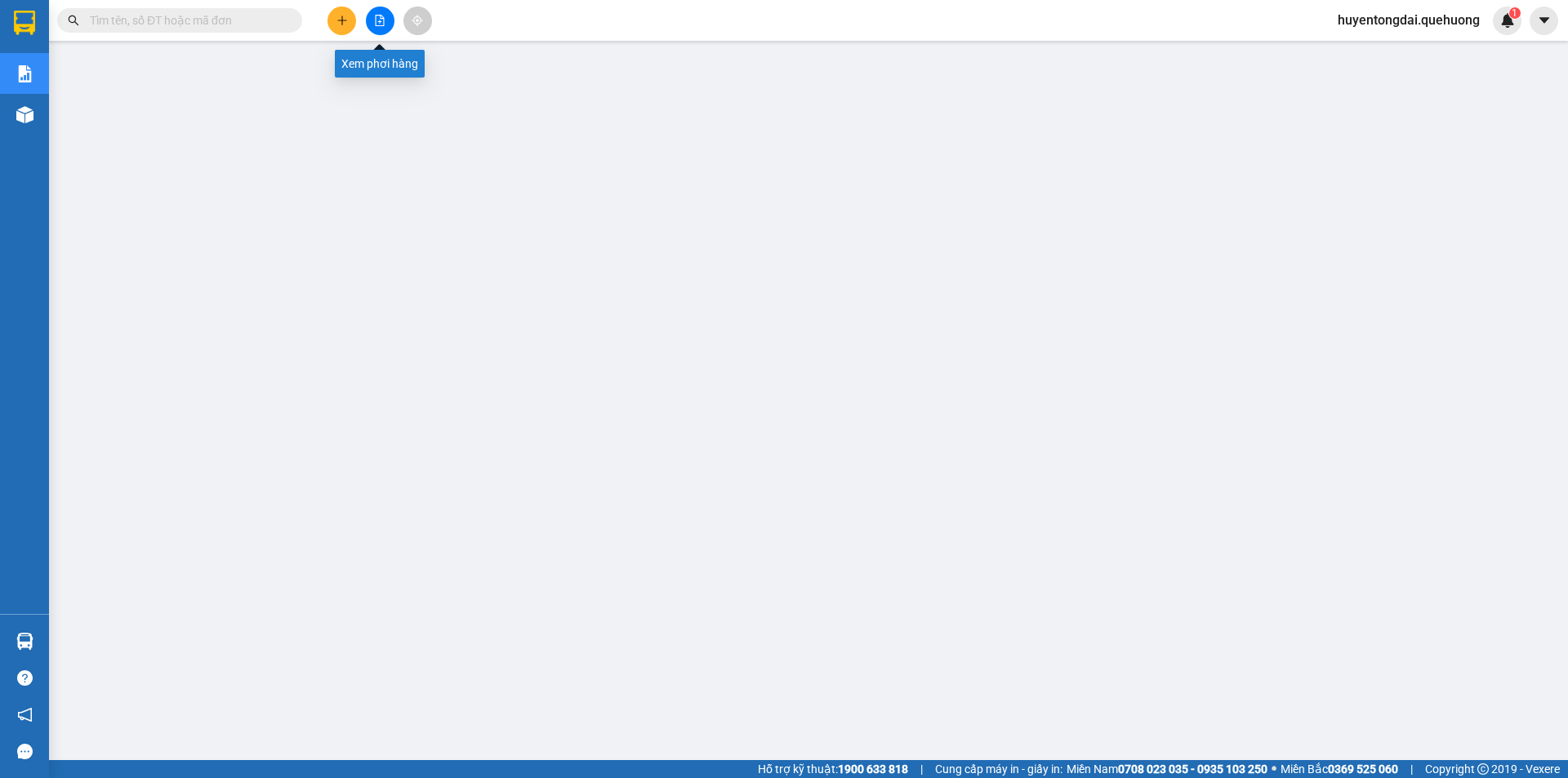
click at [386, 31] on button at bounding box center [380, 21] width 28 height 28
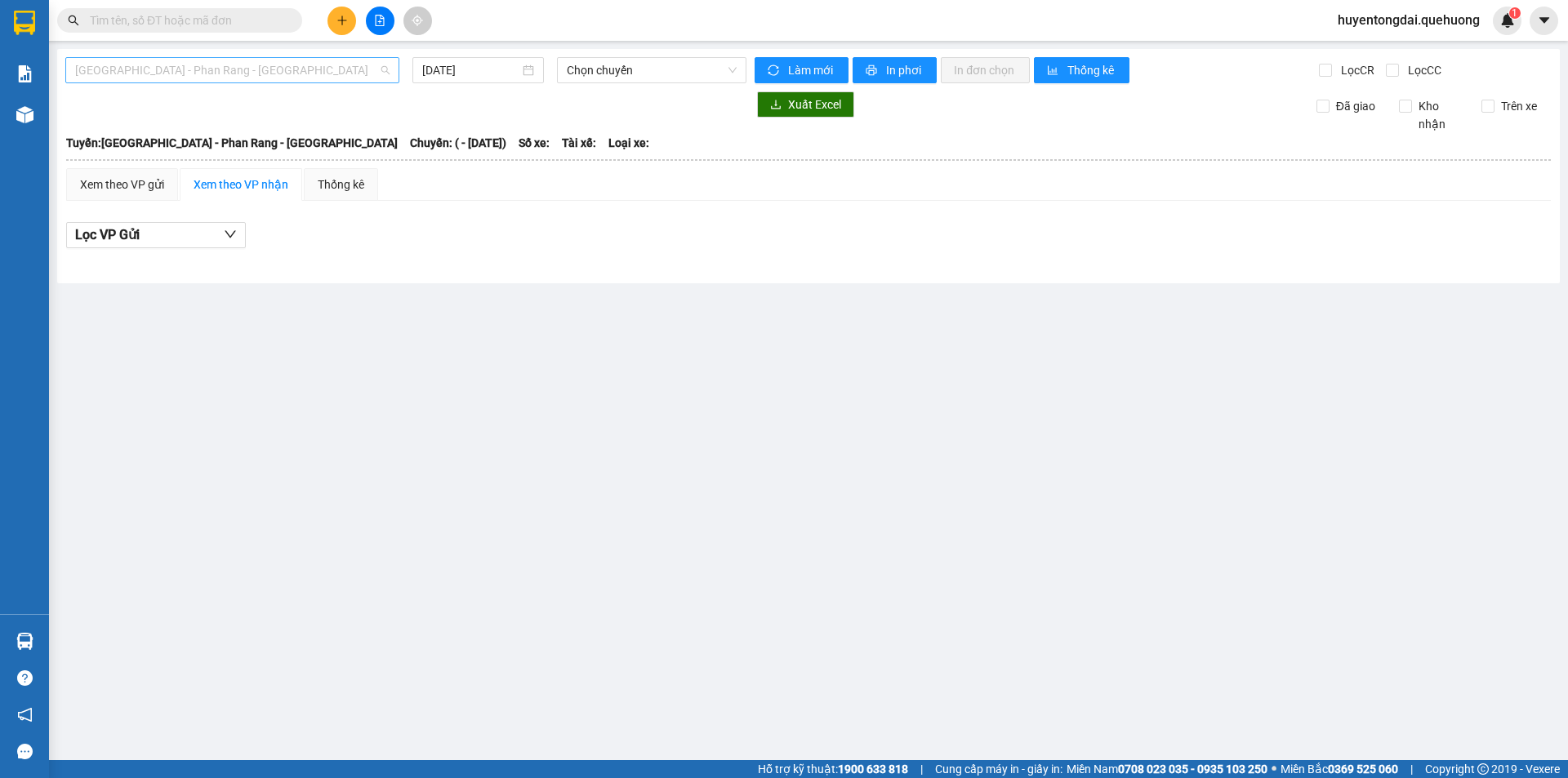
click at [221, 75] on span "Sài Gòn - Phan Rang - Ninh Sơn" at bounding box center [232, 69] width 314 height 24
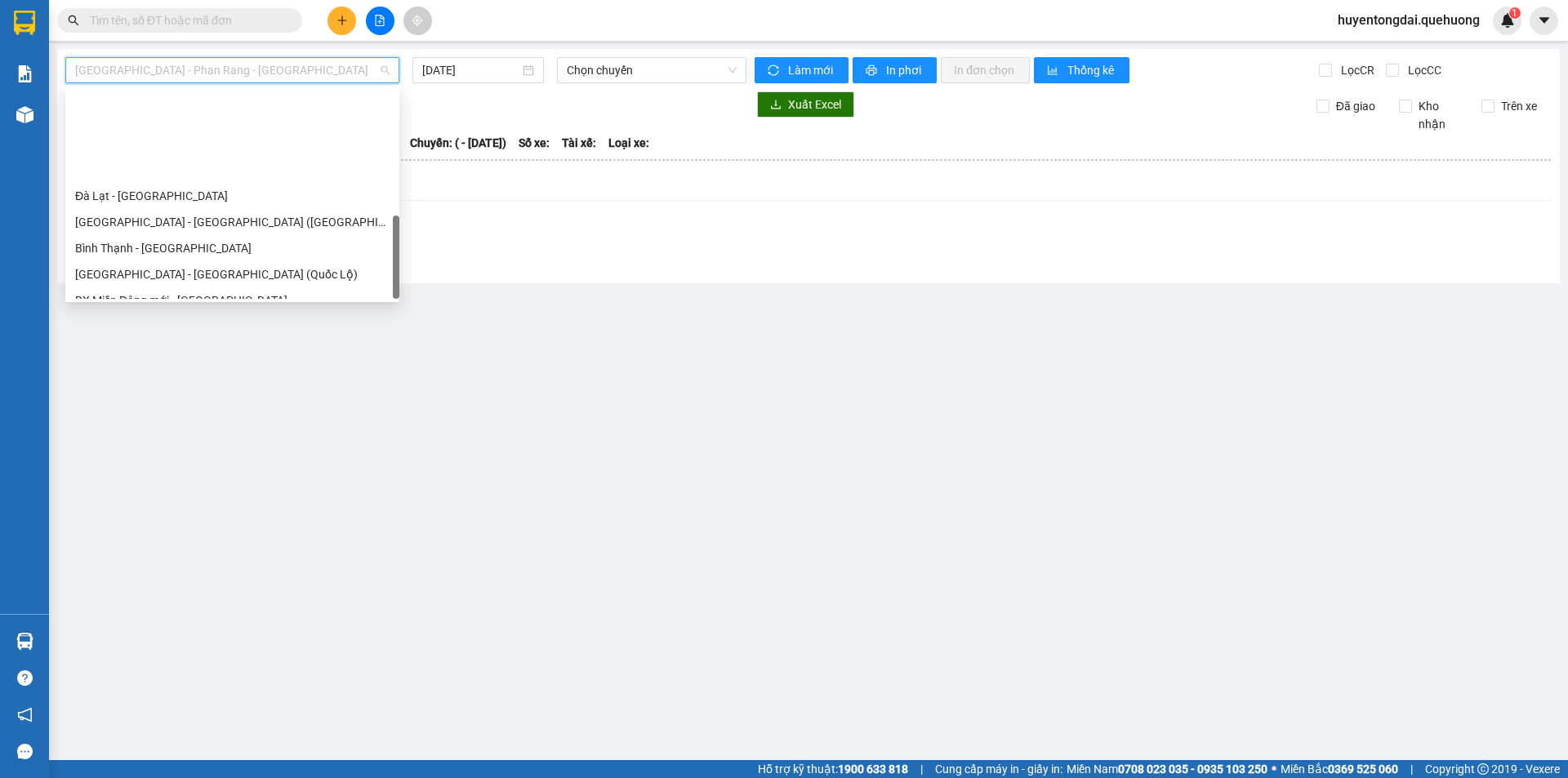
scroll to position [444, 0]
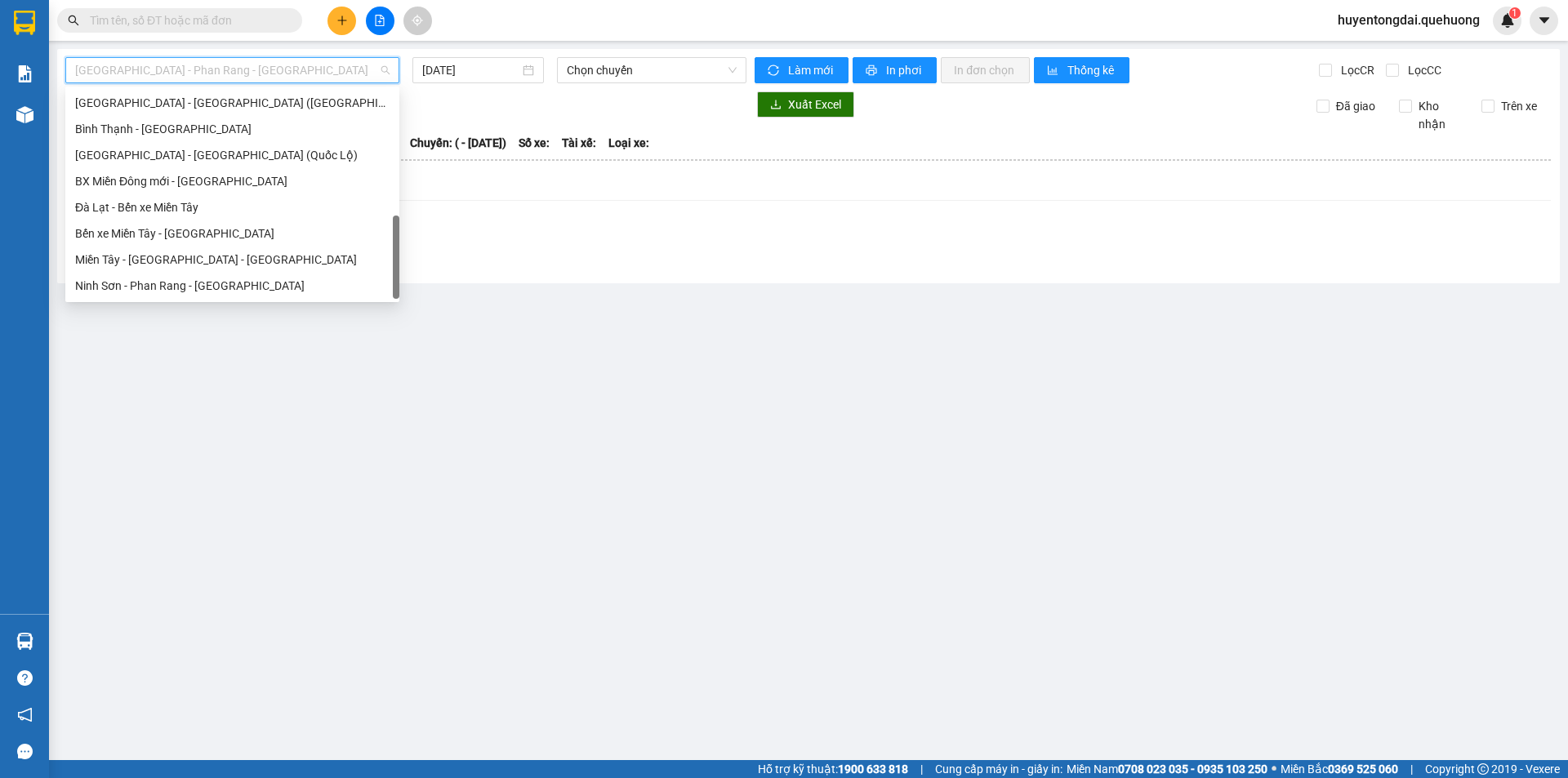
drag, startPoint x: 393, startPoint y: 160, endPoint x: 422, endPoint y: 276, distance: 119.6
click at [422, 276] on body "Kết quả tìm kiếm ( 0 ) Bộ lọc No Data huyentongdai.quehuong 1 Báo cáo 1. Doanh …" at bounding box center [784, 389] width 1568 height 778
click at [206, 264] on div "Miền Tây - Phan Rang - Ninh Sơn" at bounding box center [232, 259] width 314 height 18
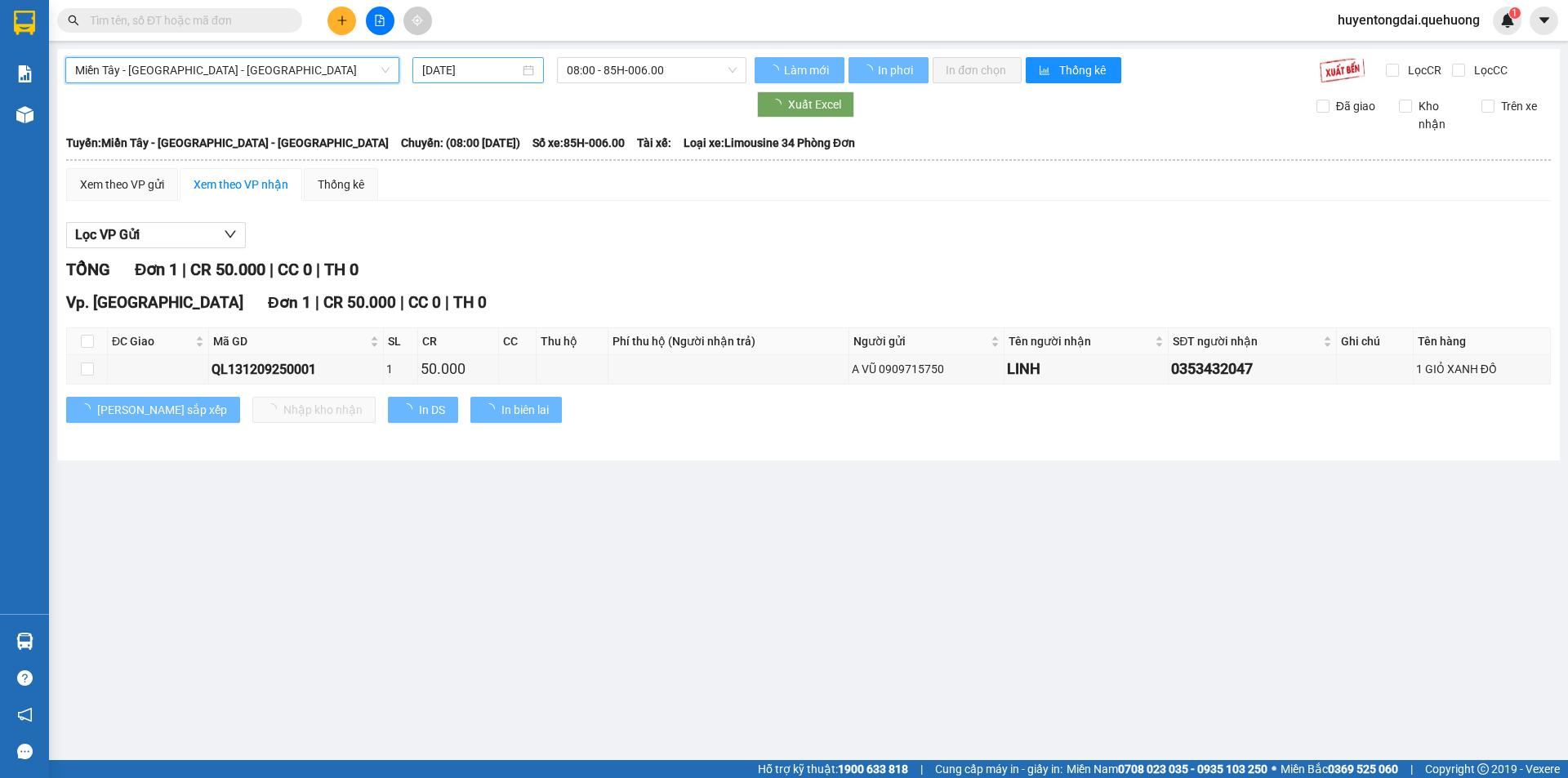
click at [476, 65] on input "12/09/2025" at bounding box center [470, 70] width 97 height 18
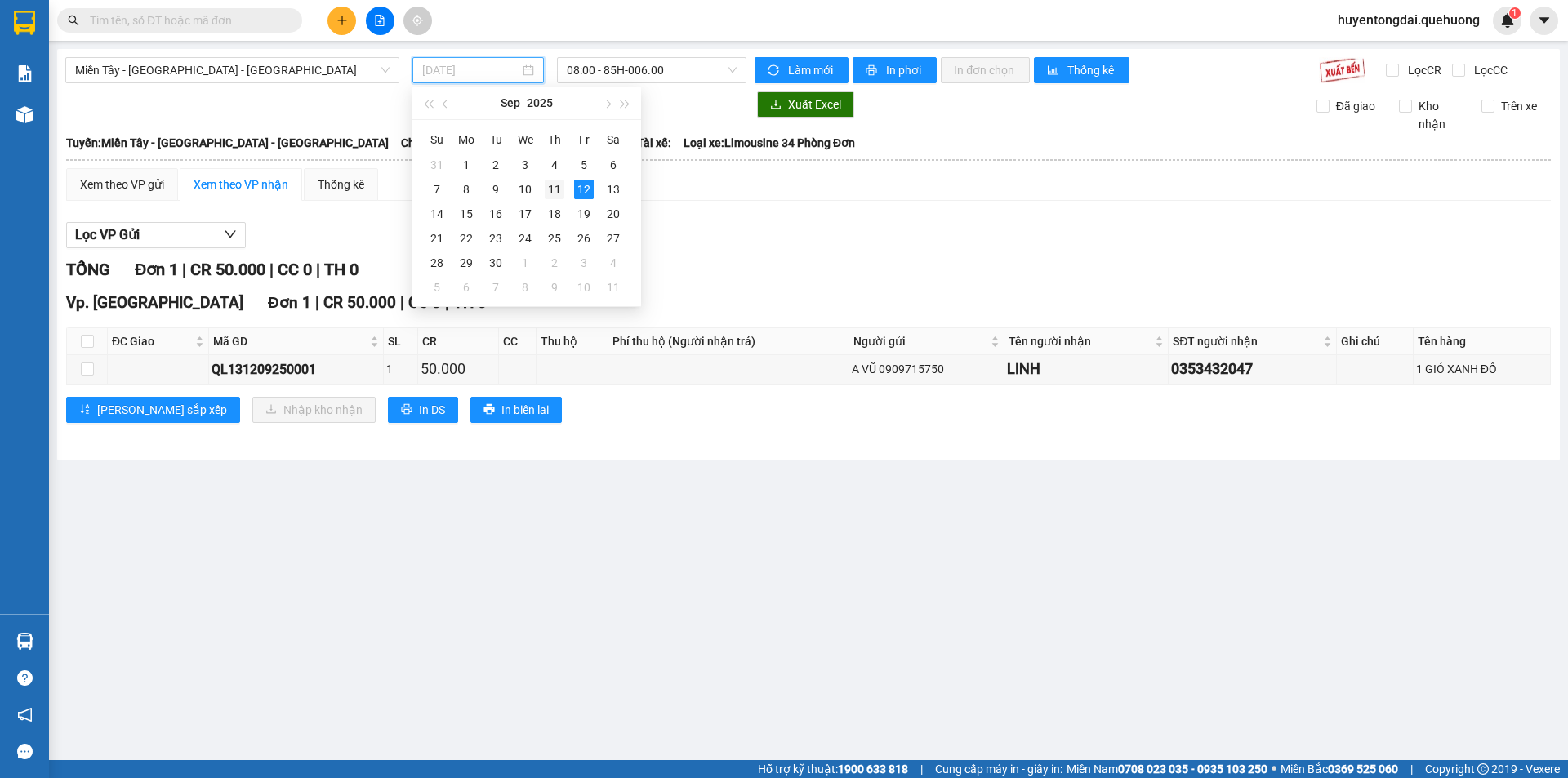
click at [554, 190] on div "11" at bounding box center [555, 190] width 20 height 20
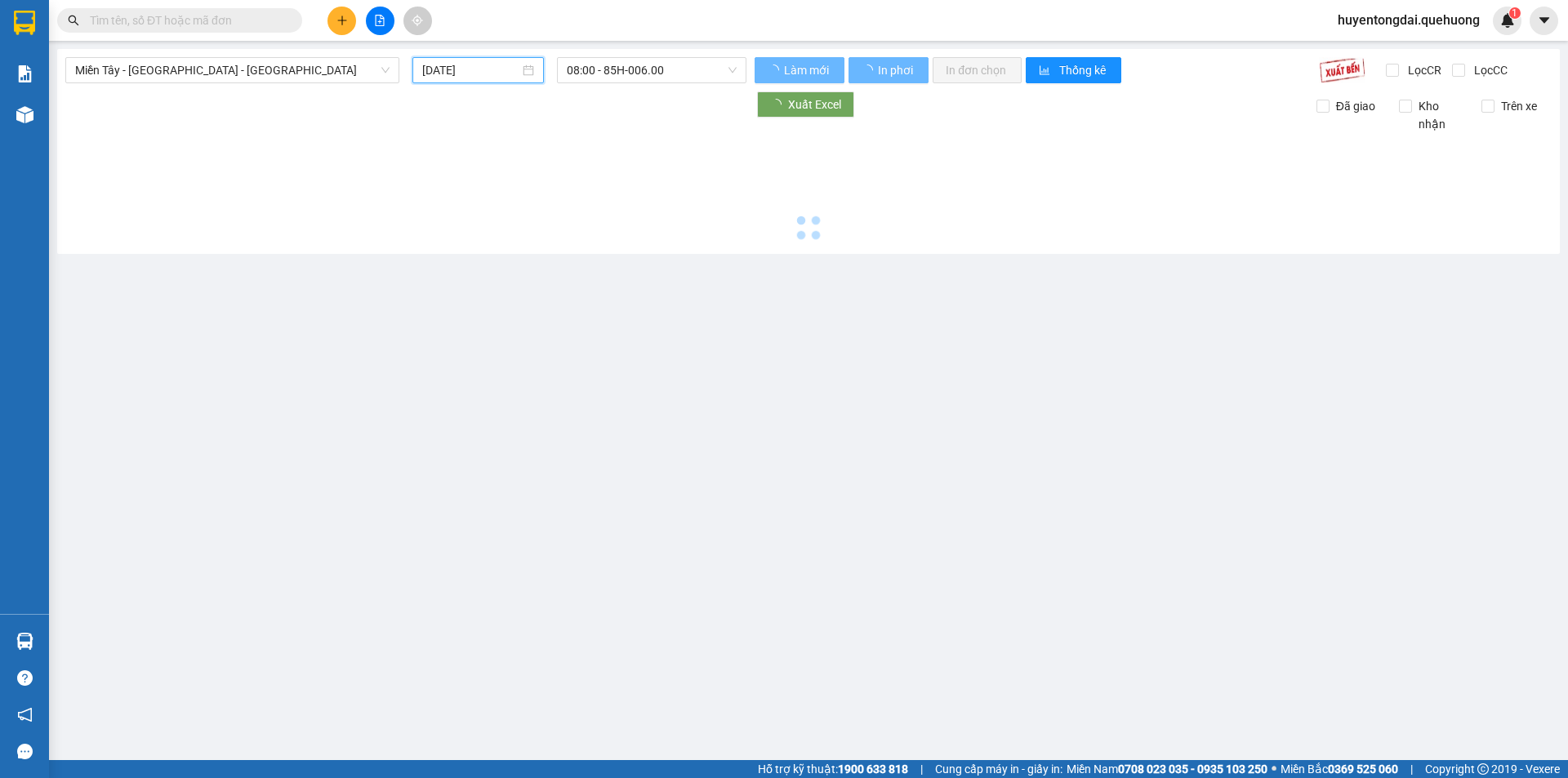
type input "11/09/2025"
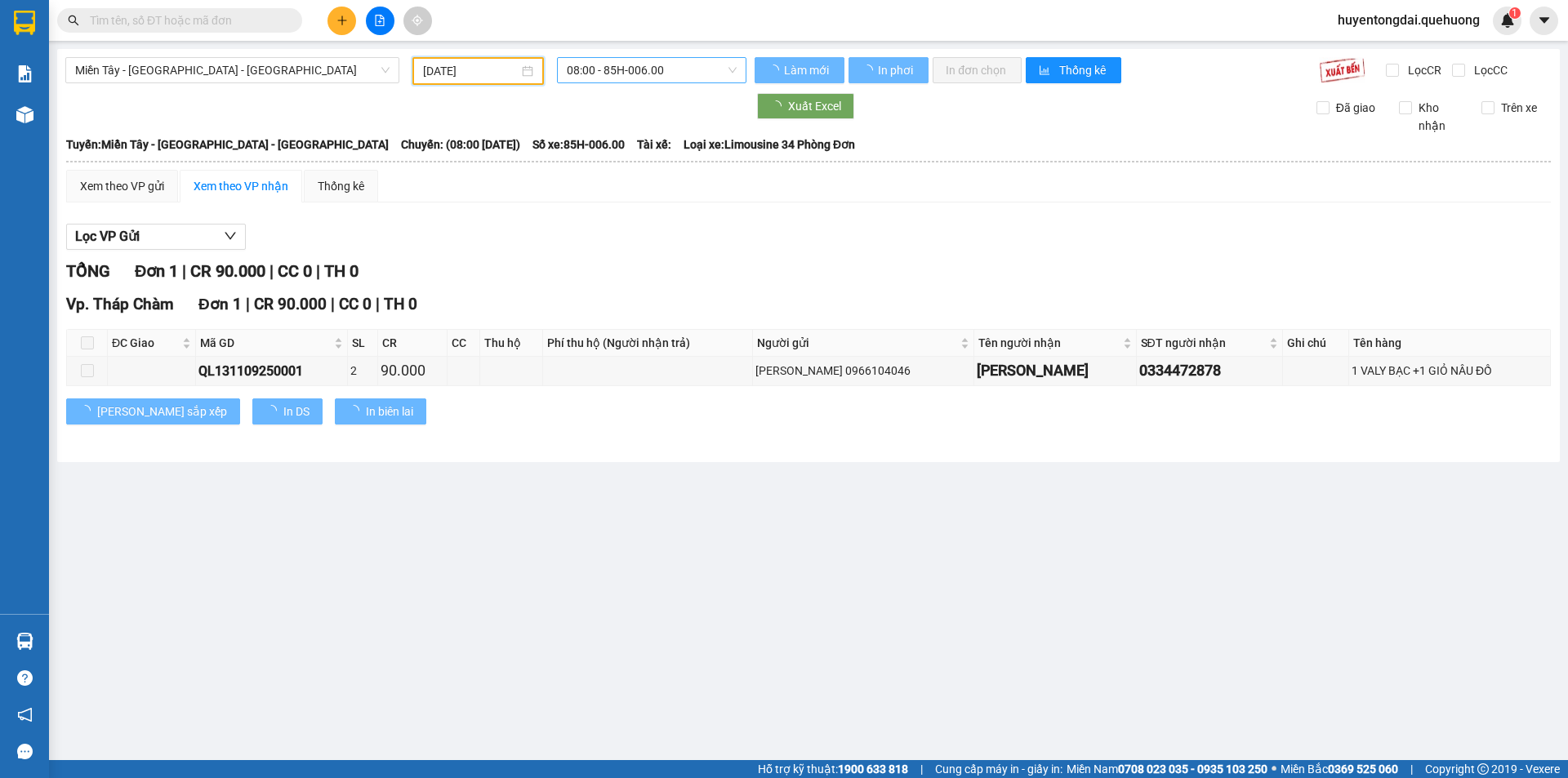
click at [639, 76] on span "08:00 - 85H-006.00" at bounding box center [652, 69] width 170 height 24
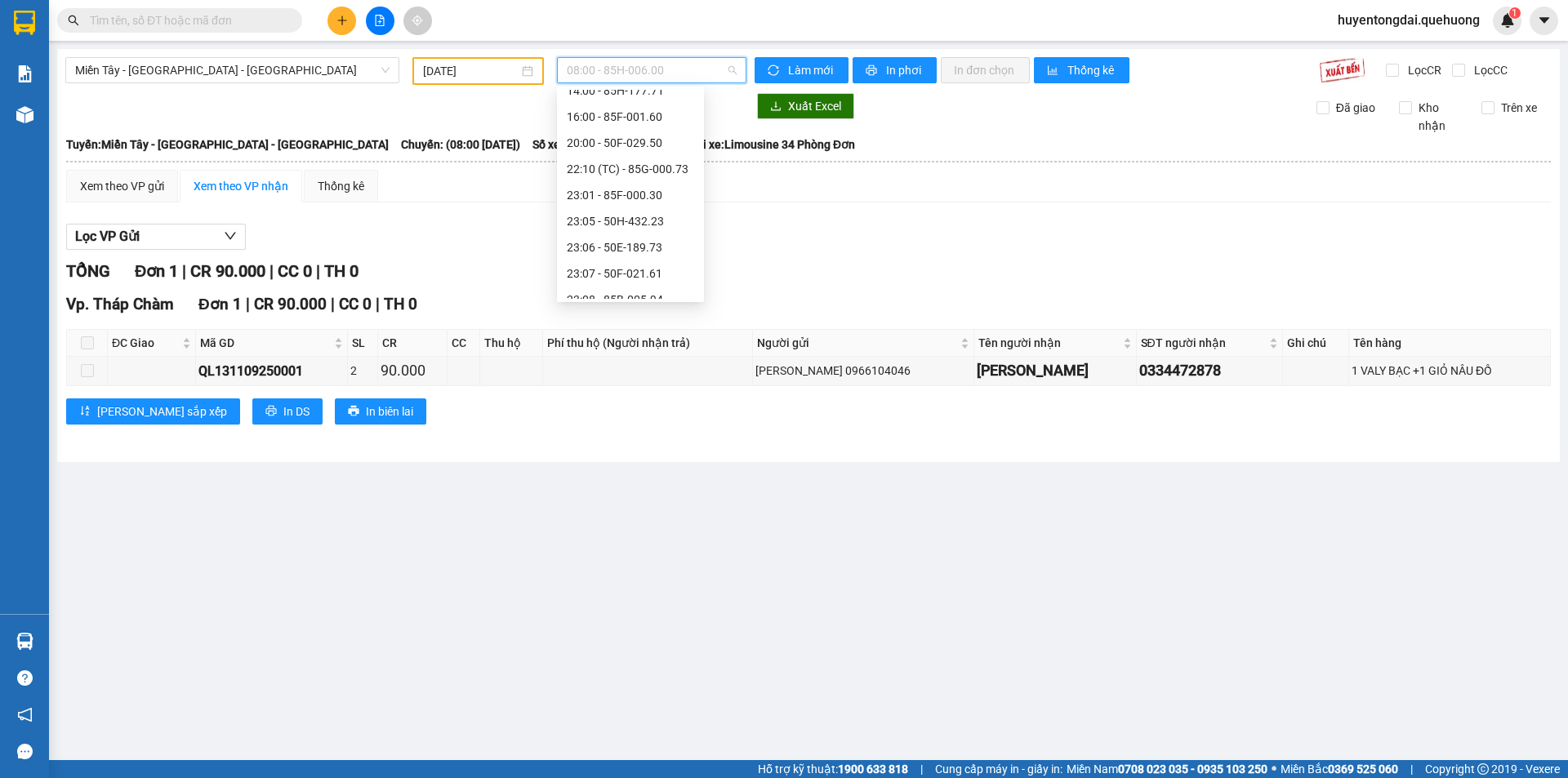
scroll to position [157, 0]
click at [627, 294] on div "23:59 - 85H-006.18" at bounding box center [630, 286] width 127 height 18
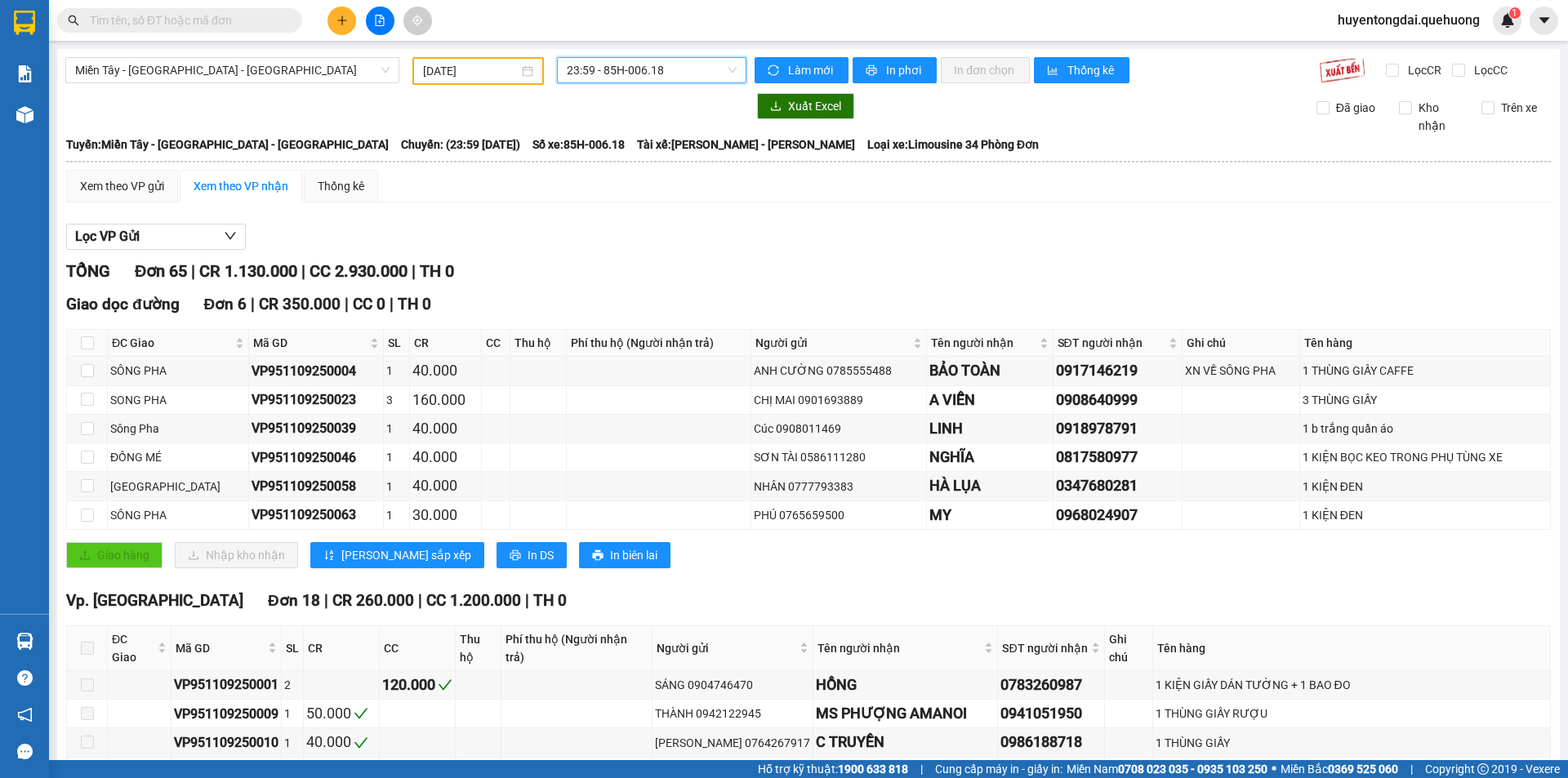
click at [608, 76] on span "23:59 - 85H-006.18" at bounding box center [652, 69] width 170 height 24
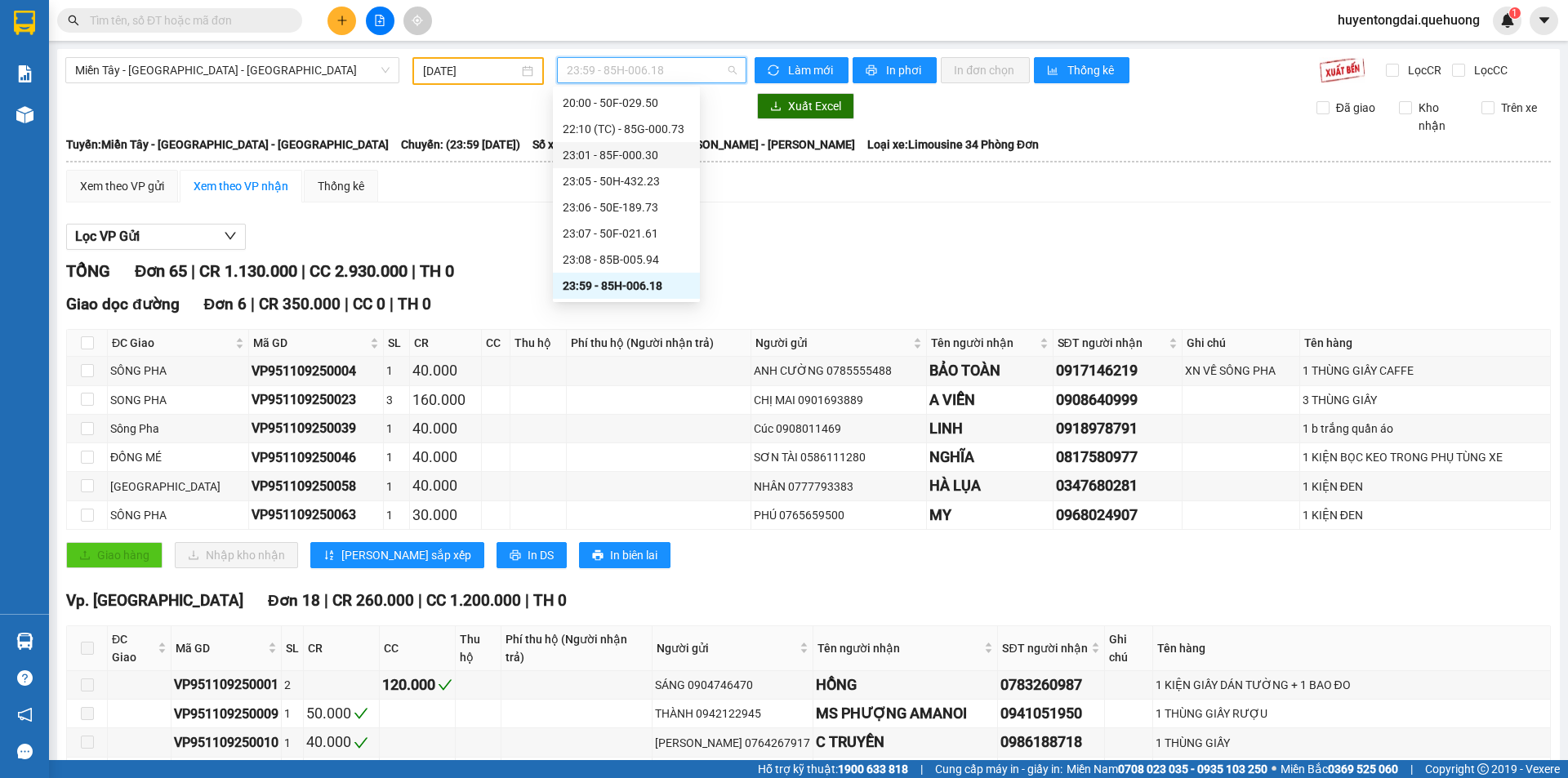
click at [615, 153] on div "23:01 - 85F-000.30" at bounding box center [626, 155] width 127 height 18
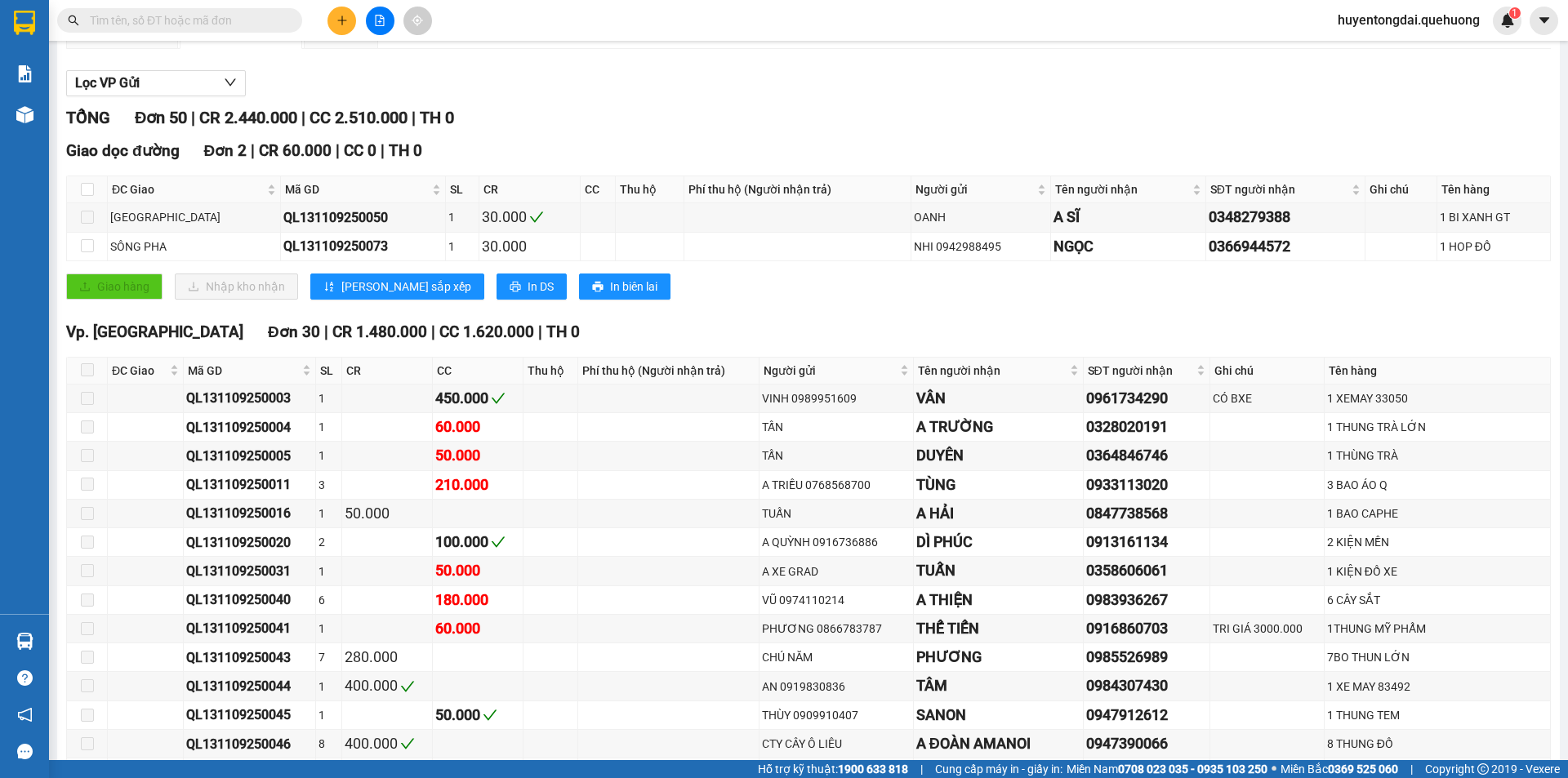
scroll to position [128, 0]
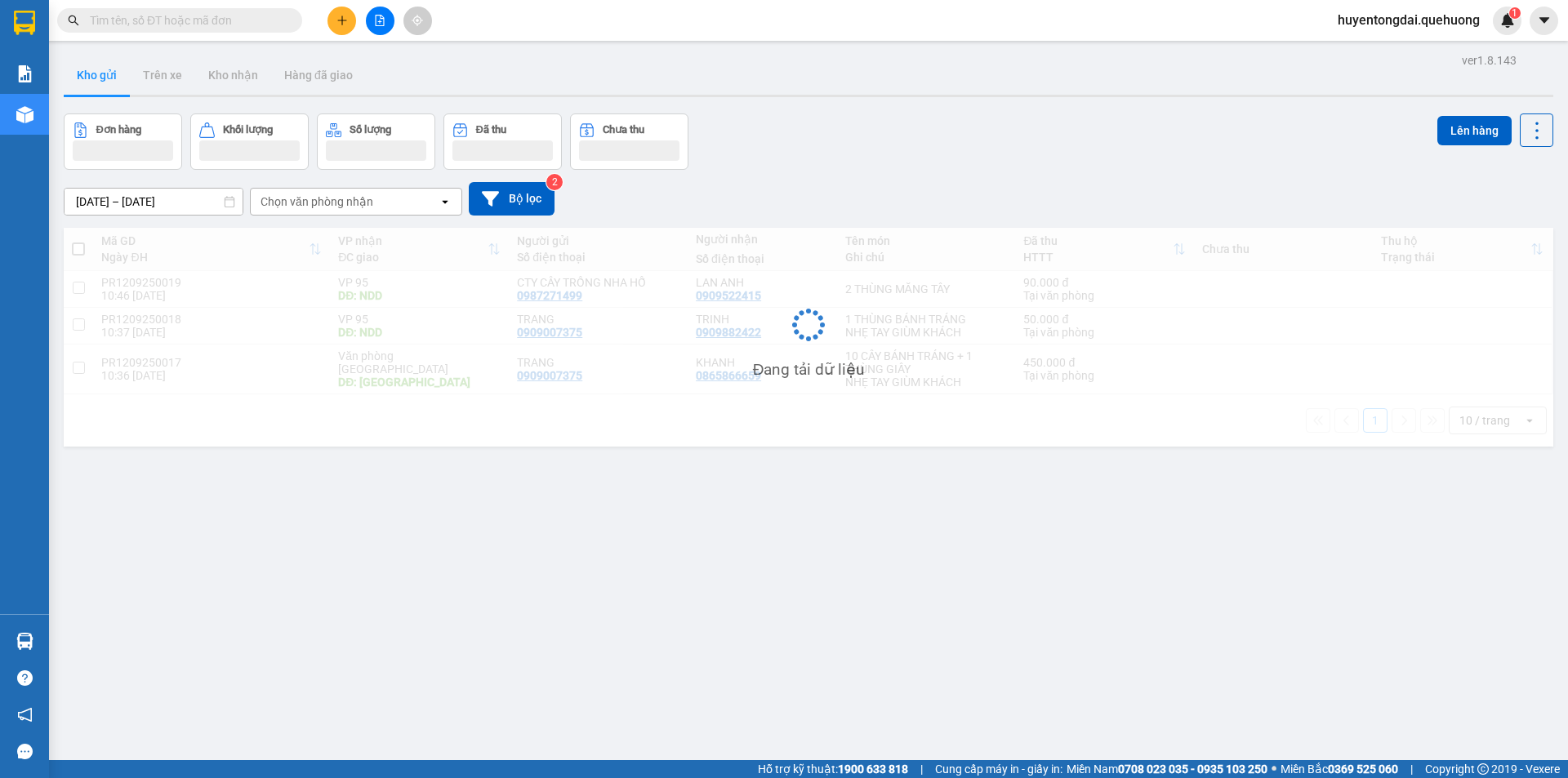
click at [1381, 12] on span "huyentongdai.quehuong" at bounding box center [1409, 20] width 168 height 21
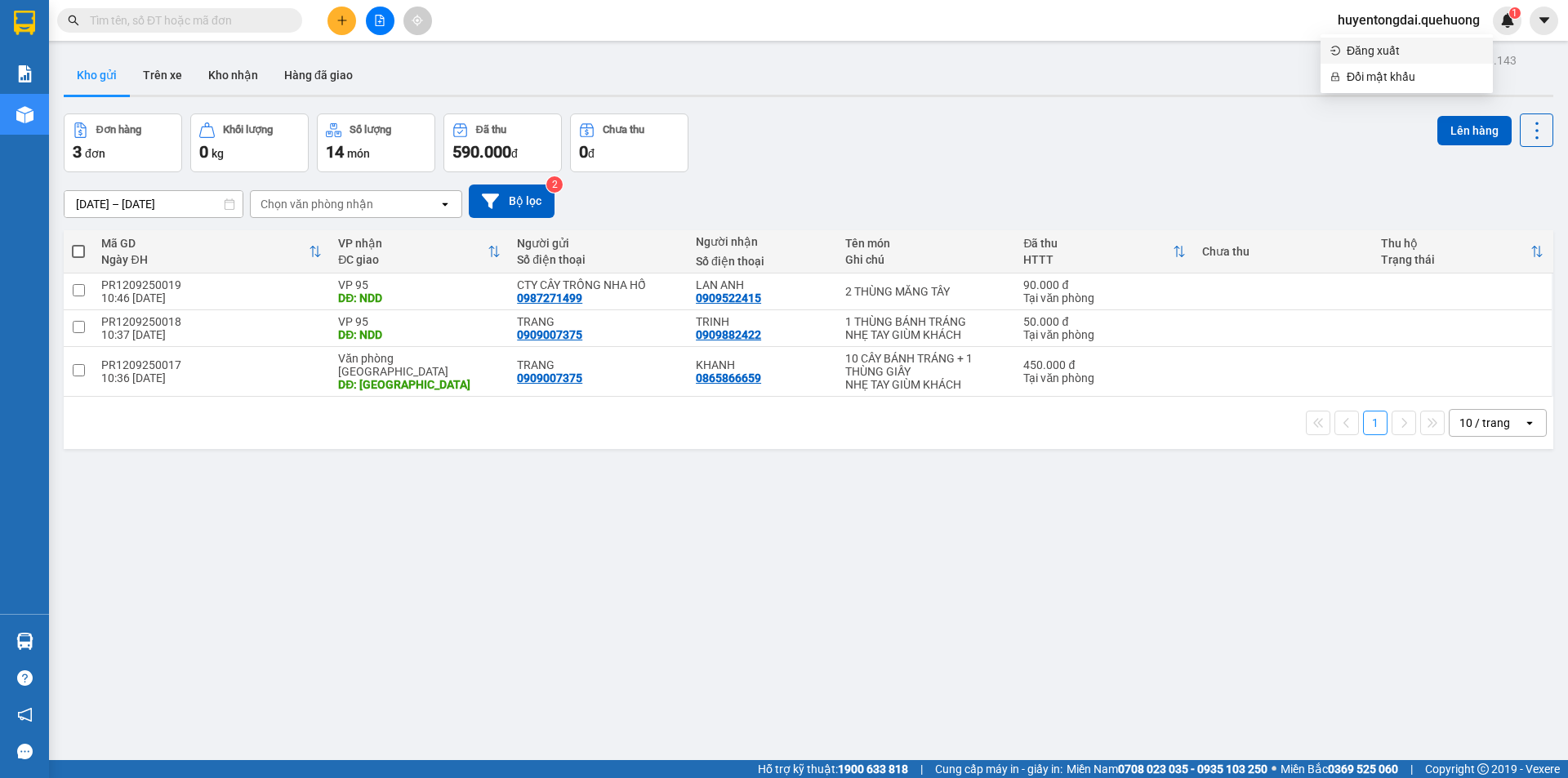
click at [1393, 51] on span "Đăng xuất" at bounding box center [1414, 51] width 136 height 18
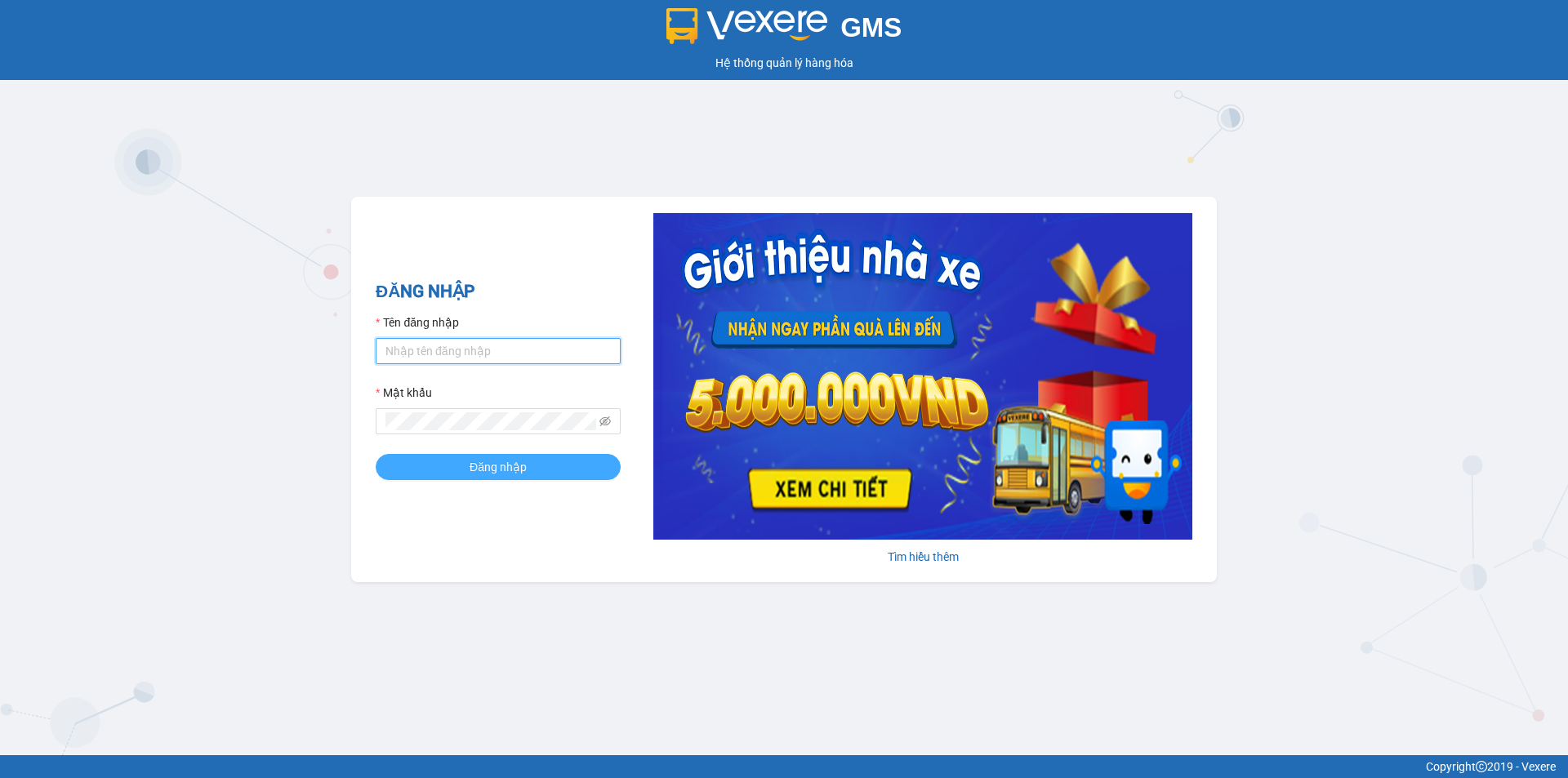
type input "hanghoapr.quehuong"
click at [455, 475] on button "Đăng nhập" at bounding box center [498, 467] width 245 height 26
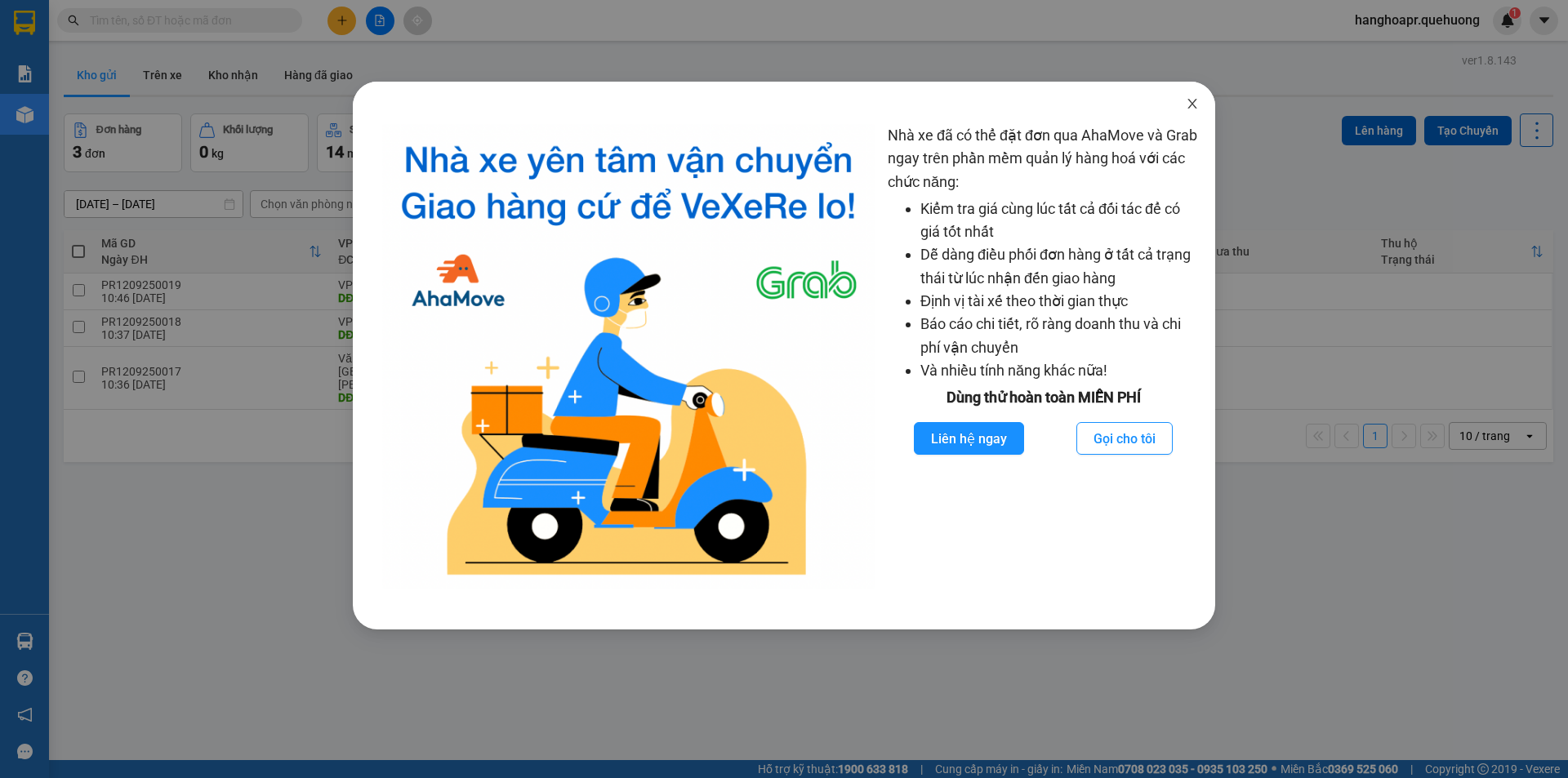
click at [1195, 102] on icon "close" at bounding box center [1191, 104] width 9 height 10
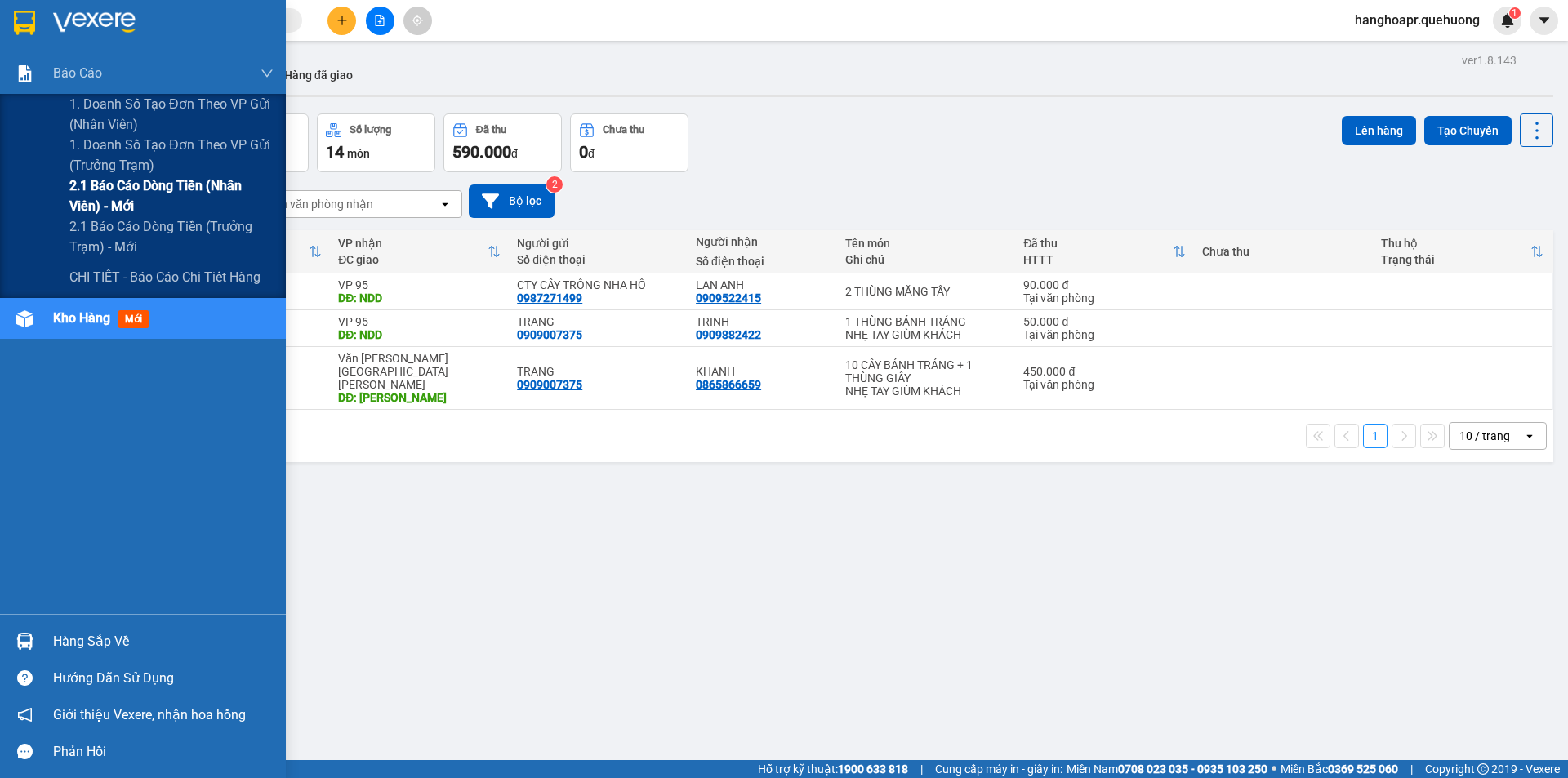
click at [103, 176] on span "2.1 Báo cáo dòng tiền (nhân viên) - mới" at bounding box center [171, 196] width 205 height 41
